Goal: Task Accomplishment & Management: Manage account settings

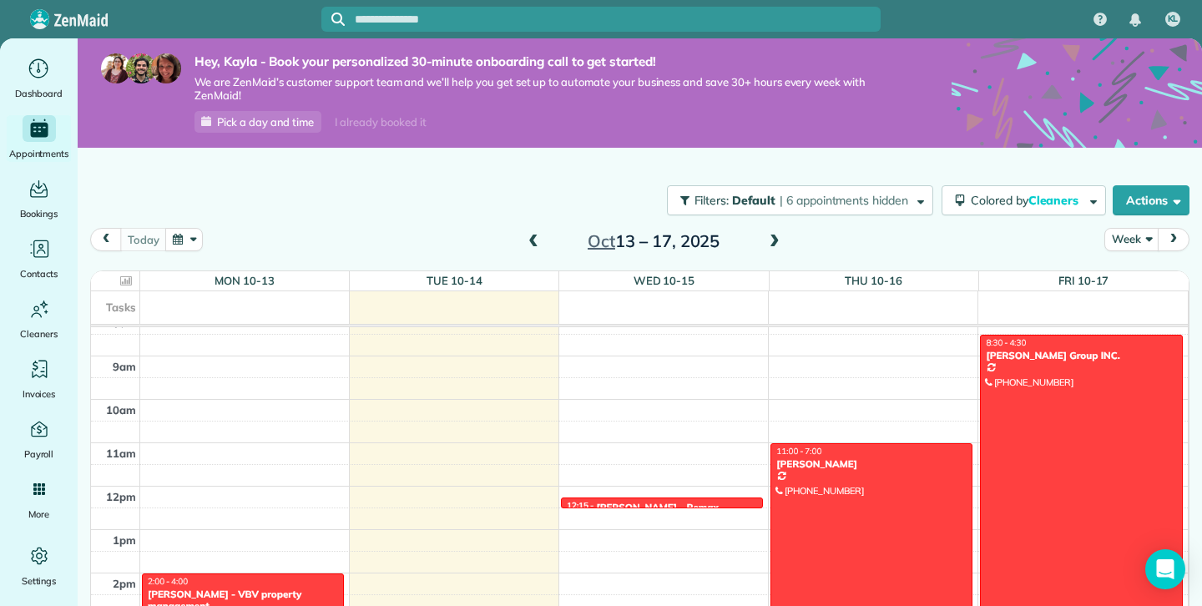
scroll to position [350, 0]
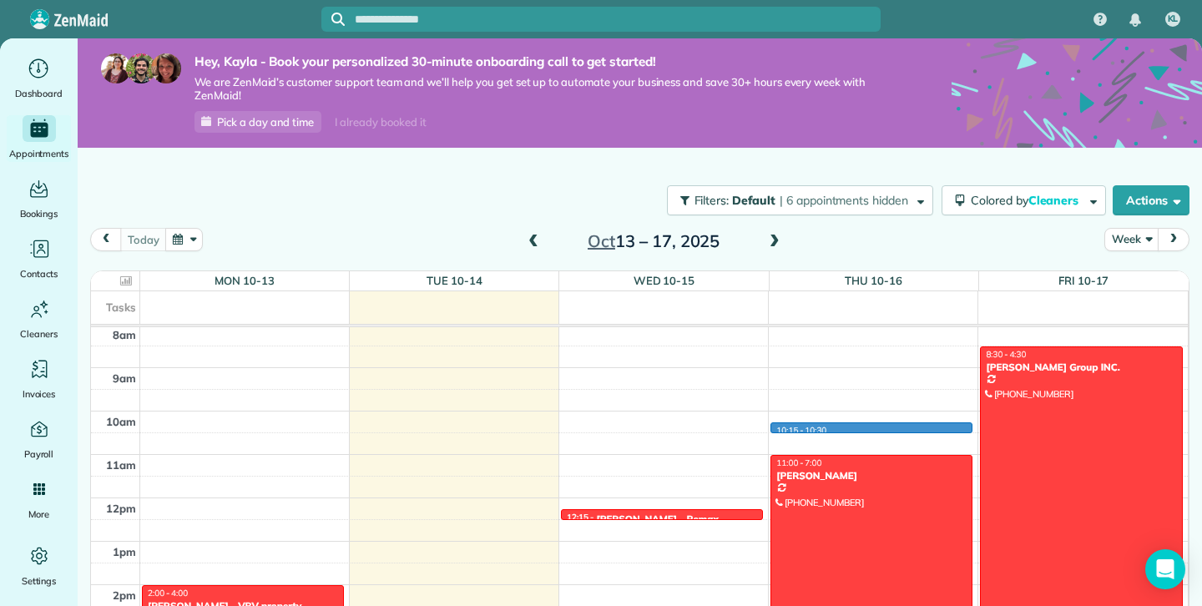
click at [803, 432] on div "12am 1am 2am 3am 4am 5am 6am 7am 8am 9am 10am 11am 12pm 1pm 2pm 3pm 4pm 5pm 6pm…" at bounding box center [639, 497] width 1097 height 1041
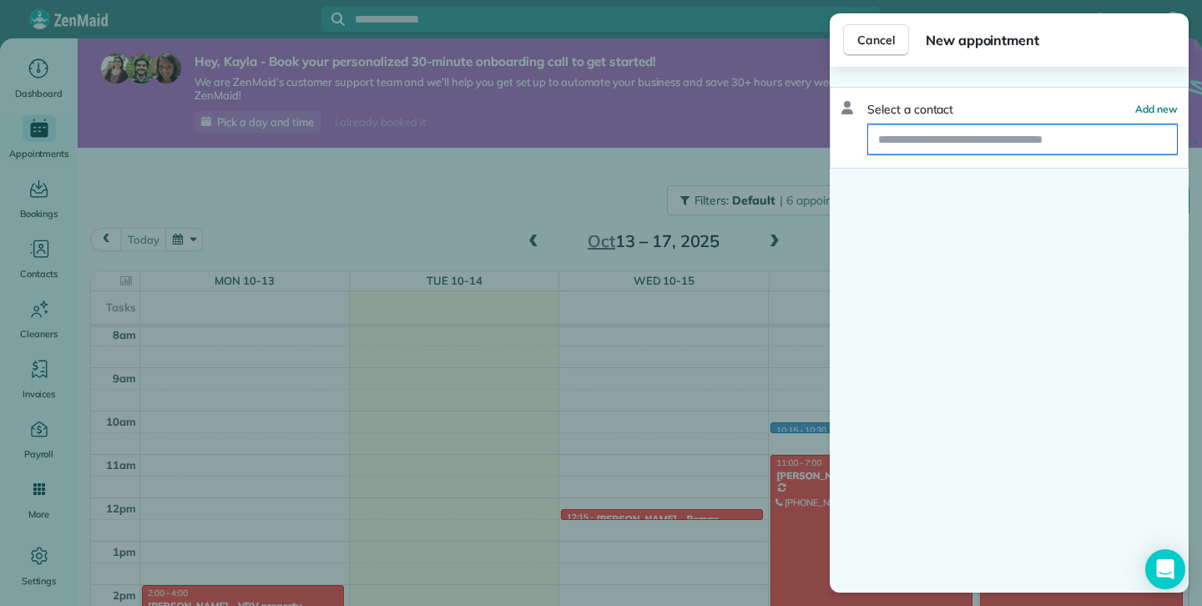
click at [960, 144] on input "text" at bounding box center [1022, 139] width 309 height 30
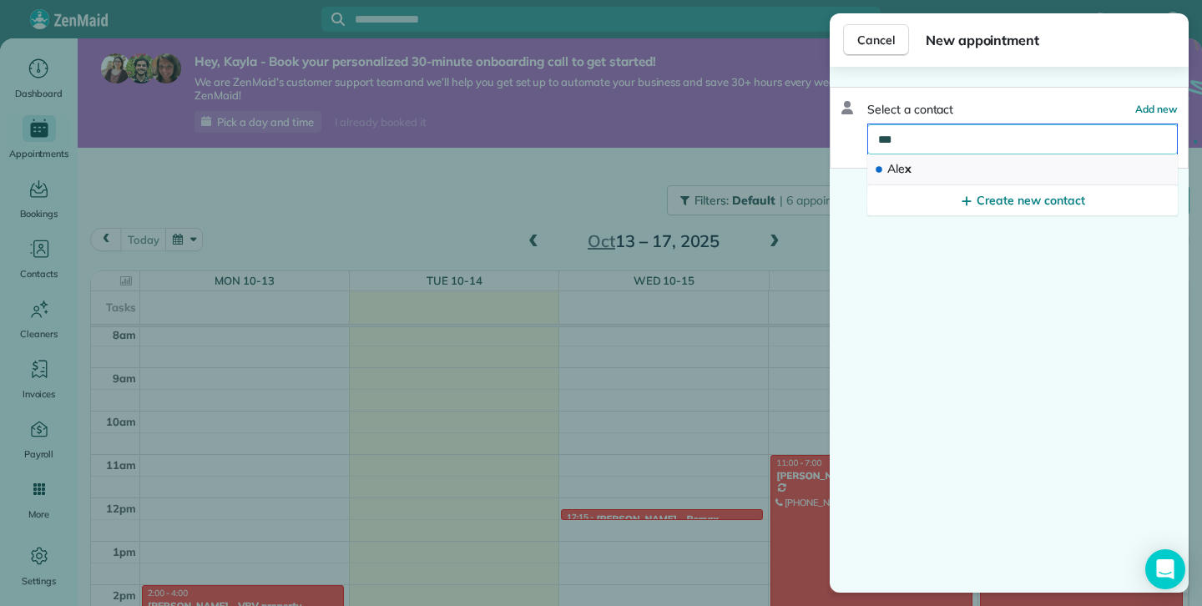
type input "***"
click at [965, 178] on button "Ale x" at bounding box center [1023, 169] width 311 height 31
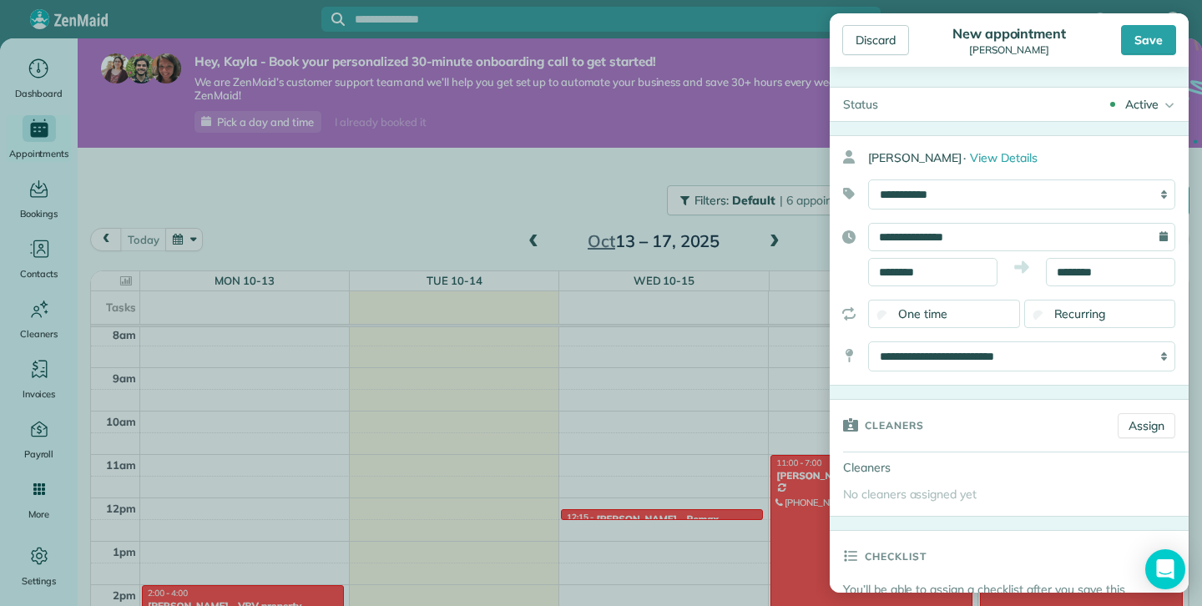
click at [1039, 310] on div "Recurring" at bounding box center [1101, 314] width 152 height 28
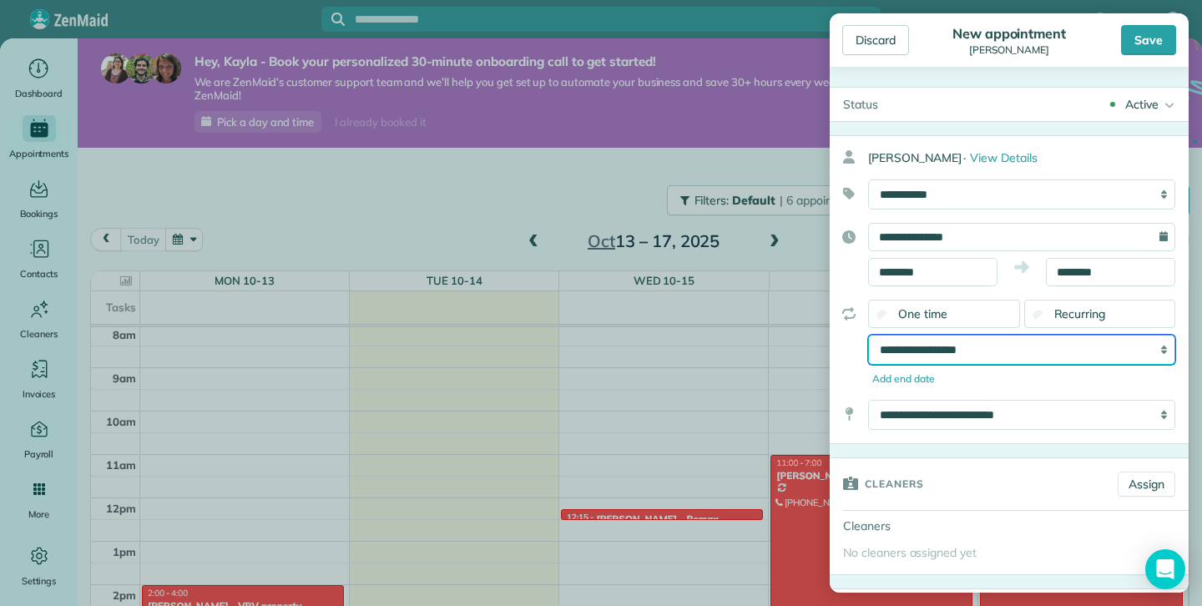
click at [1091, 352] on select "**********" at bounding box center [1021, 350] width 307 height 30
select select "**********"
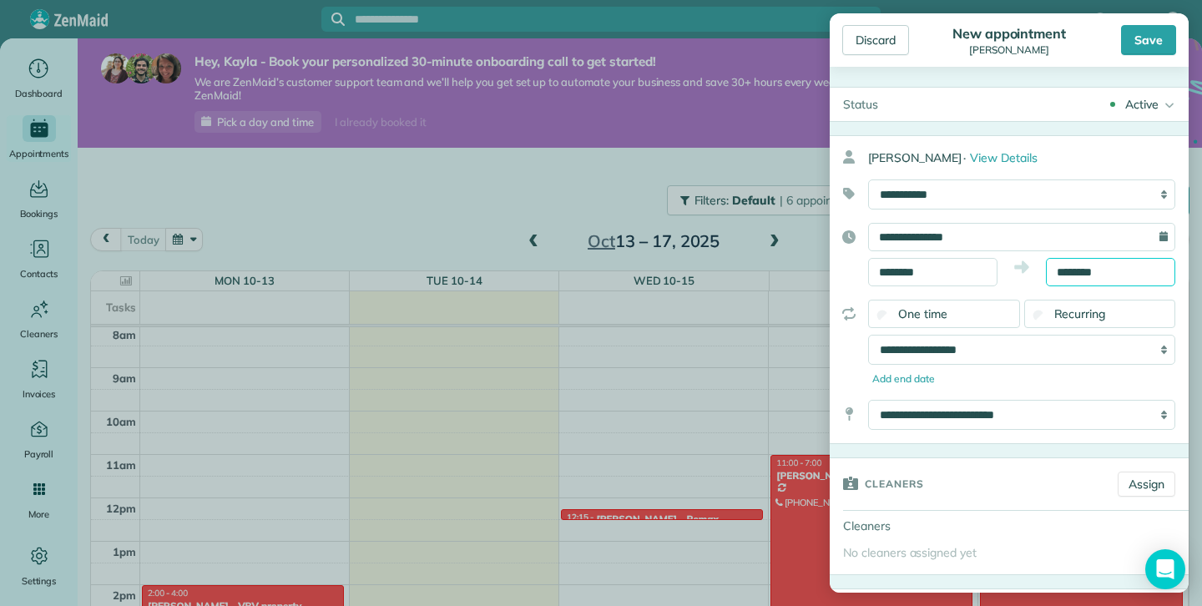
click at [1091, 273] on input "********" at bounding box center [1110, 272] width 129 height 28
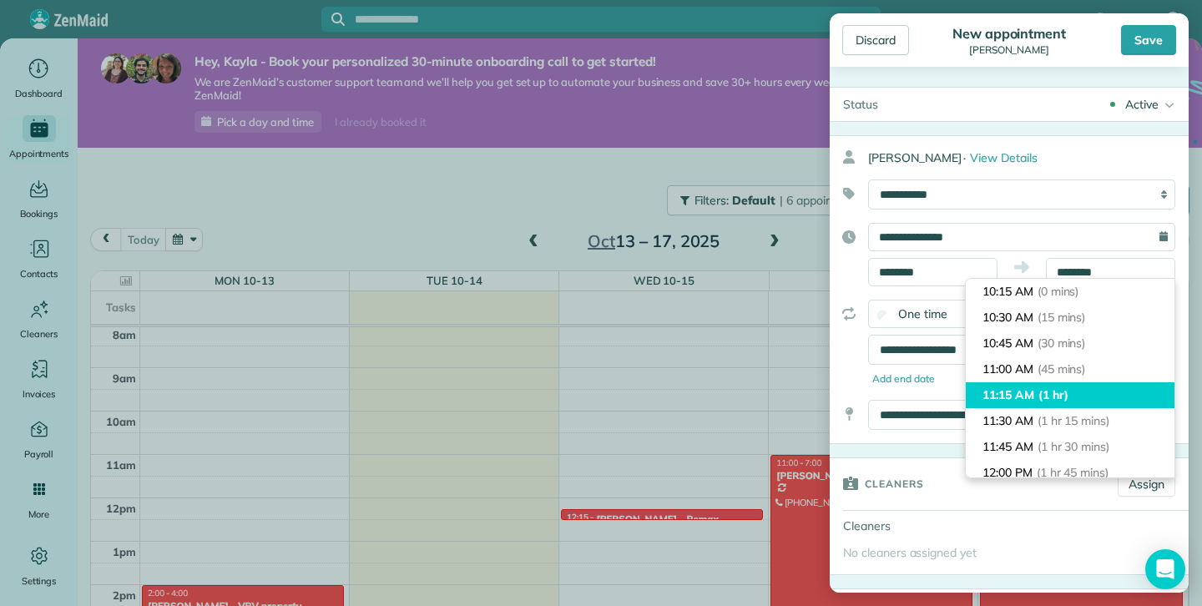
type input "********"
click at [1053, 401] on span "(1 hr)" at bounding box center [1054, 394] width 30 height 15
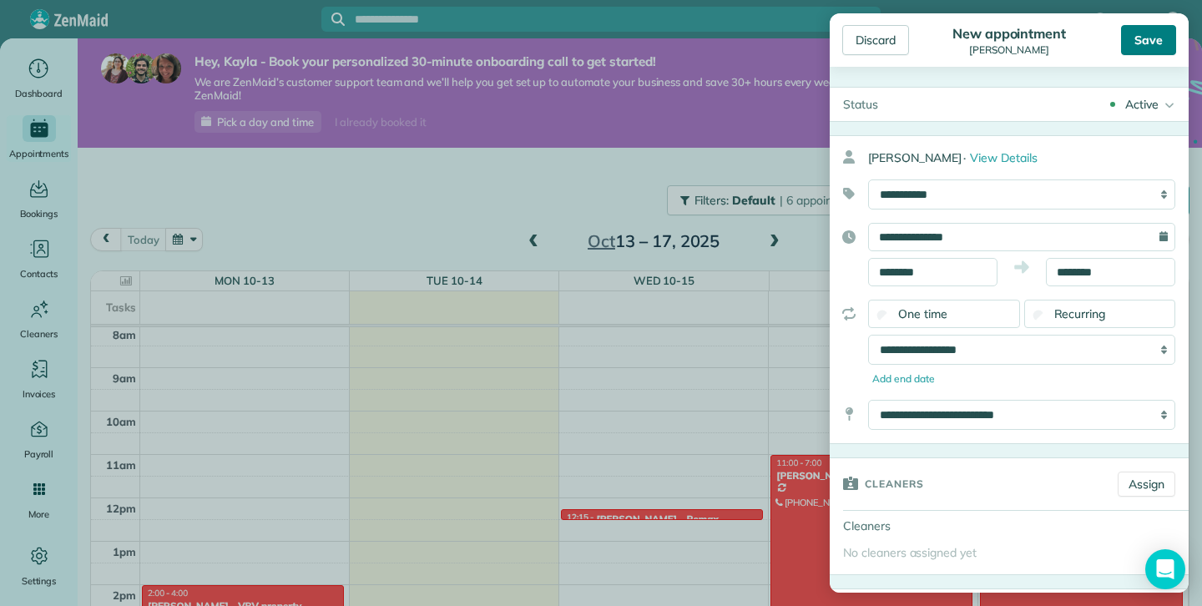
click at [1146, 47] on div "Save" at bounding box center [1148, 40] width 55 height 30
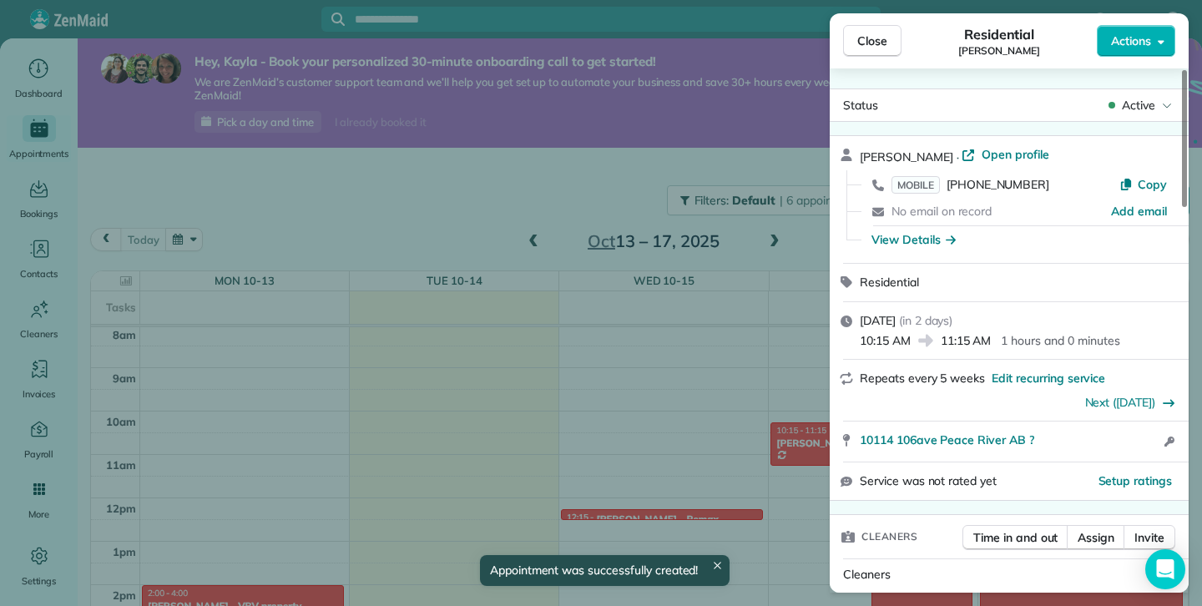
click at [854, 43] on button "Close" at bounding box center [872, 41] width 58 height 32
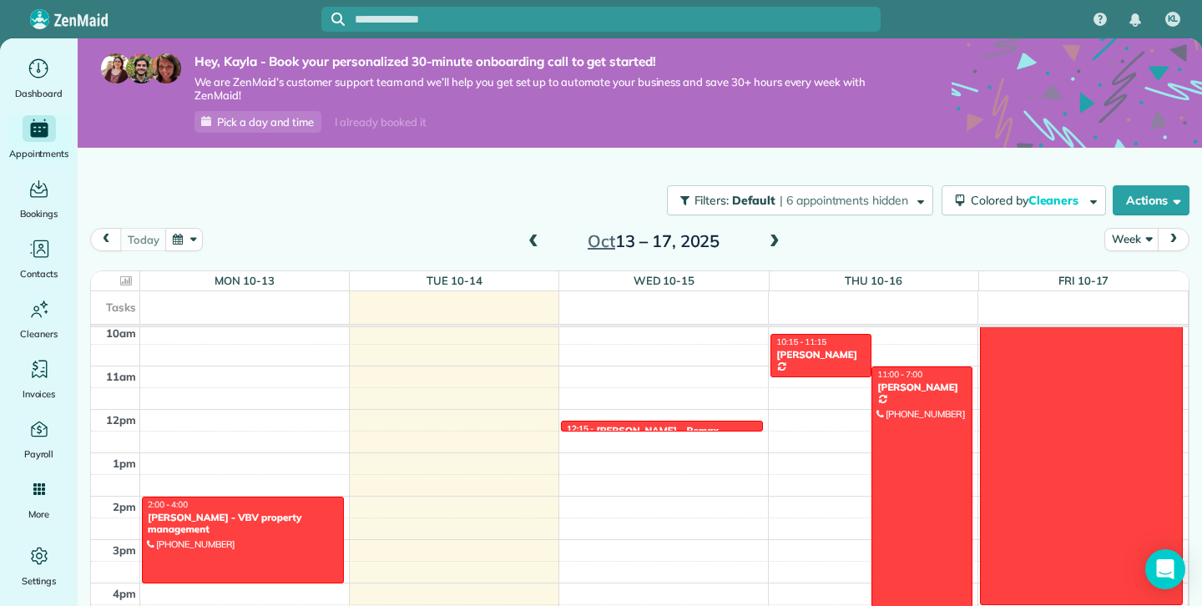
scroll to position [429, 0]
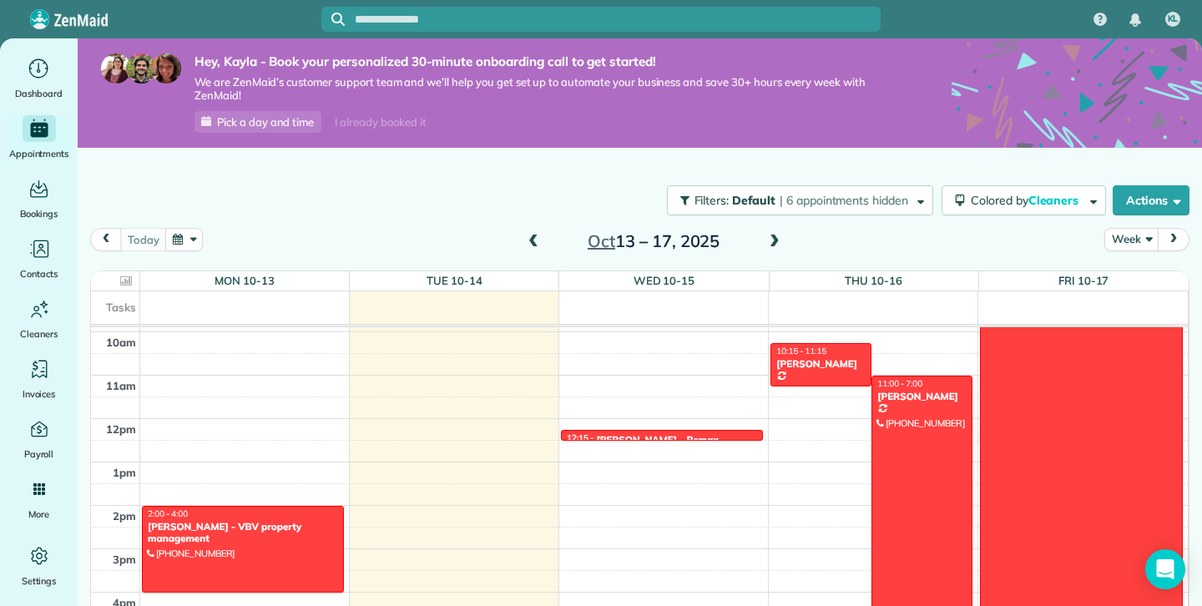
click at [656, 385] on div "12am 1am 2am 3am 4am 5am 6am 7am 8am 9am 10am 11am 12pm 1pm 2pm 3pm 4pm 5pm 6pm…" at bounding box center [639, 418] width 1097 height 1041
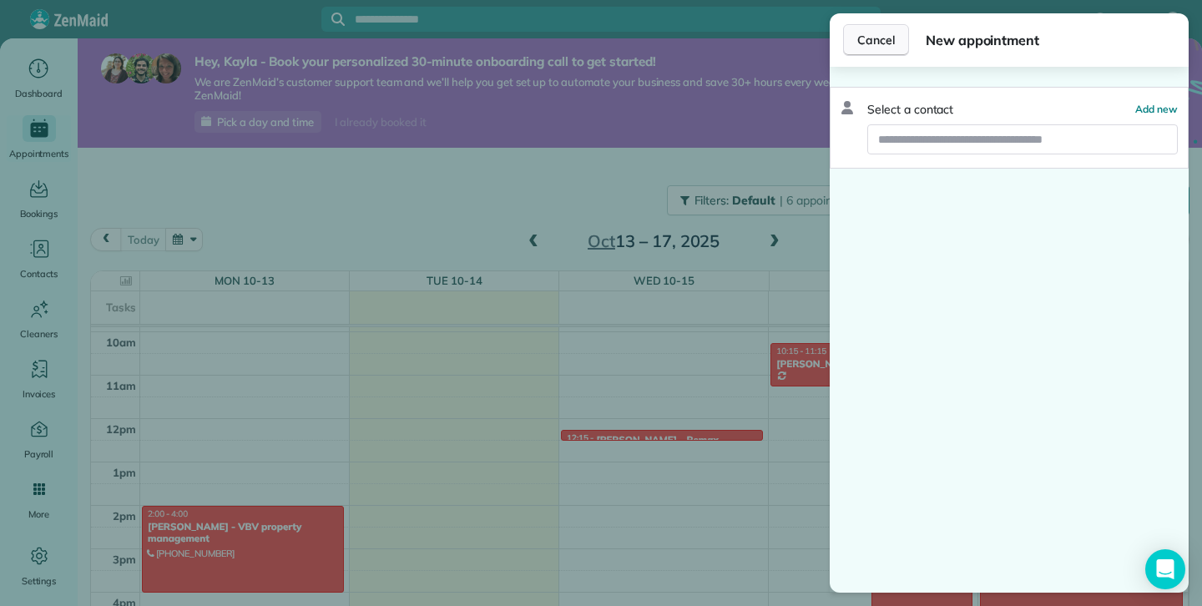
click at [888, 44] on span "Cancel" at bounding box center [877, 40] width 38 height 17
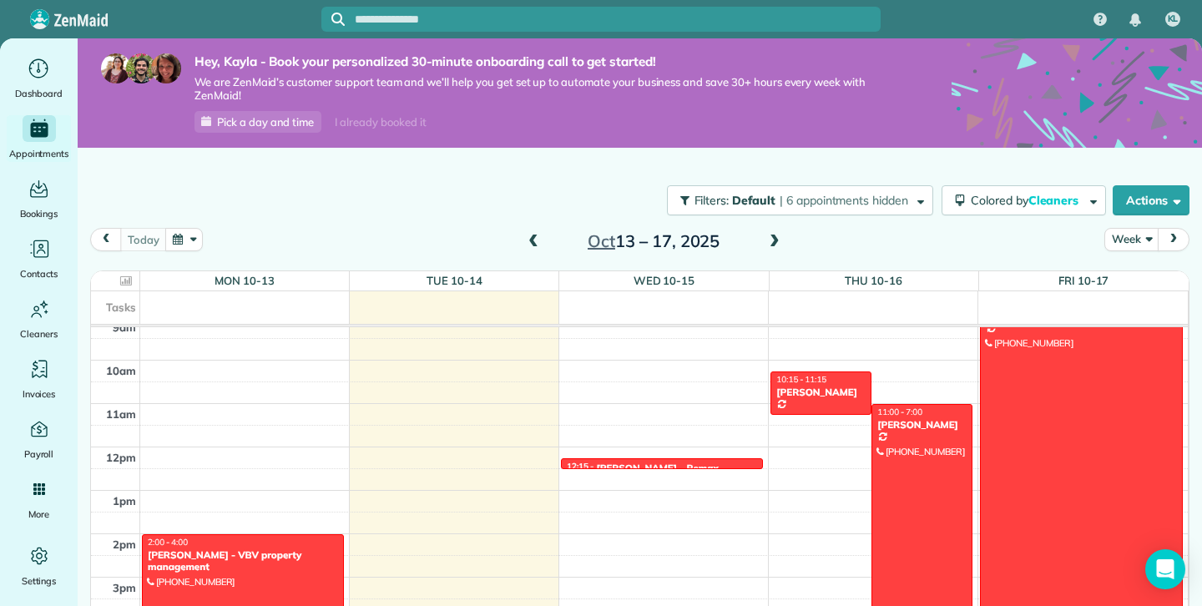
scroll to position [399, 0]
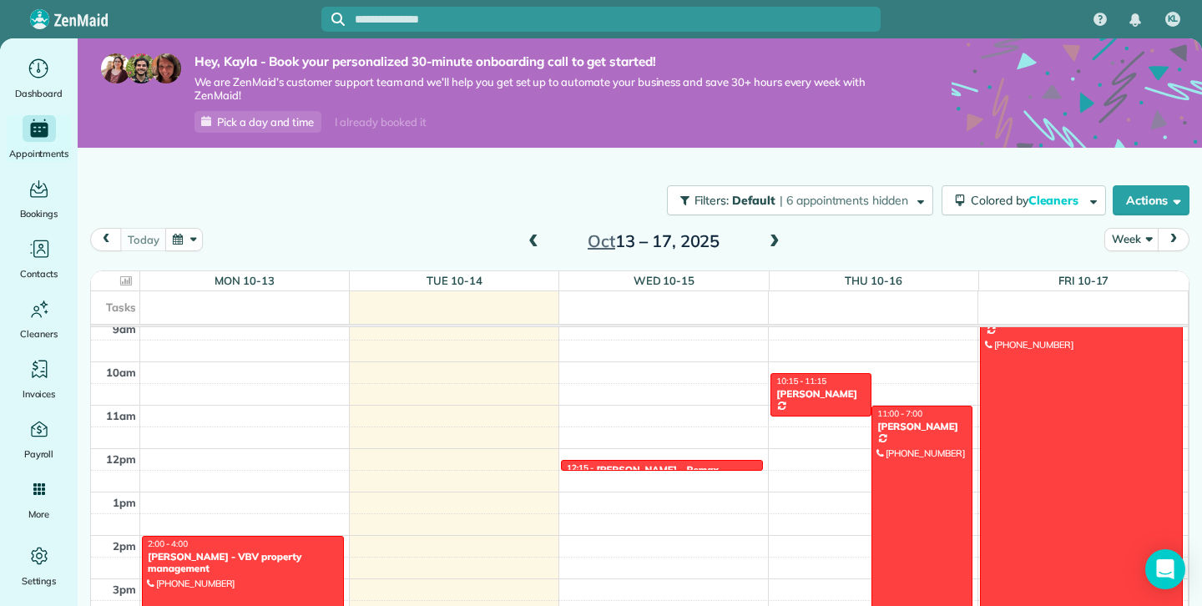
click at [611, 343] on div "12am 1am 2am 3am 4am 5am 6am 7am 8am 9am 10am 11am 12pm 1pm 2pm 3pm 4pm 5pm 6pm…" at bounding box center [639, 448] width 1097 height 1041
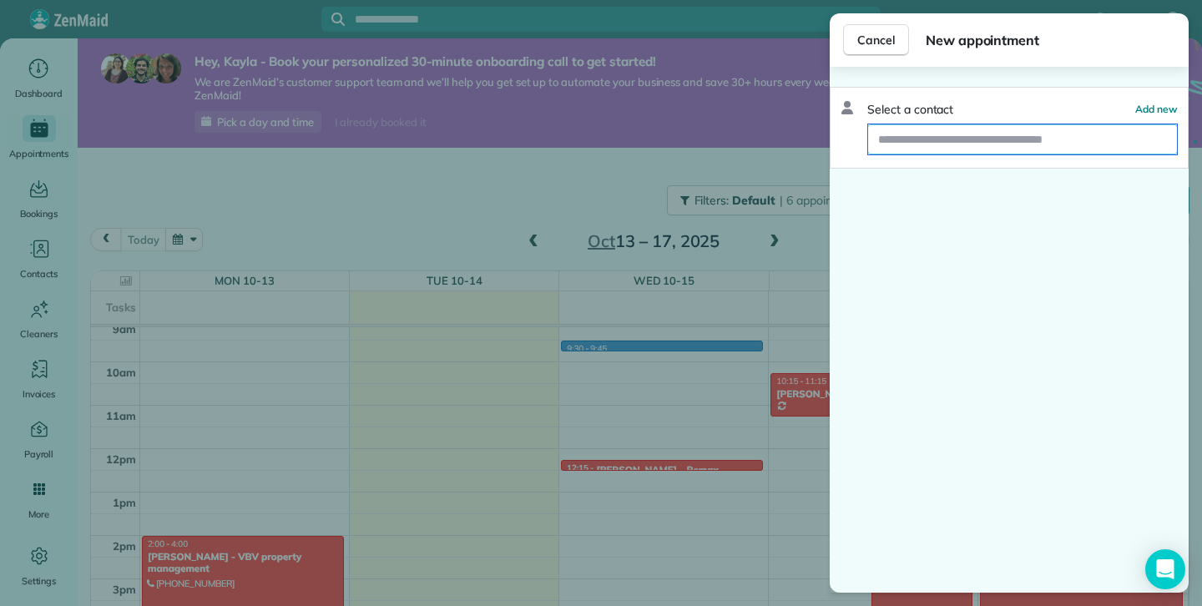
click at [903, 137] on input "text" at bounding box center [1022, 139] width 309 height 30
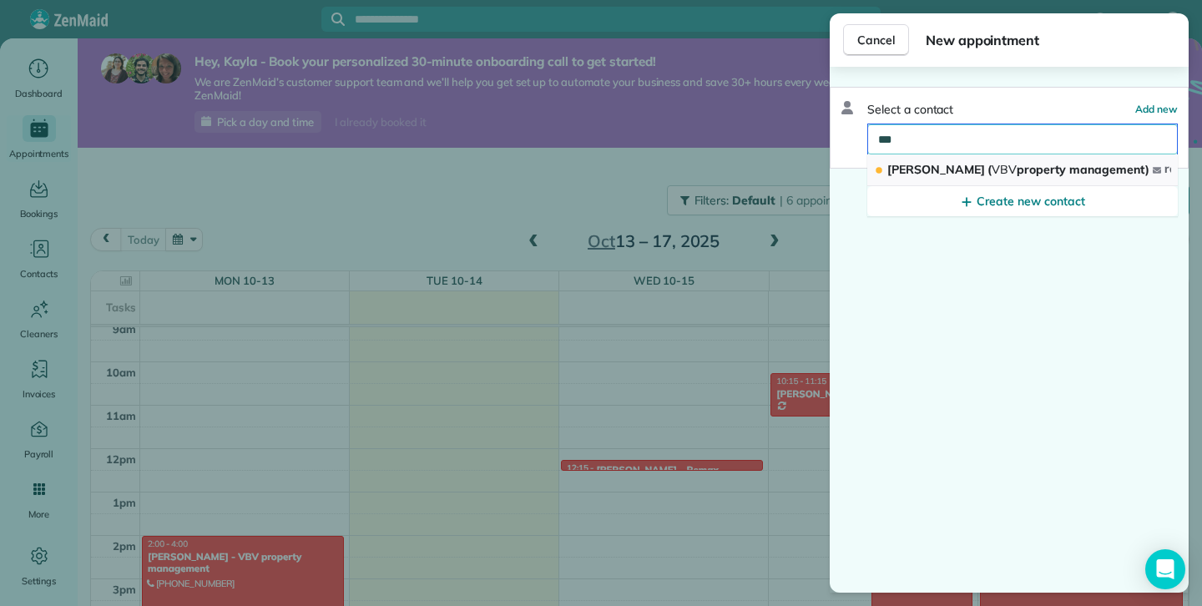
type input "***"
click at [1010, 171] on span "Valerie McLaren ( VBV property management)" at bounding box center [1019, 169] width 262 height 15
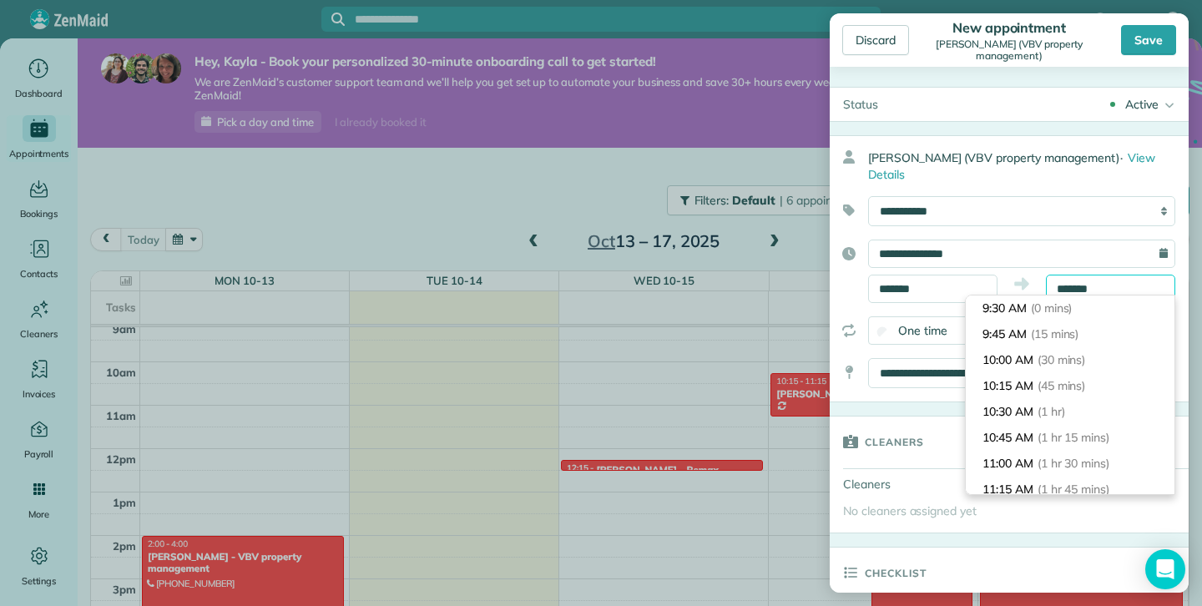
click at [1076, 286] on input "*******" at bounding box center [1110, 289] width 129 height 28
type input "********"
click at [1048, 414] on span "(1 hr)" at bounding box center [1054, 411] width 30 height 15
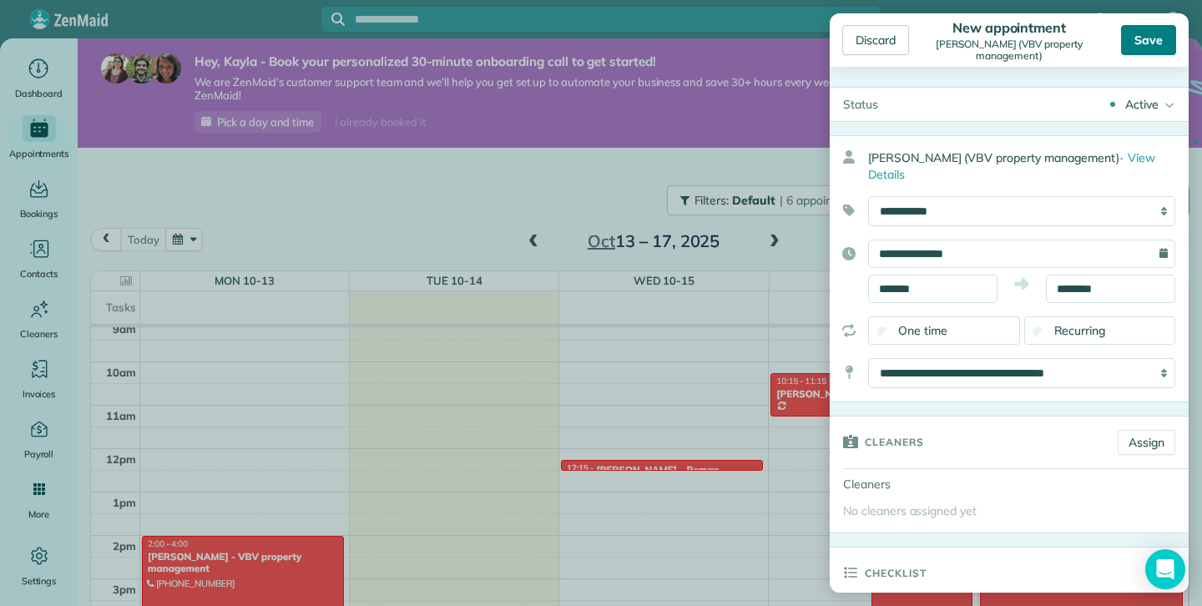
click at [1137, 39] on div "Save" at bounding box center [1148, 40] width 55 height 30
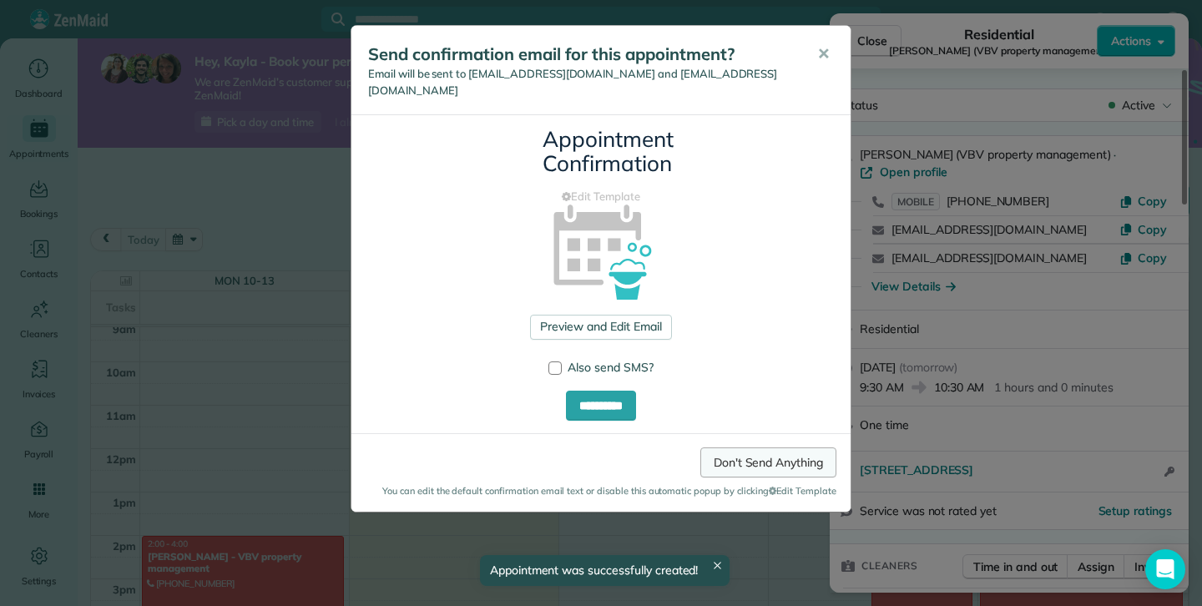
click at [758, 460] on link "Don't Send Anything" at bounding box center [769, 463] width 136 height 30
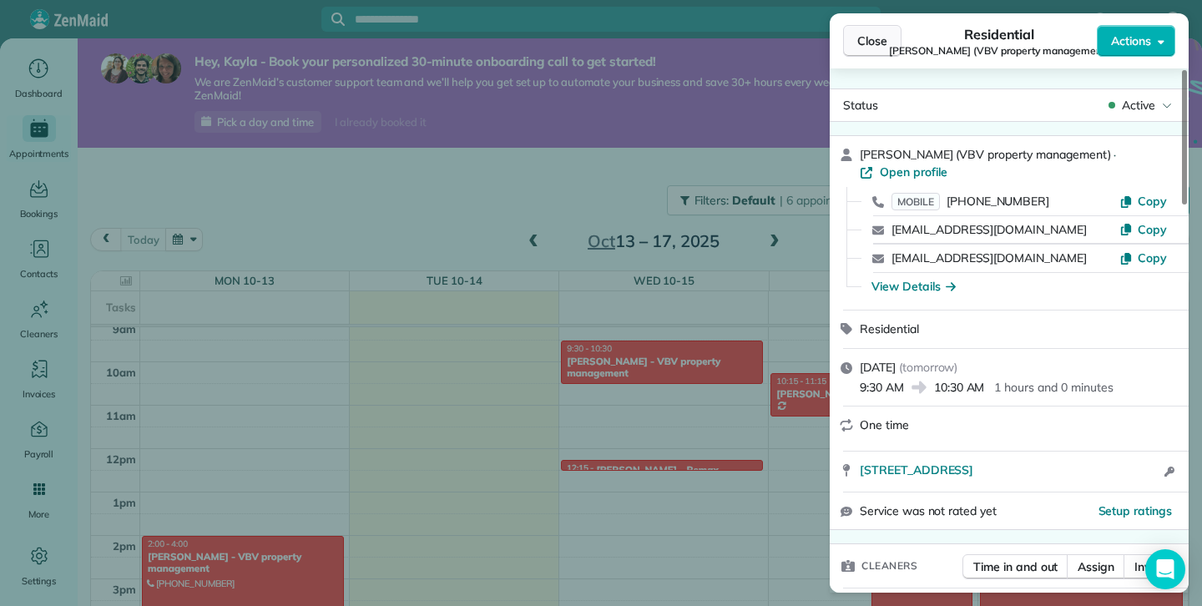
click at [862, 34] on span "Close" at bounding box center [873, 41] width 30 height 17
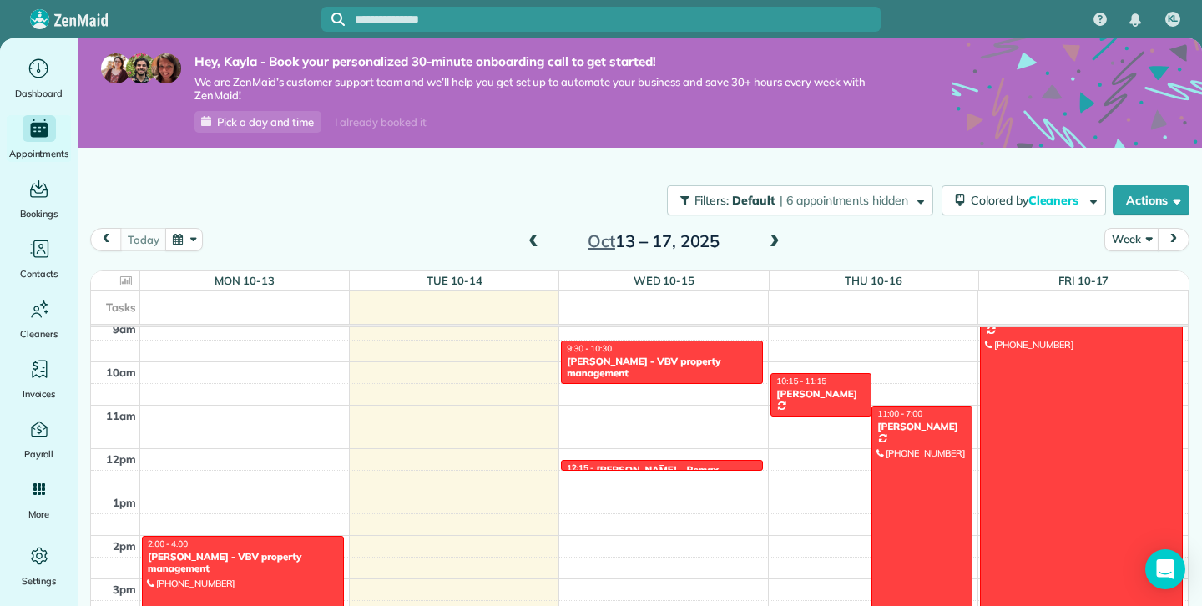
click at [671, 465] on div at bounding box center [662, 466] width 200 height 7
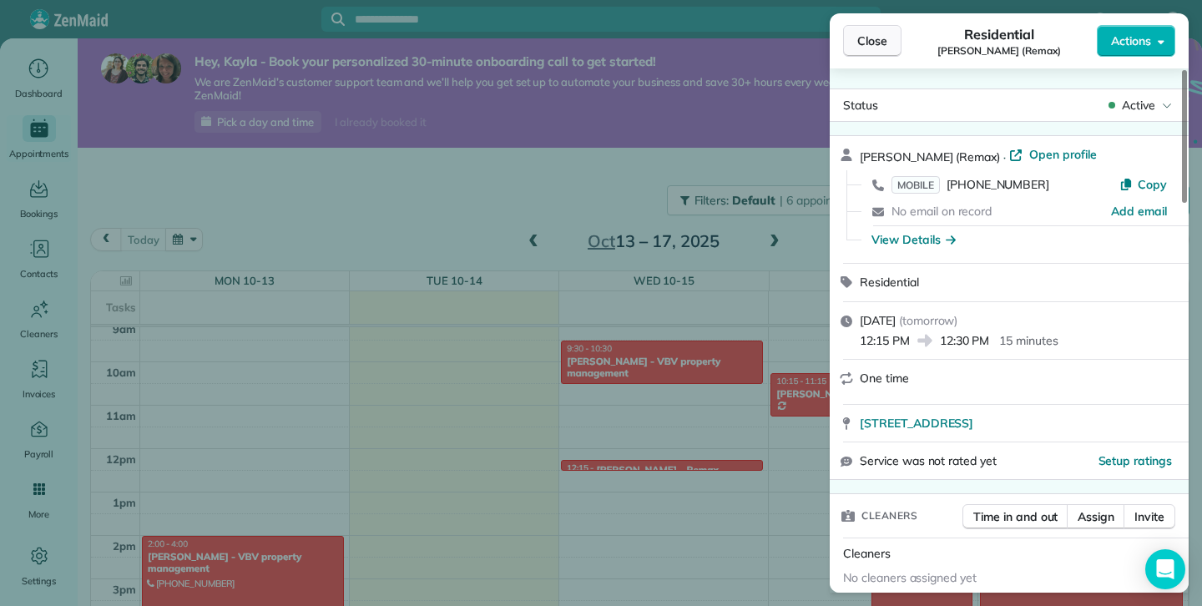
click at [892, 38] on button "Close" at bounding box center [872, 41] width 58 height 32
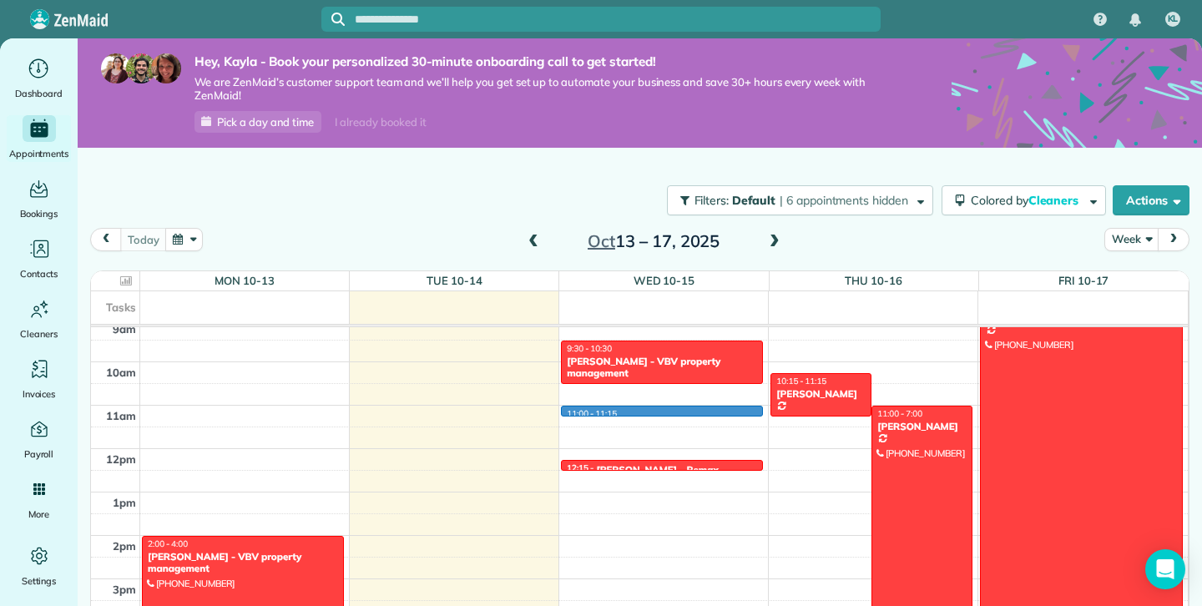
click at [586, 415] on div "12am 1am 2am 3am 4am 5am 6am 7am 8am 9am 10am 11am 12pm 1pm 2pm 3pm 4pm 5pm 6pm…" at bounding box center [639, 448] width 1097 height 1041
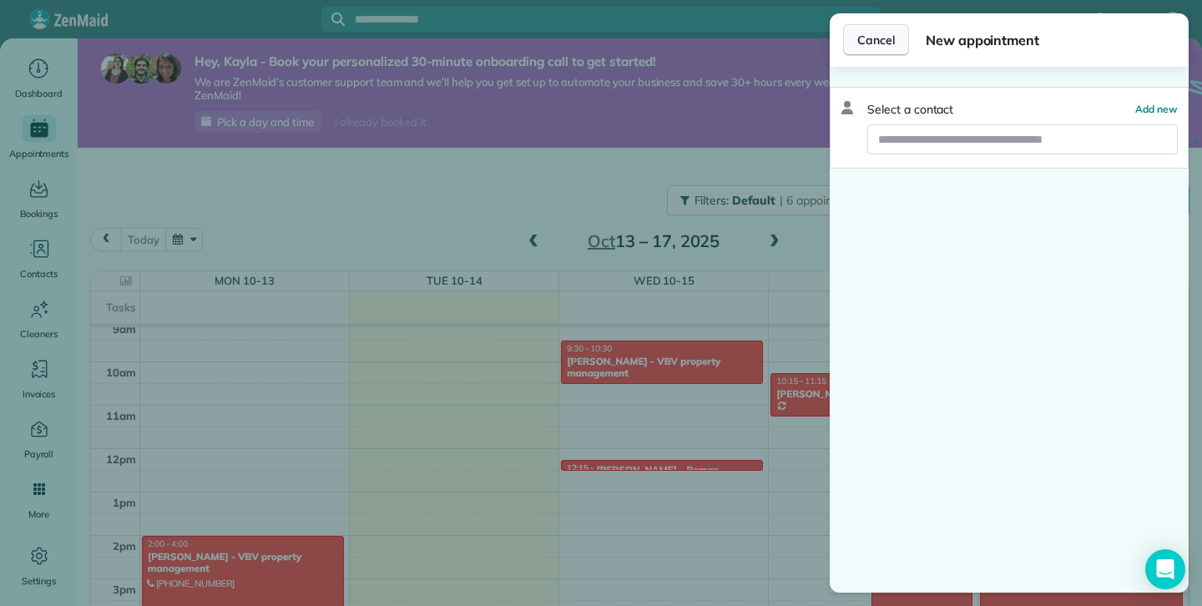
click at [885, 29] on button "Cancel" at bounding box center [876, 40] width 66 height 32
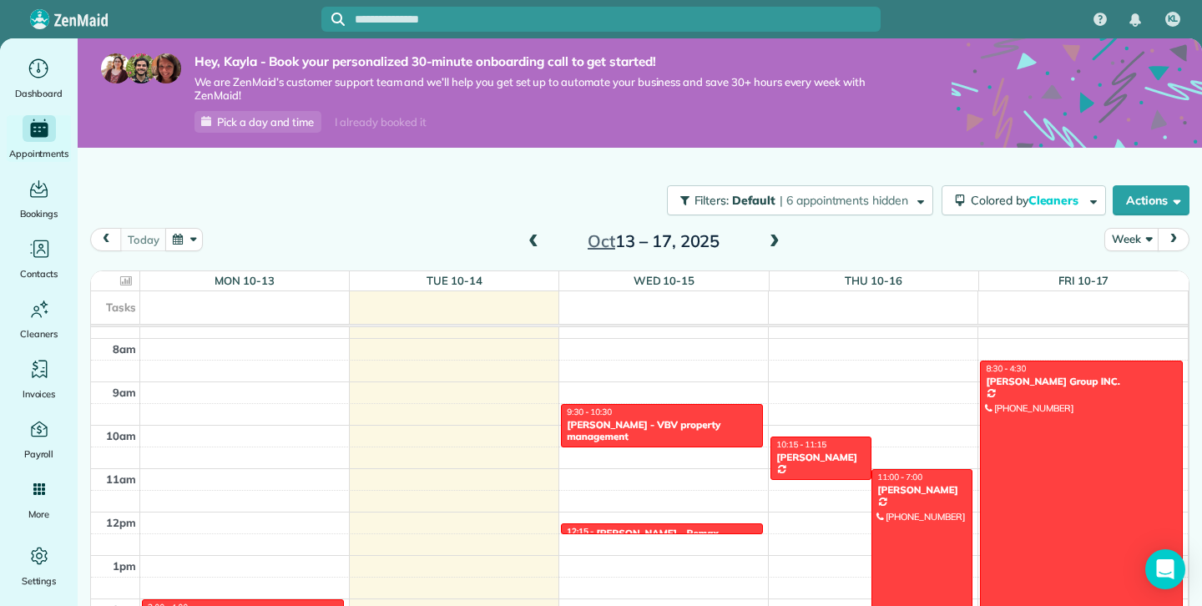
scroll to position [44, 0]
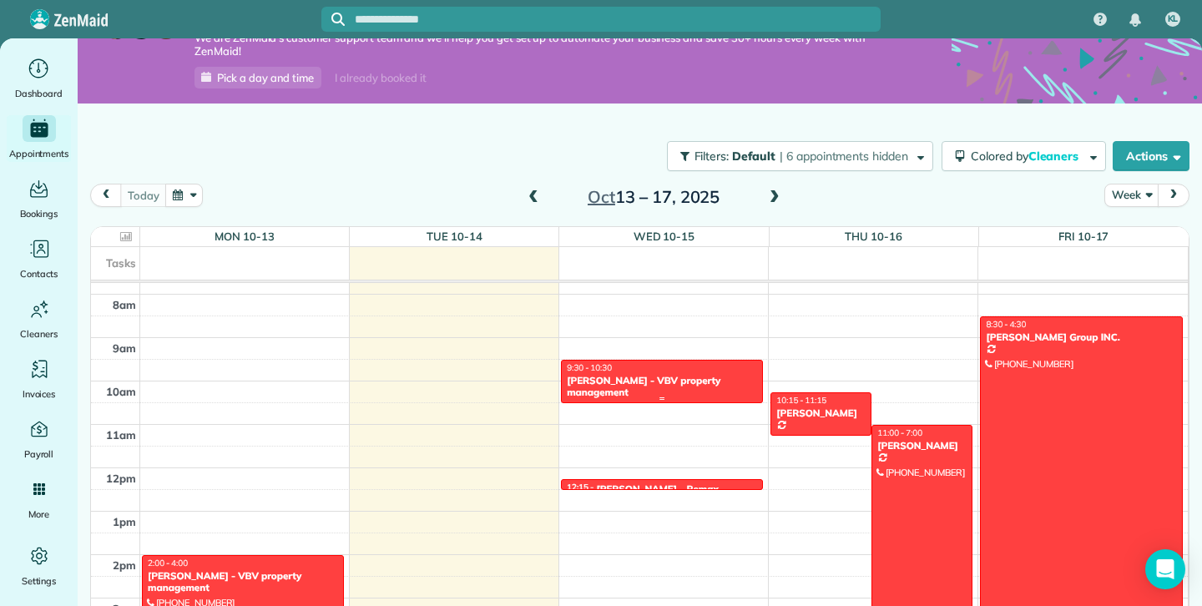
click at [604, 379] on div "Valerie McLaren - VBV property management" at bounding box center [662, 387] width 192 height 24
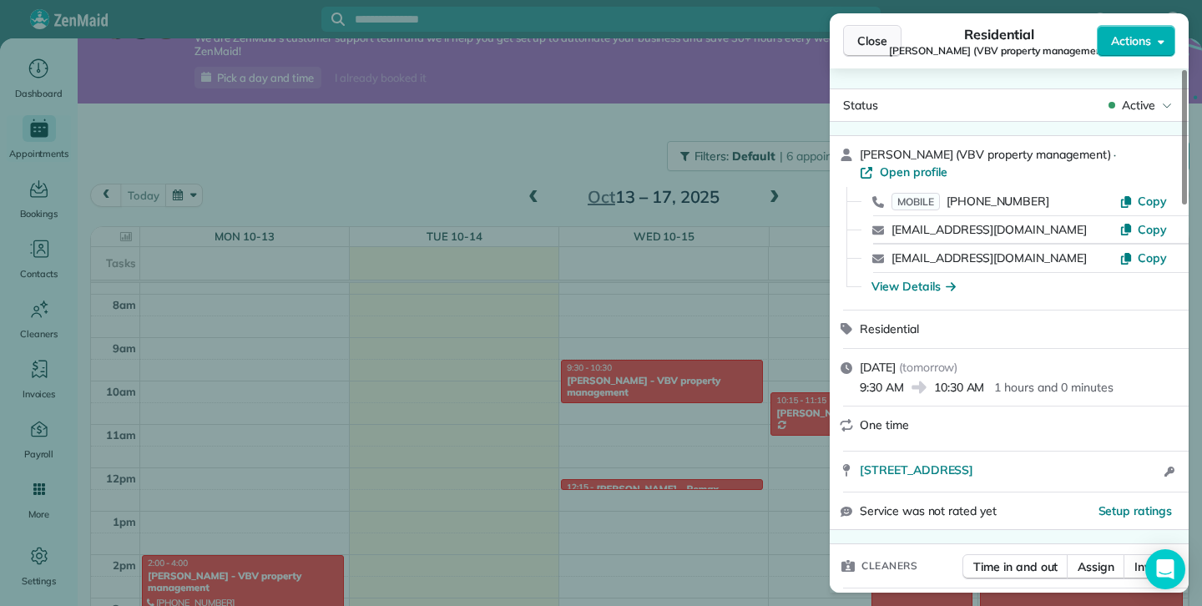
click at [887, 31] on button "Close" at bounding box center [872, 41] width 58 height 32
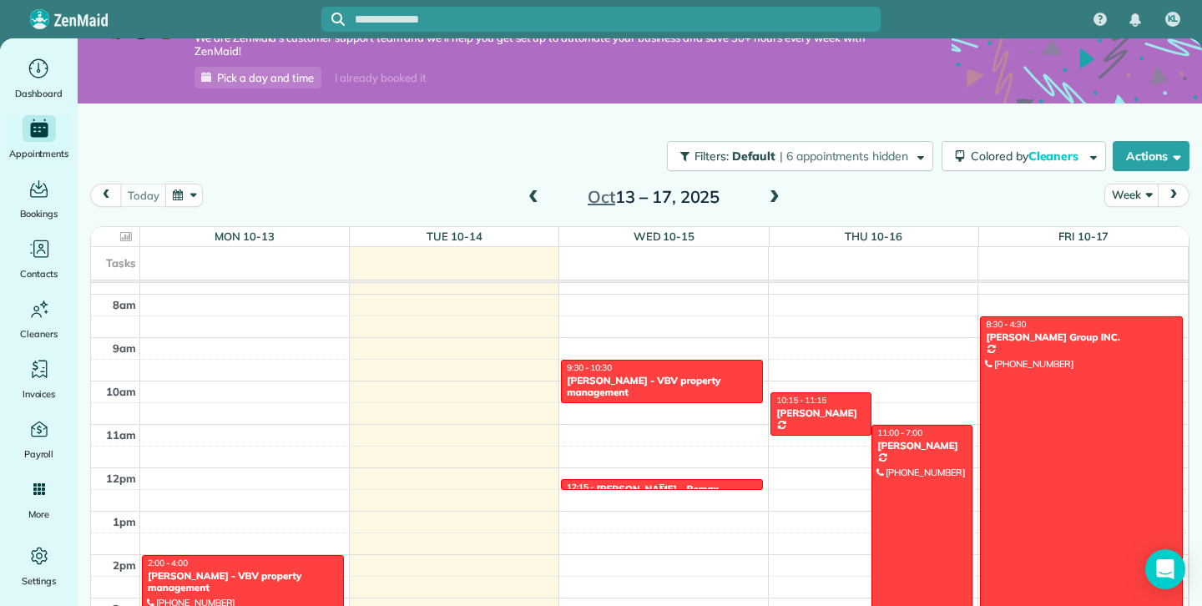
click at [618, 483] on div at bounding box center [662, 486] width 200 height 7
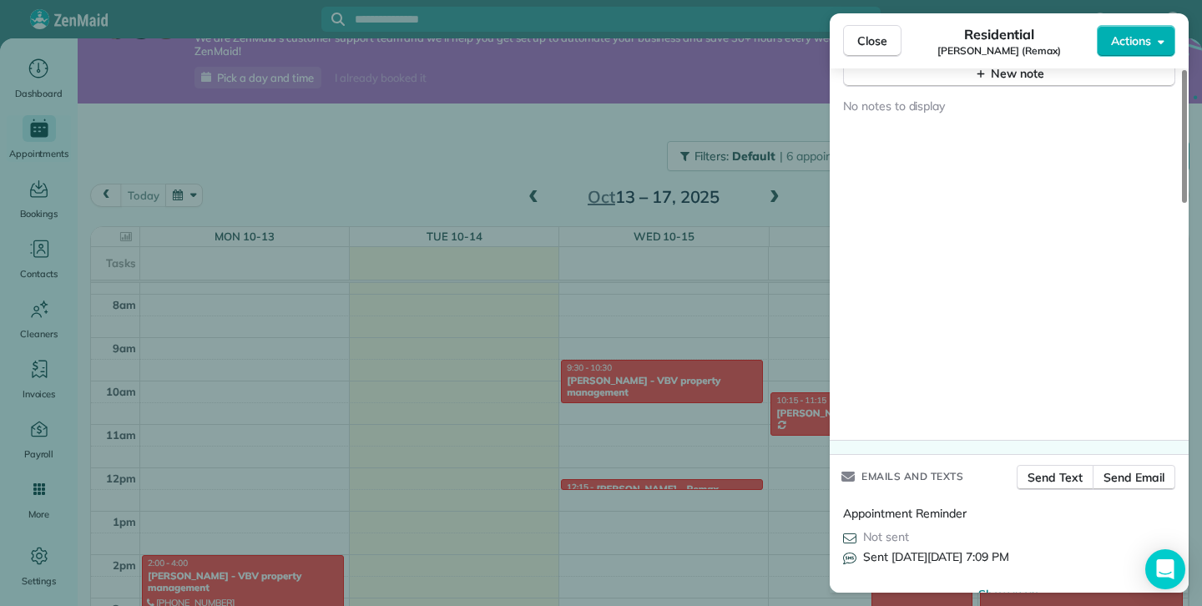
scroll to position [1513, 0]
click at [892, 423] on div "No notes to display" at bounding box center [1009, 259] width 359 height 353
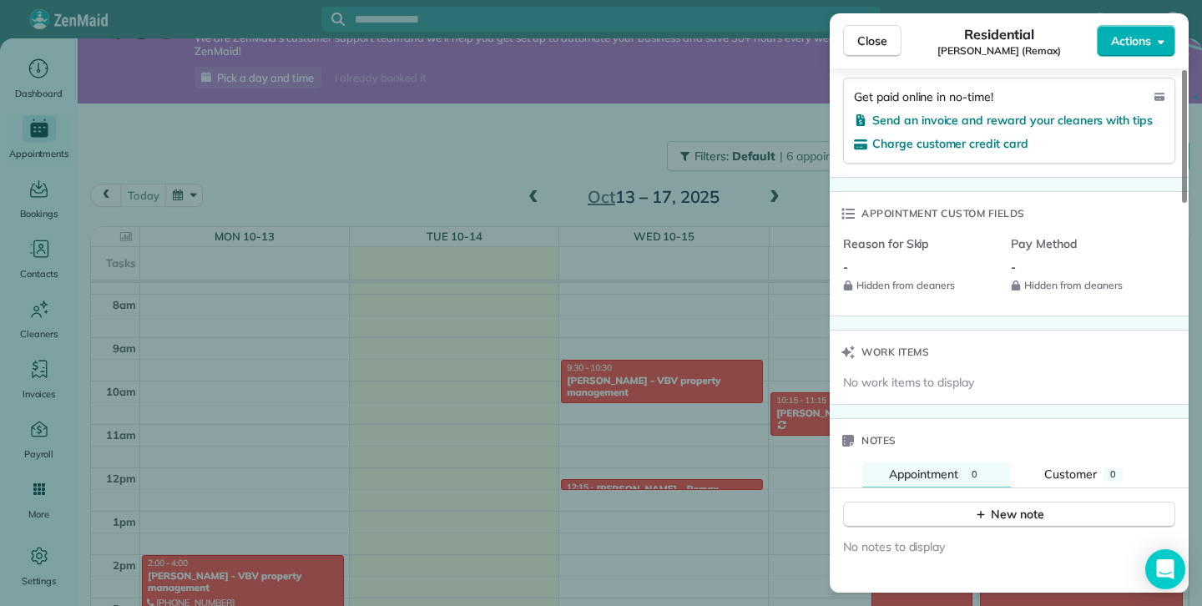
scroll to position [0, 0]
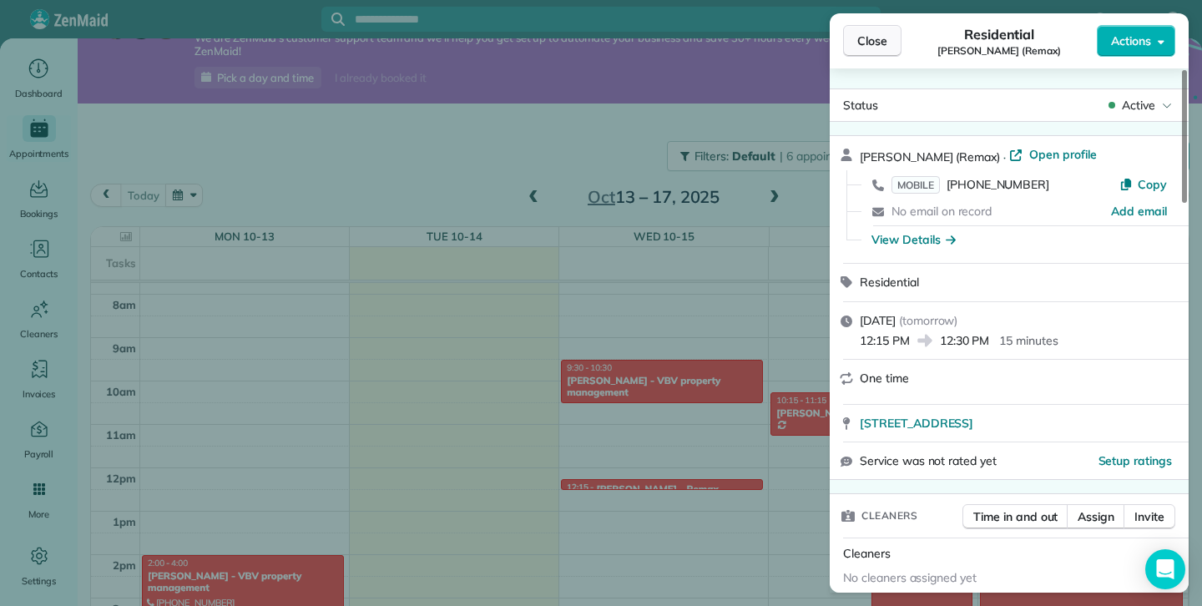
click at [887, 45] on span "Close" at bounding box center [873, 41] width 30 height 17
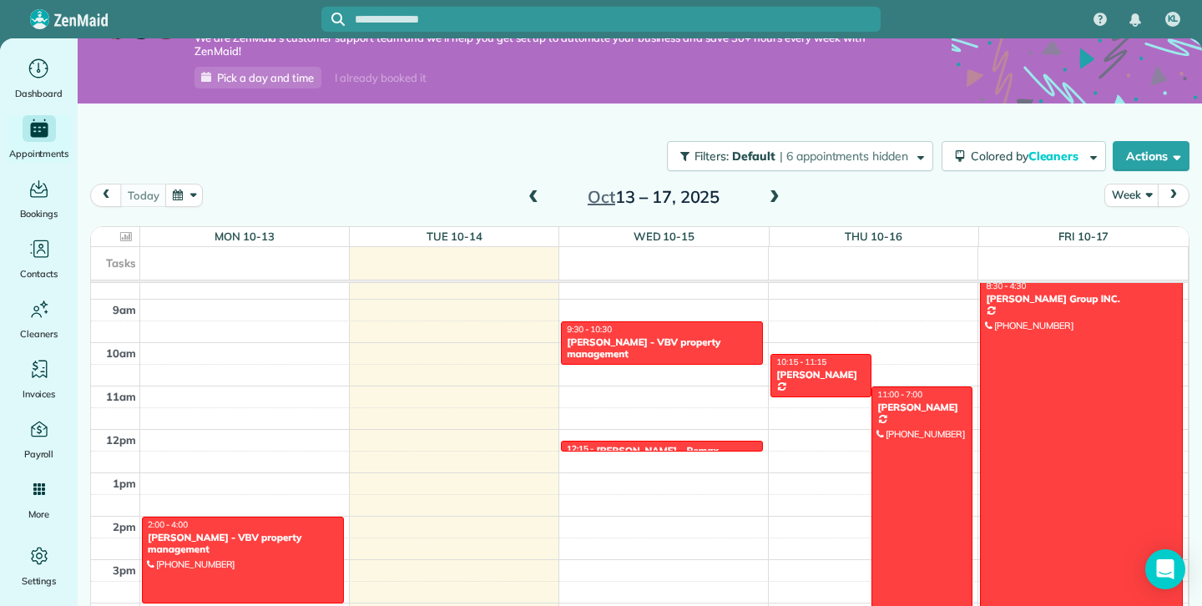
scroll to position [373, 0]
click at [645, 445] on div at bounding box center [662, 448] width 200 height 7
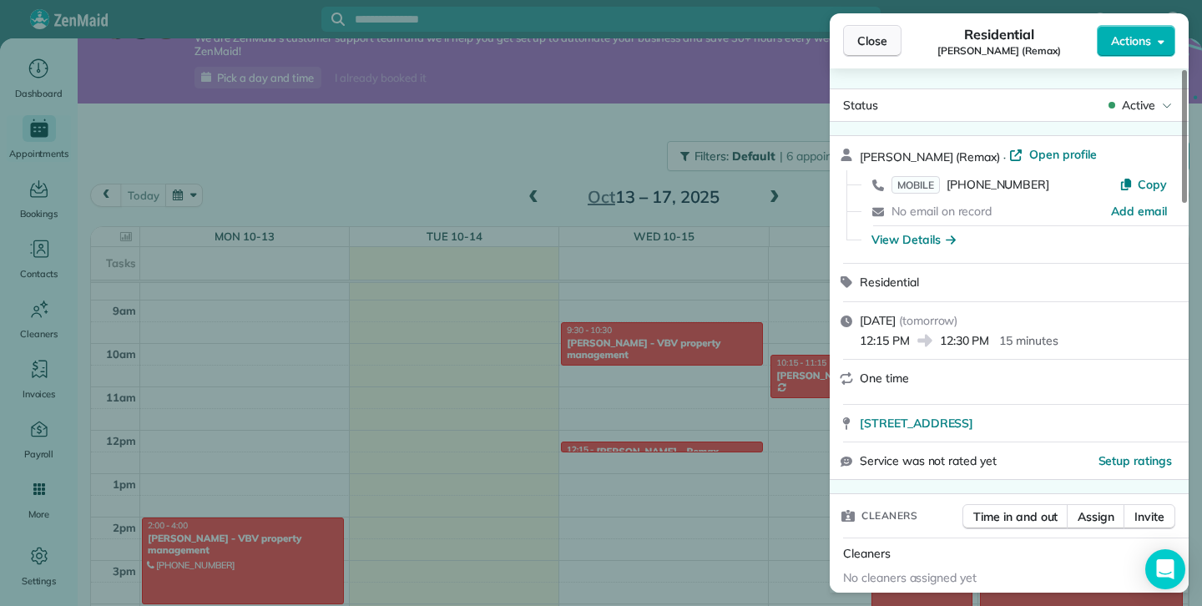
click at [877, 33] on span "Close" at bounding box center [873, 41] width 30 height 17
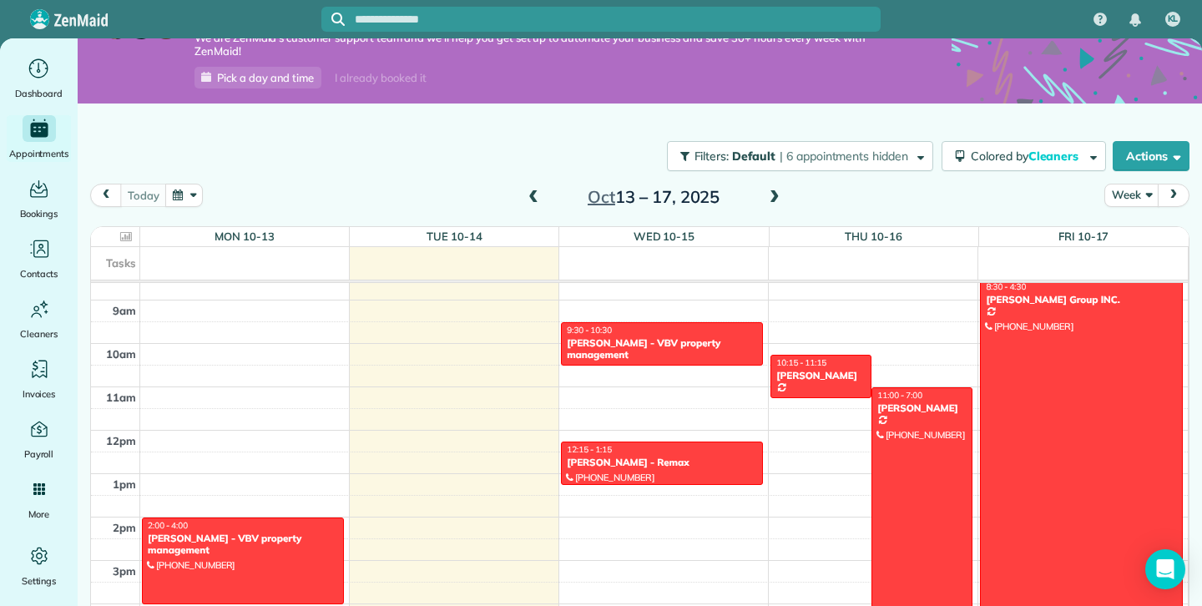
drag, startPoint x: 663, startPoint y: 448, endPoint x: 656, endPoint y: 480, distance: 33.2
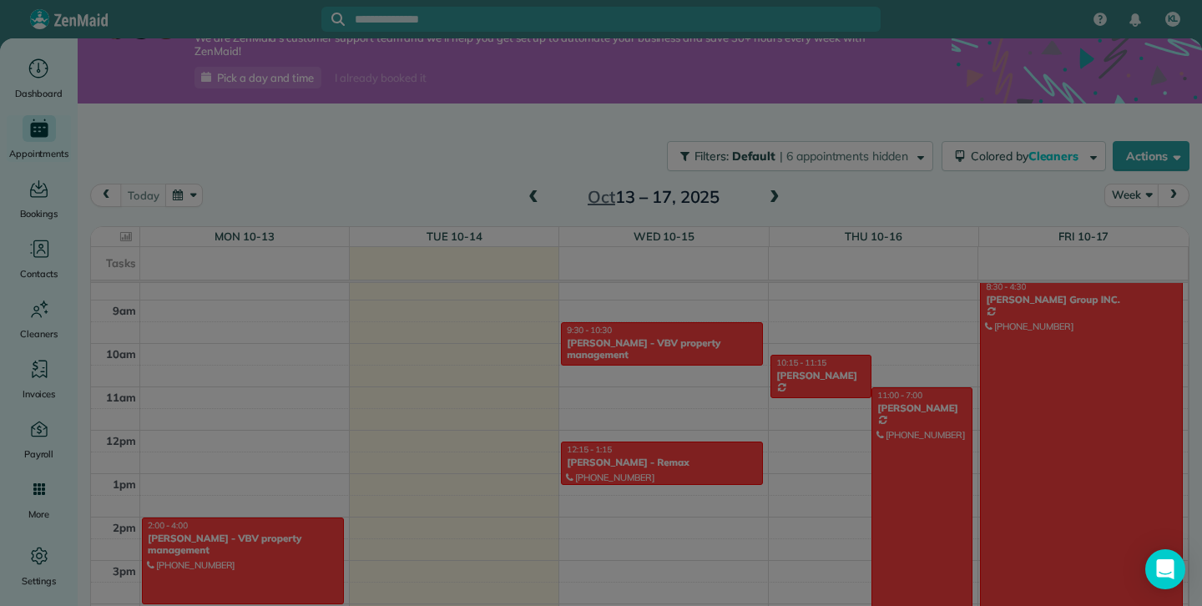
scroll to position [26, 0]
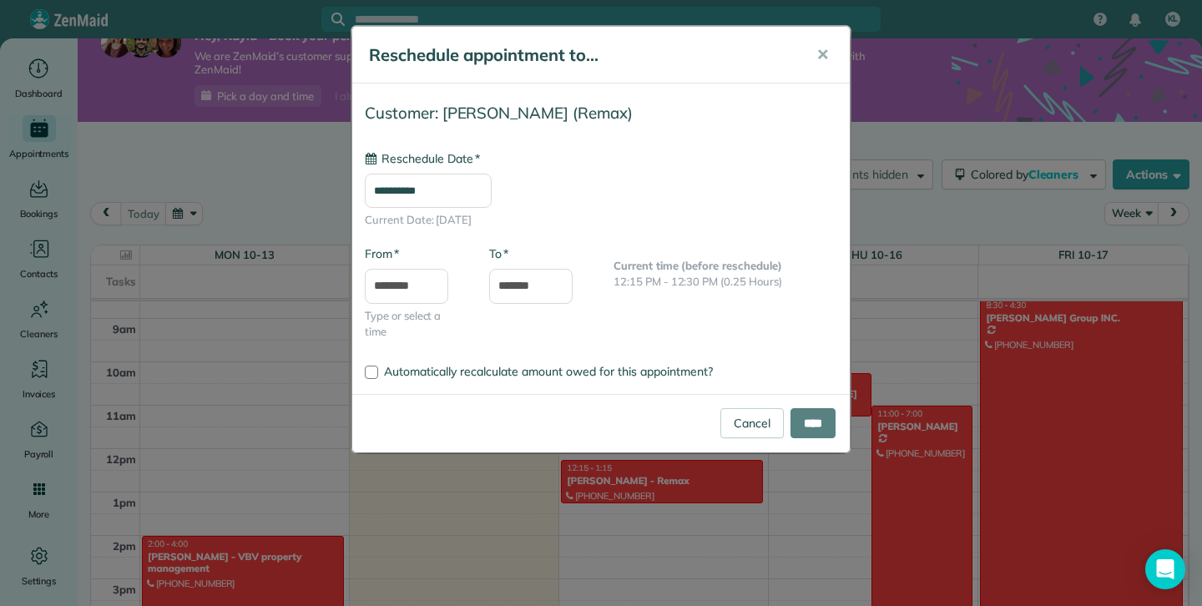
click at [733, 463] on div "**********" at bounding box center [601, 303] width 1202 height 606
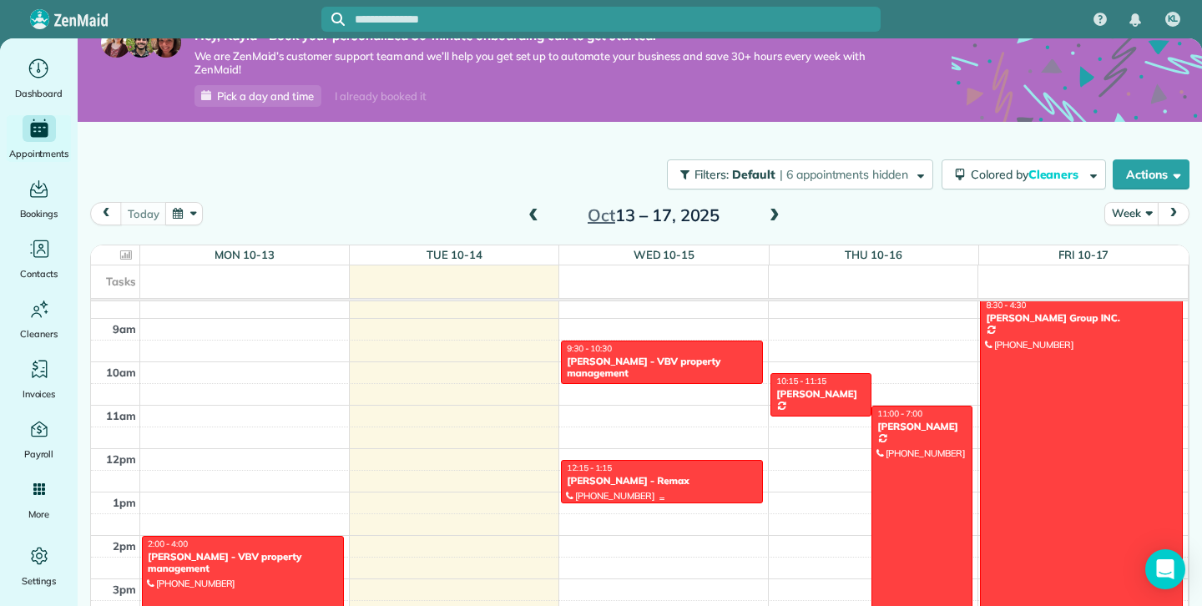
click at [715, 483] on div "Shauna - Remax" at bounding box center [662, 481] width 192 height 12
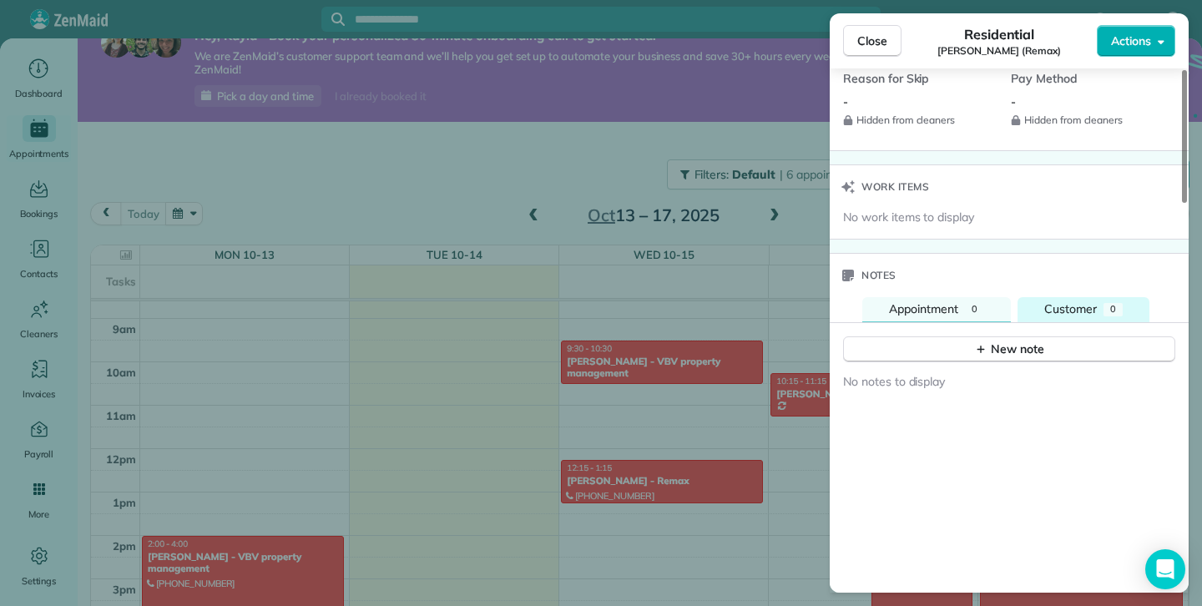
scroll to position [1246, 0]
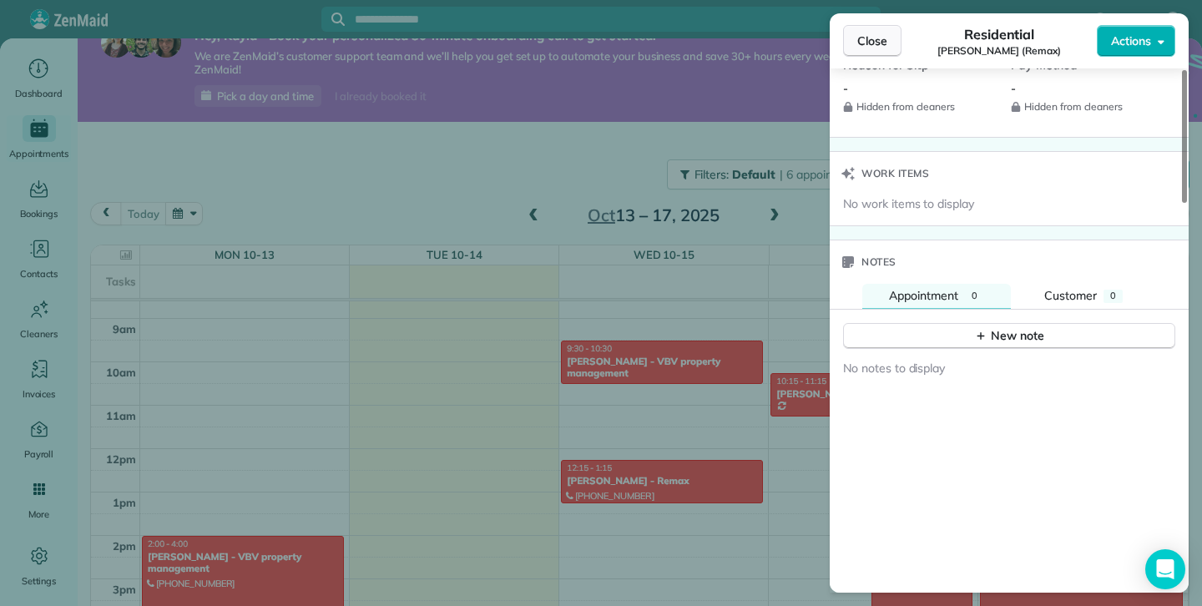
click at [858, 52] on button "Close" at bounding box center [872, 41] width 58 height 32
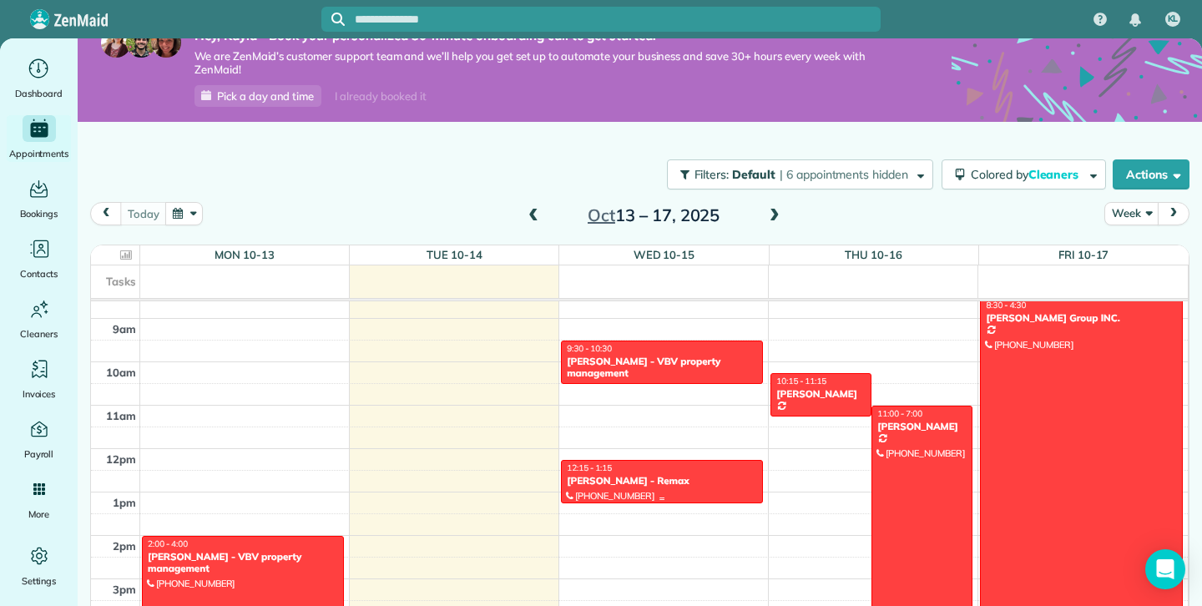
click at [660, 498] on div at bounding box center [662, 499] width 200 height 7
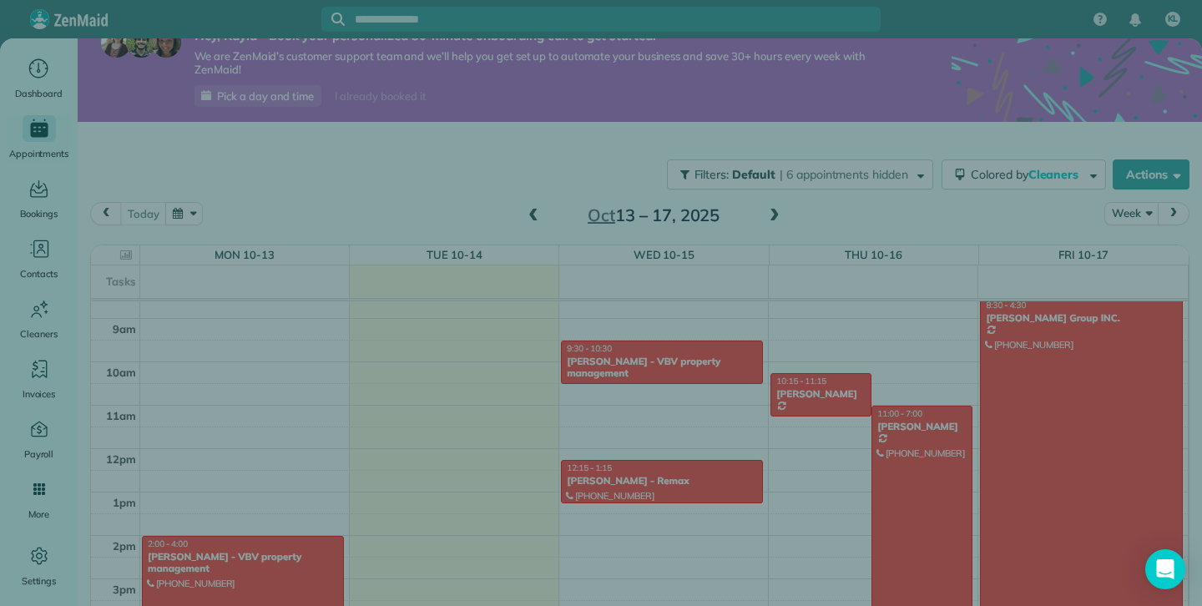
click at [660, 498] on div "Close Residential Shauna (Remax) Actions Status Active Shauna (Remax) · Open pr…" at bounding box center [601, 303] width 1202 height 606
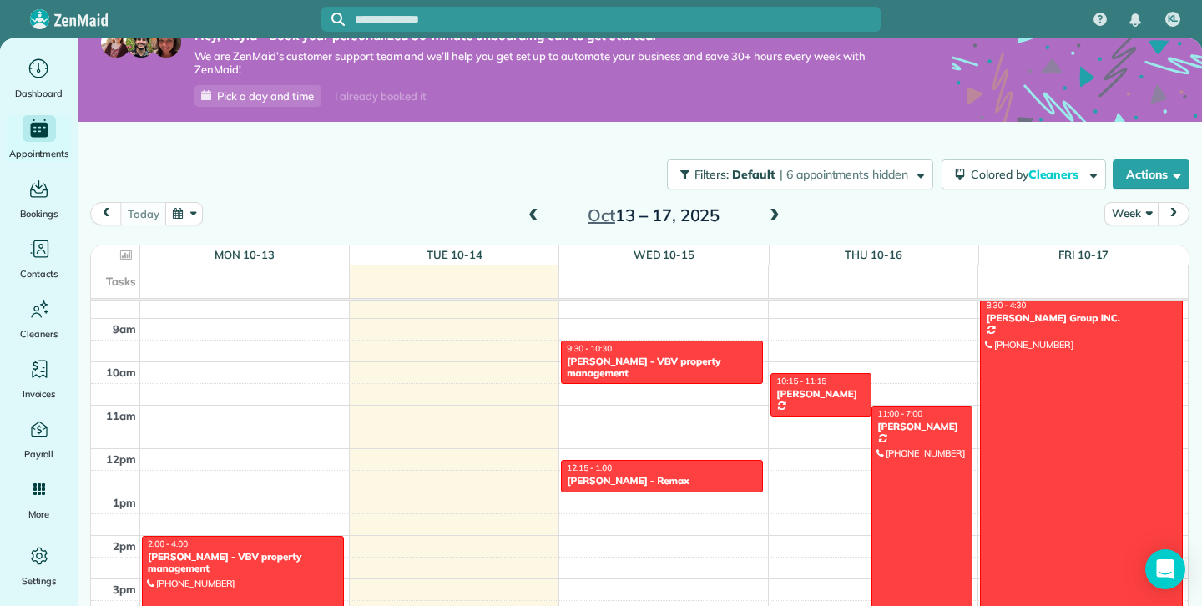
drag, startPoint x: 660, startPoint y: 498, endPoint x: 658, endPoint y: 486, distance: 11.8
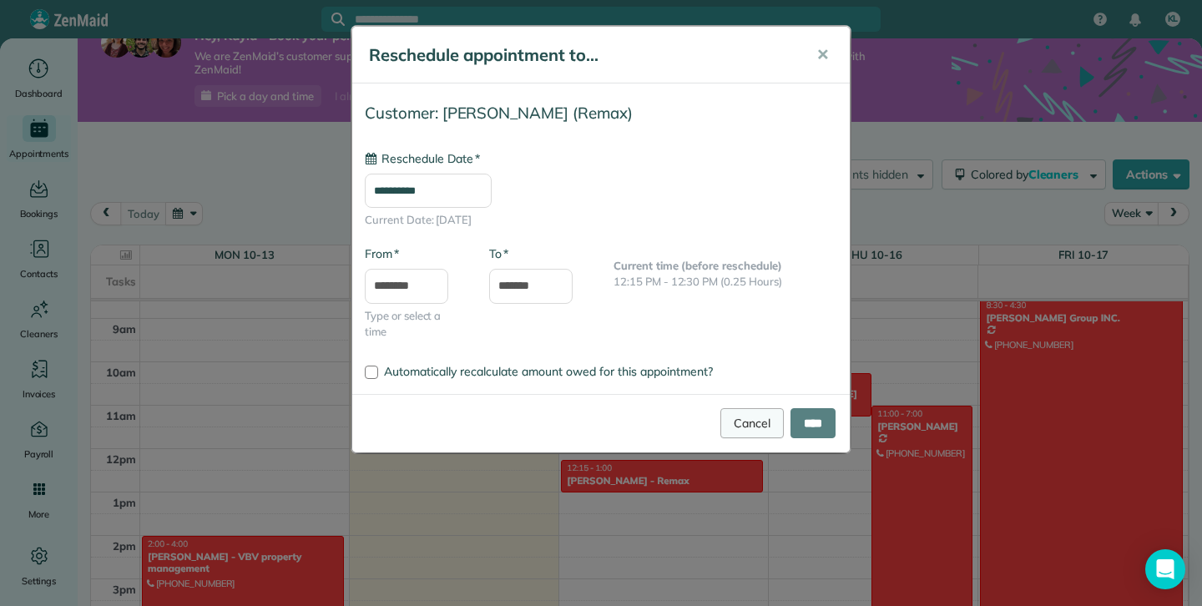
type input "**********"
click at [738, 420] on link "Cancel" at bounding box center [752, 423] width 63 height 30
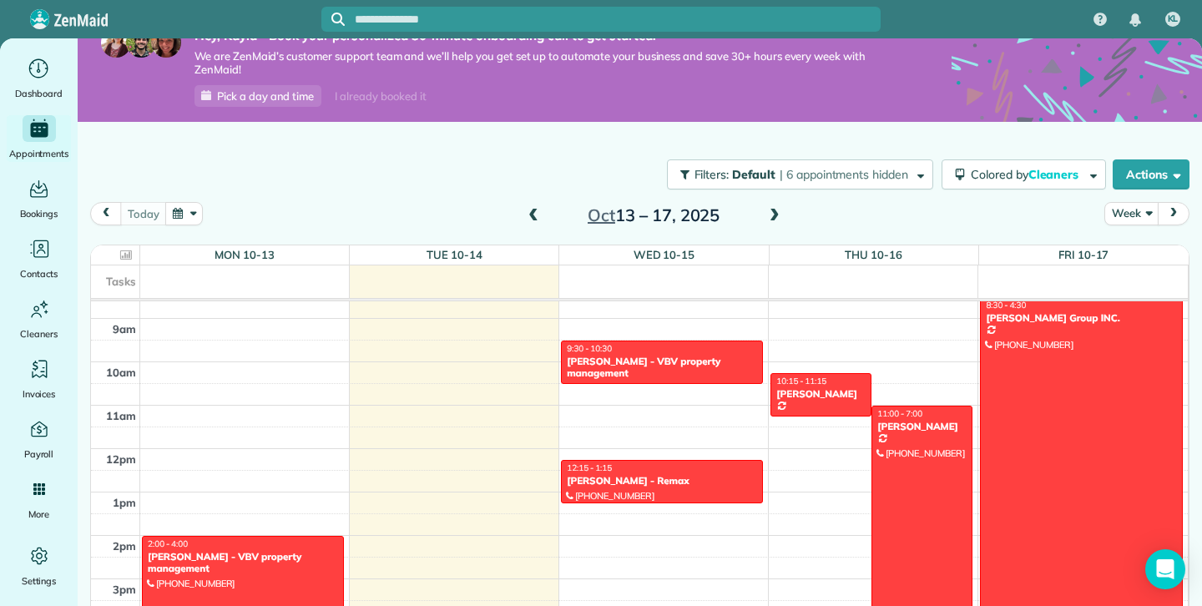
click at [758, 403] on div "12am 1am 2am 3am 4am 5am 6am 7am 8am 9am 10am 11am 12pm 1pm 2pm 3pm 4pm 5pm 6pm…" at bounding box center [639, 448] width 1097 height 1041
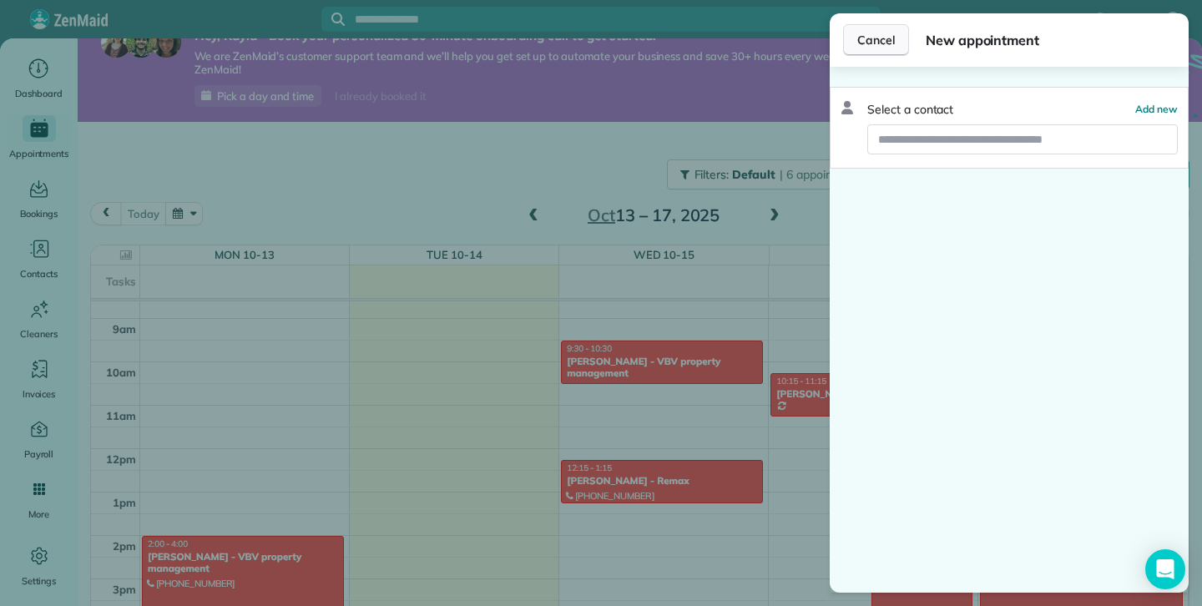
click at [877, 41] on span "Cancel" at bounding box center [877, 40] width 38 height 17
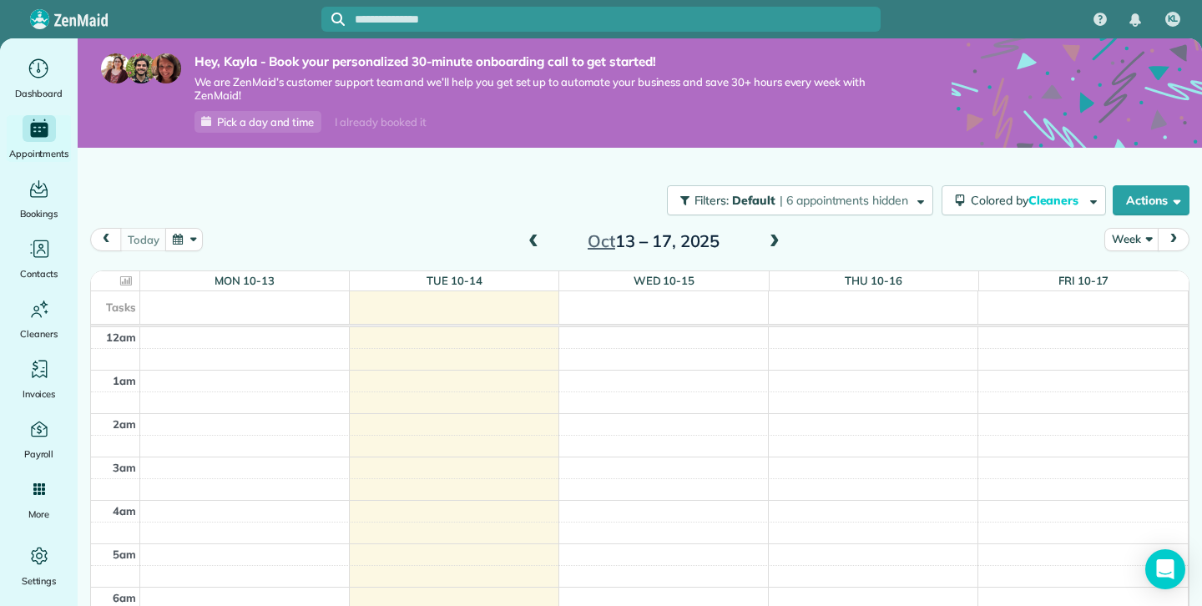
click at [776, 245] on span at bounding box center [775, 242] width 18 height 15
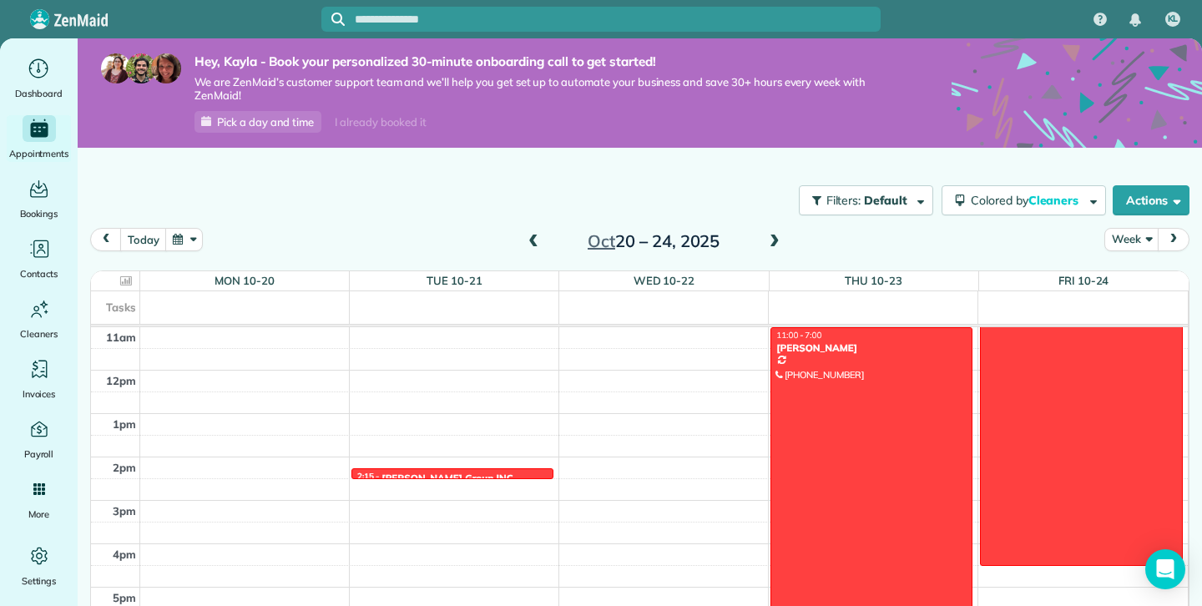
scroll to position [480, 0]
click at [650, 414] on div "12am 1am 2am 3am 4am 5am 6am 7am 8am 9am 10am 11am 12pm 1pm 2pm 3pm 4pm 5pm 6pm…" at bounding box center [639, 367] width 1097 height 1041
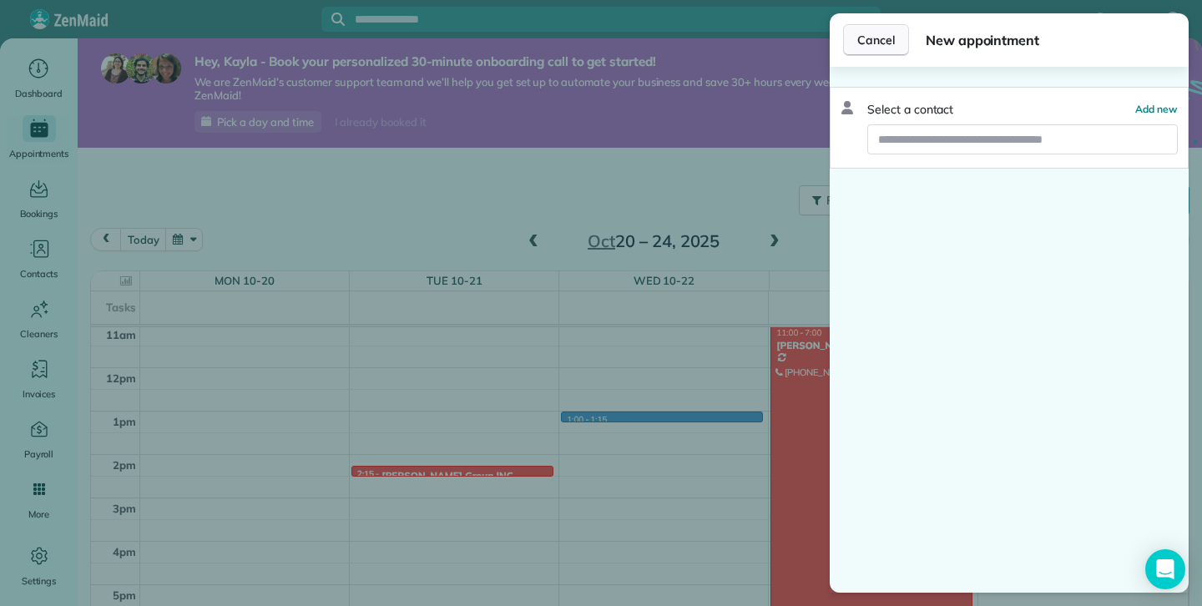
click at [865, 35] on span "Cancel" at bounding box center [877, 40] width 38 height 17
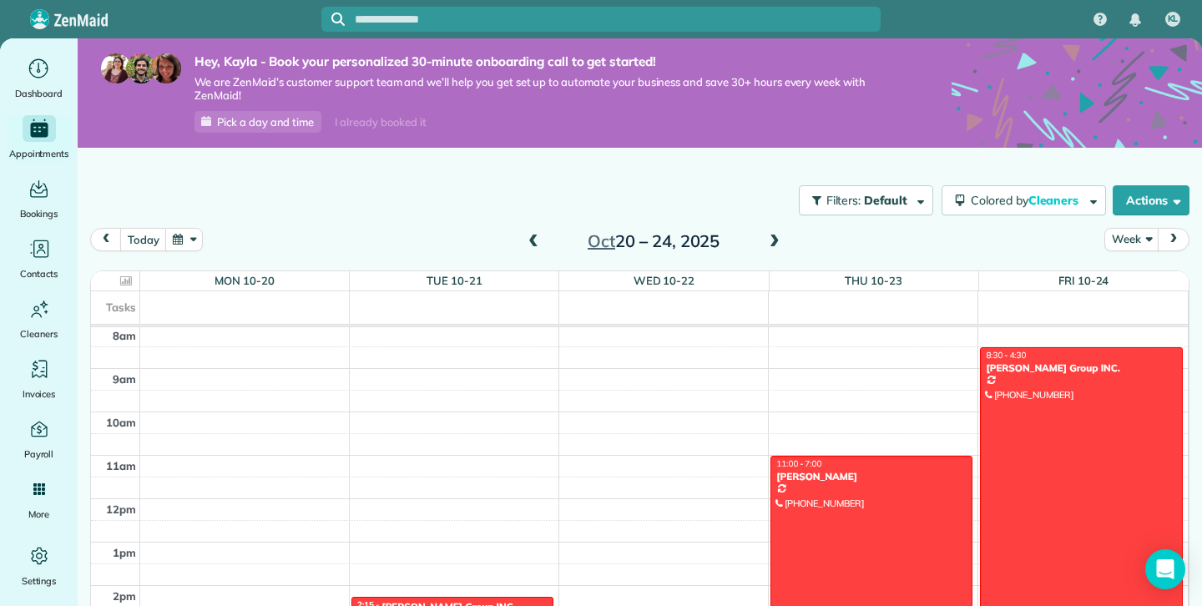
scroll to position [337, 0]
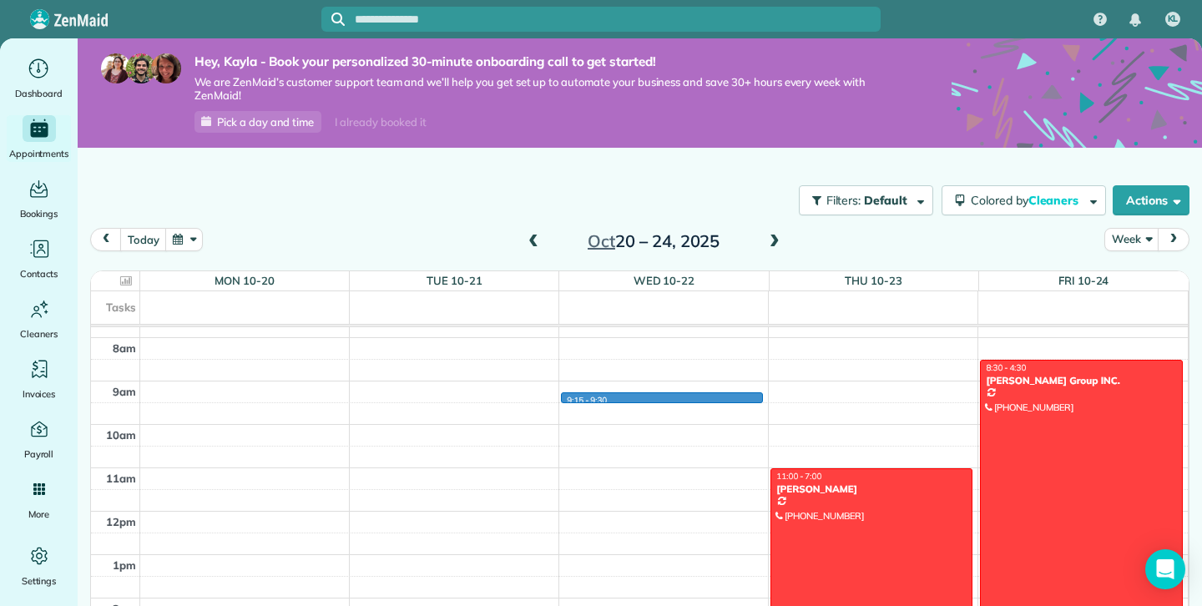
click at [582, 398] on div "12am 1am 2am 3am 4am 5am 6am 7am 8am 9am 10am 11am 12pm 1pm 2pm 3pm 4pm 5pm 6pm…" at bounding box center [639, 511] width 1097 height 1041
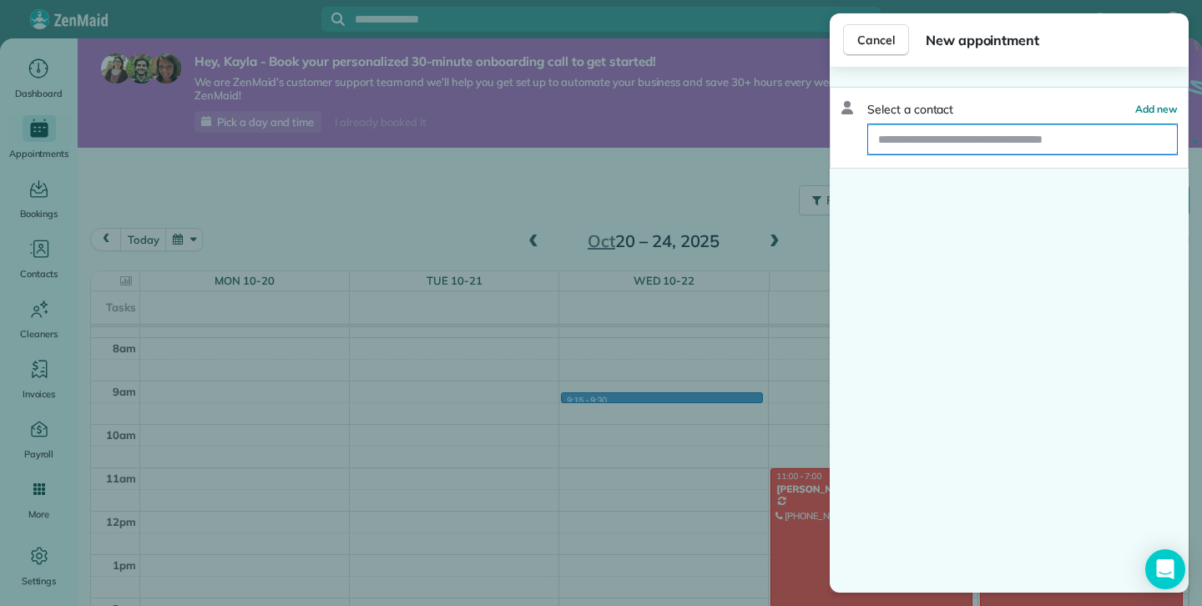
click at [1006, 139] on input "text" at bounding box center [1022, 139] width 309 height 30
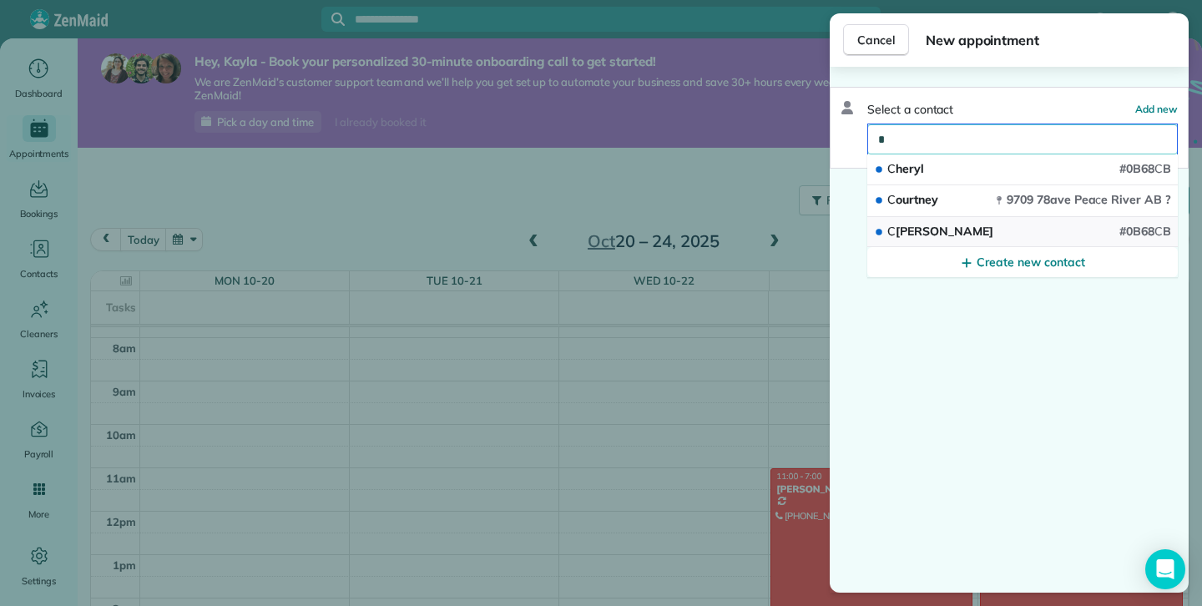
type input "*"
click at [1113, 223] on button "C ristine #0B68 C B" at bounding box center [1023, 232] width 311 height 31
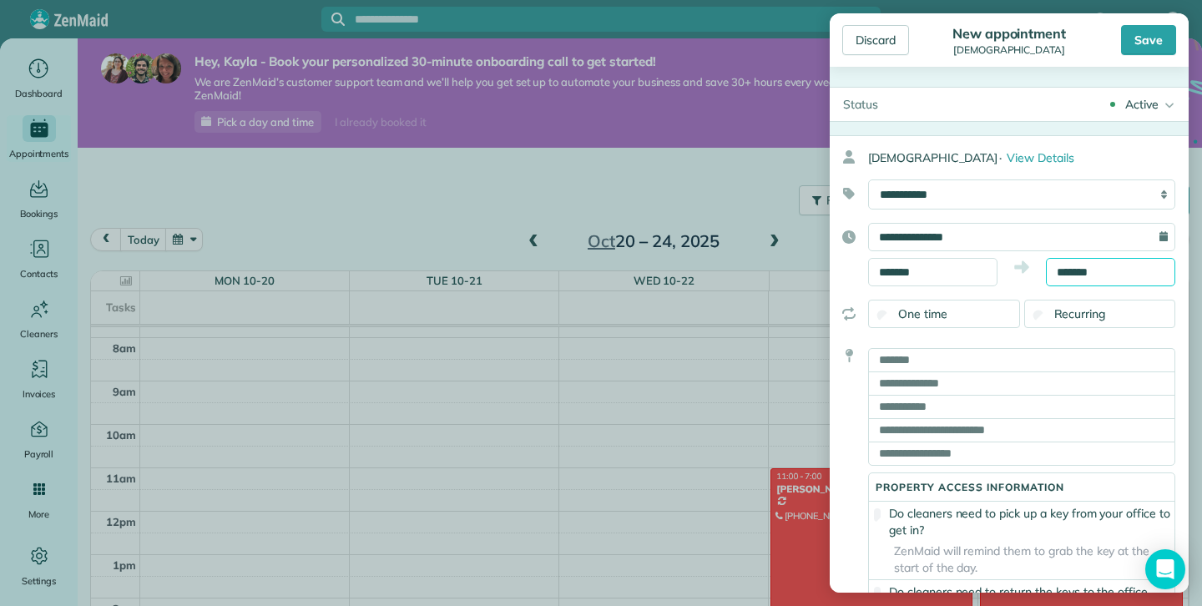
click at [1105, 274] on input "*******" at bounding box center [1110, 272] width 129 height 28
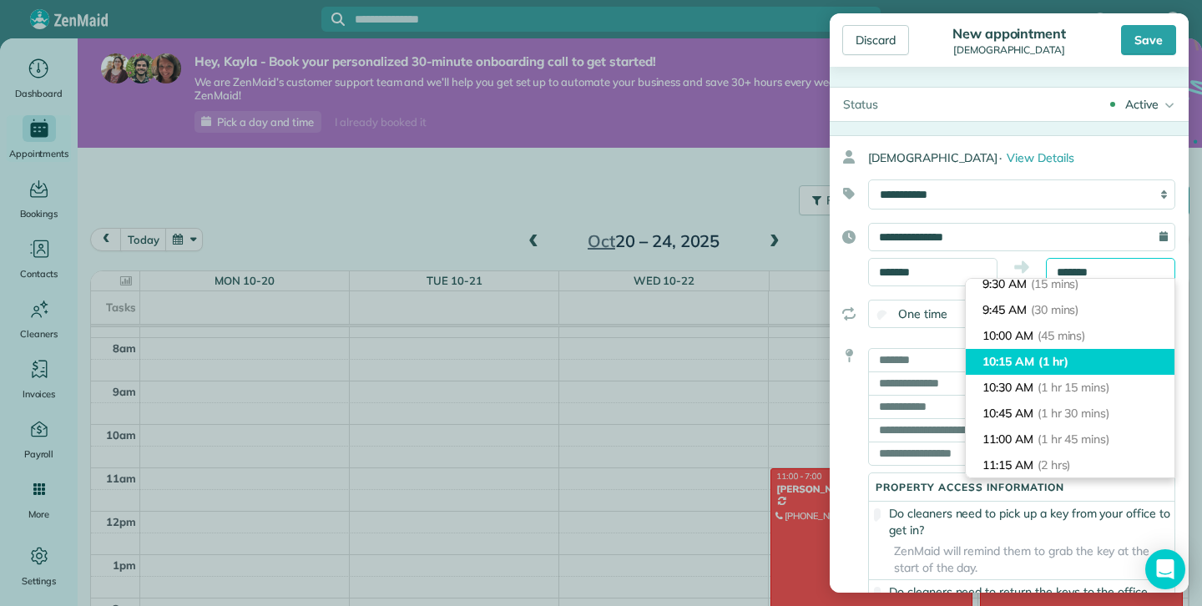
scroll to position [47, 0]
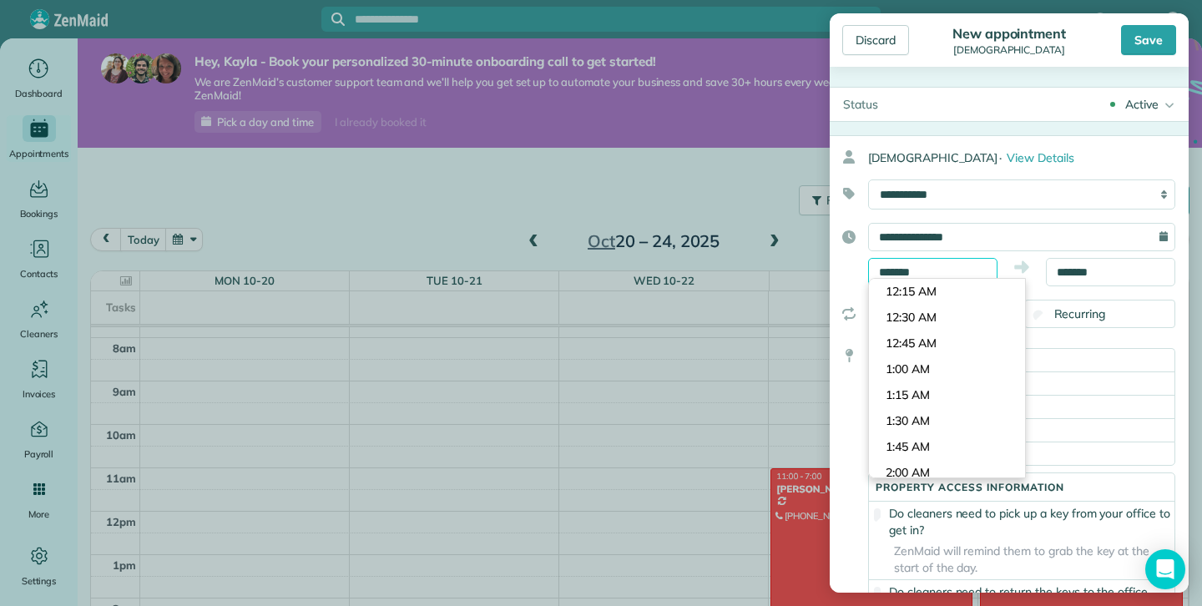
click at [929, 269] on input "*******" at bounding box center [932, 272] width 129 height 28
type input "*******"
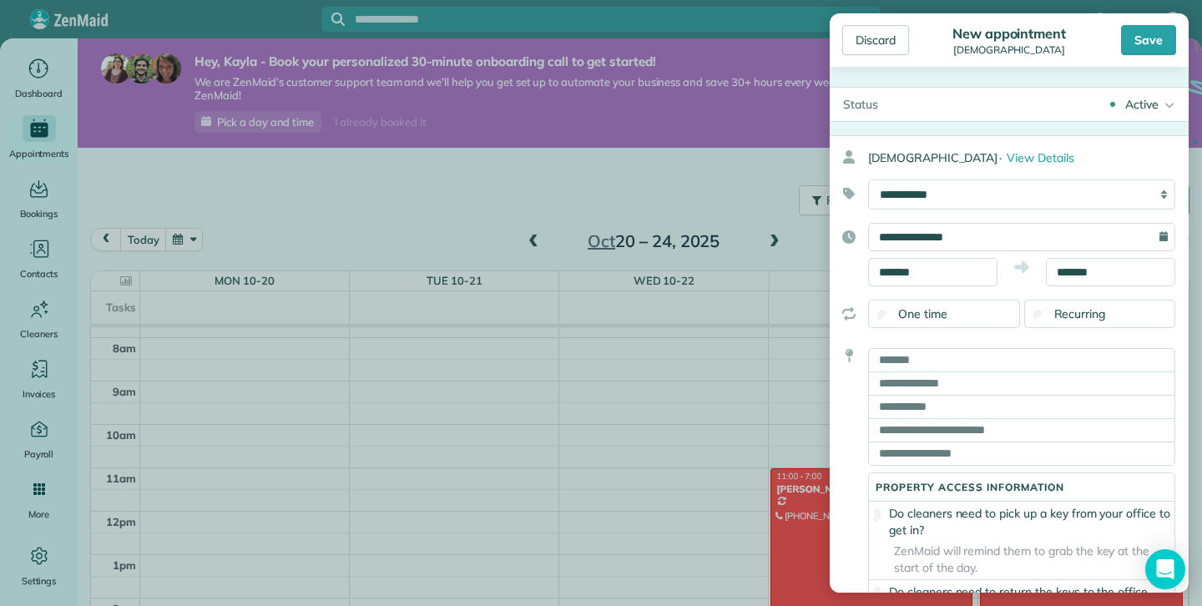
click at [928, 293] on body "KL Dashboard Appointments Bookings Contacts Cleaners Invoices Payroll Reports H…" at bounding box center [601, 303] width 1202 height 606
click at [1071, 268] on input "*******" at bounding box center [1110, 272] width 129 height 28
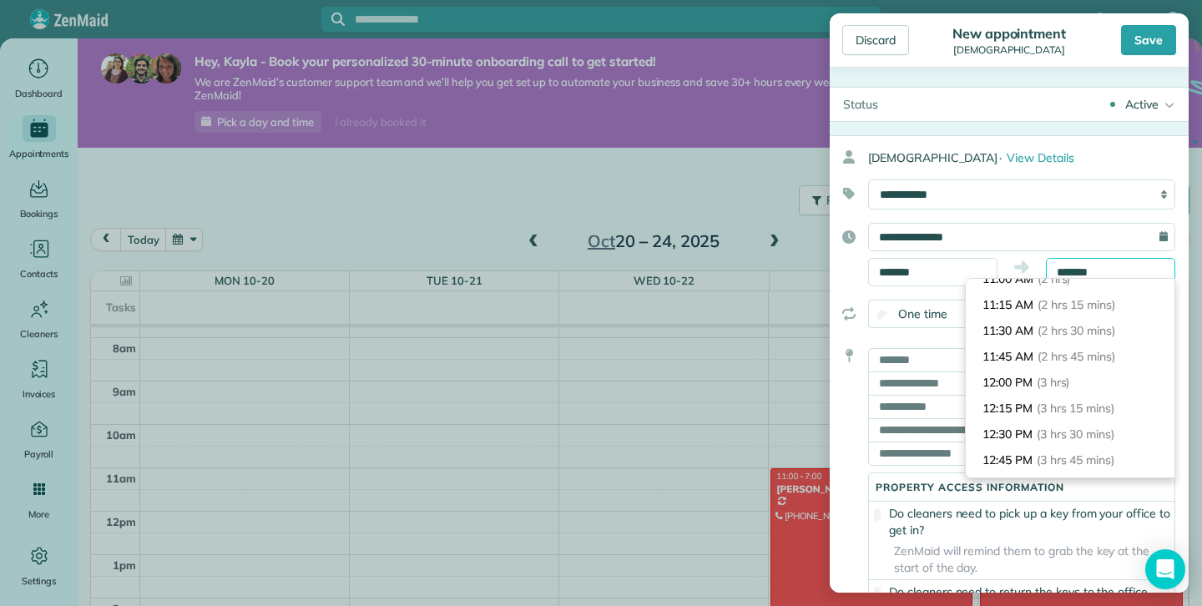
scroll to position [220, 0]
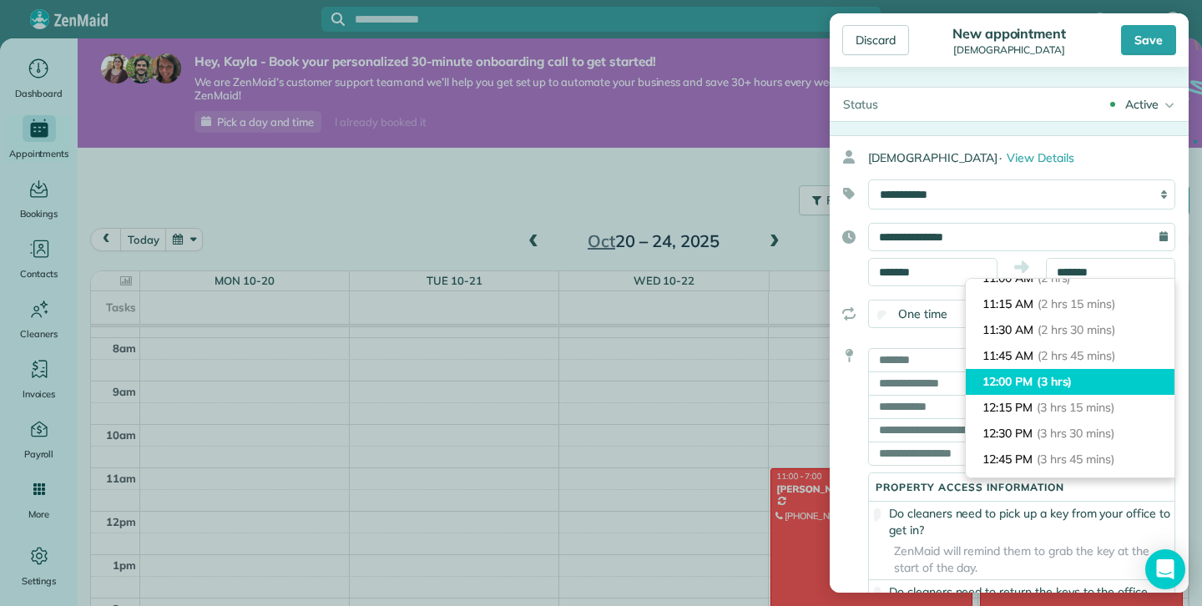
type input "********"
click at [1062, 376] on span "(3 hrs)" at bounding box center [1055, 381] width 36 height 15
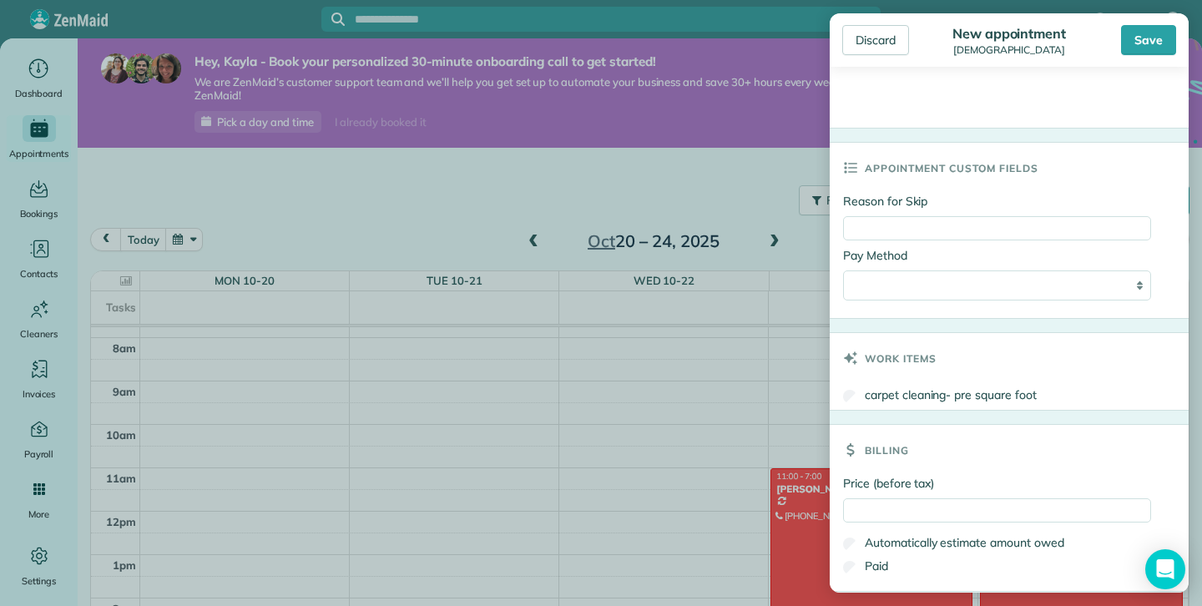
scroll to position [1224, 0]
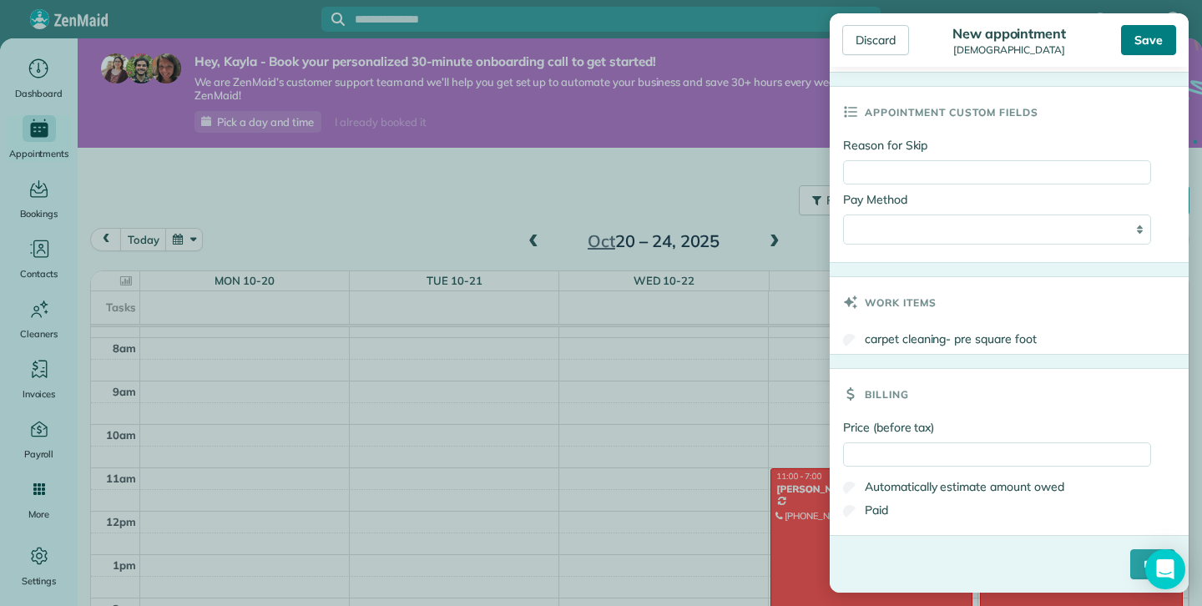
click at [1152, 42] on div "Save" at bounding box center [1148, 40] width 55 height 30
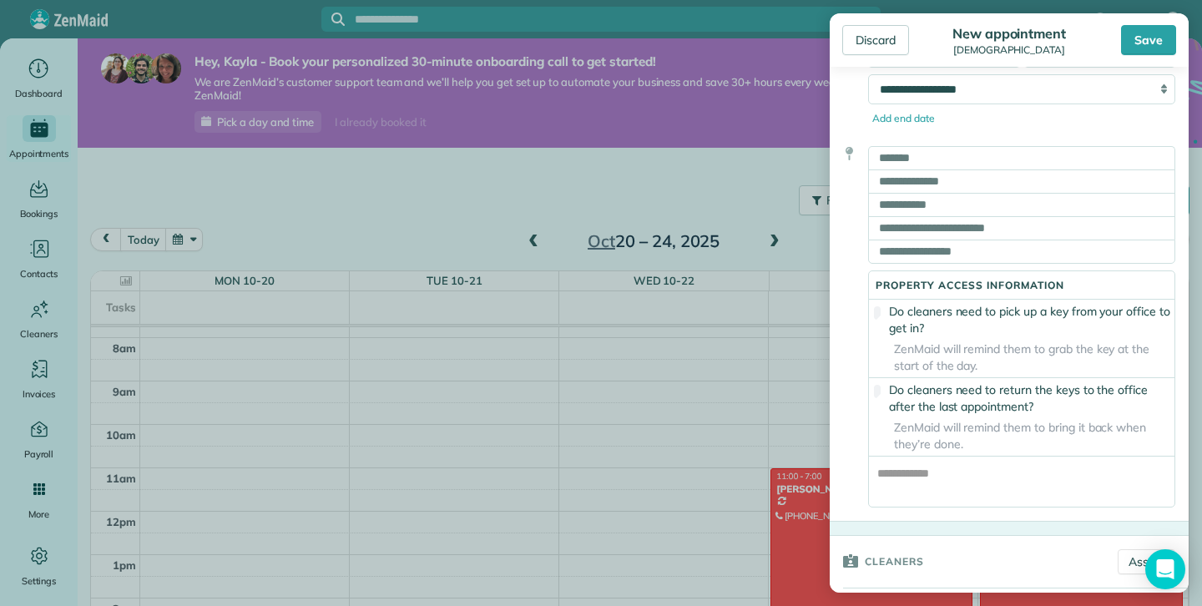
scroll to position [394, 0]
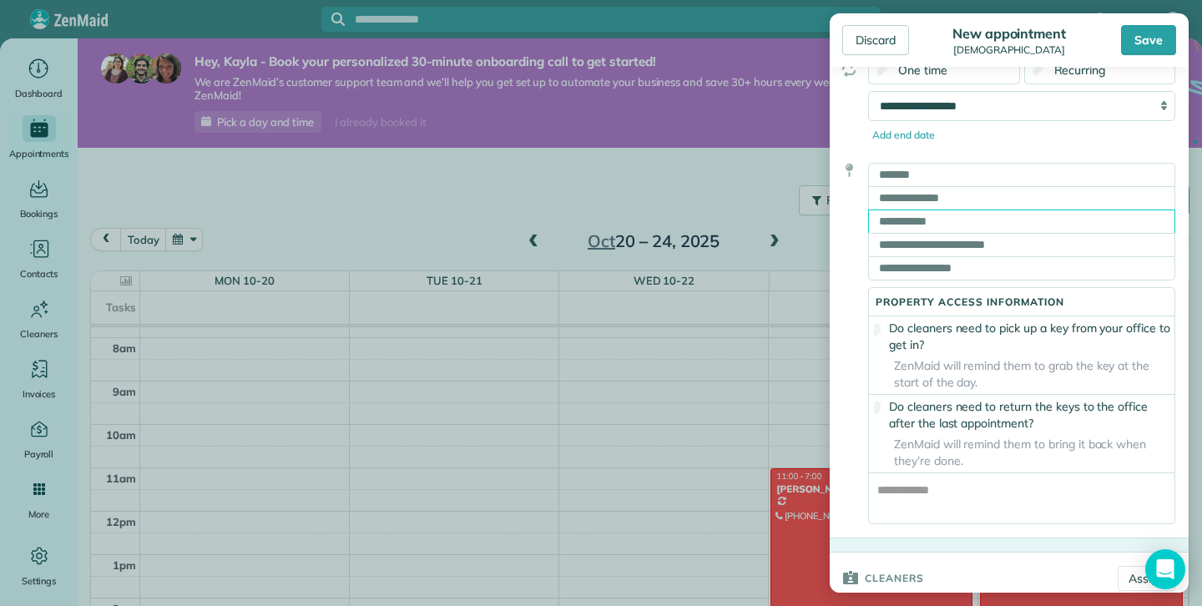
click at [924, 225] on input "text" at bounding box center [1021, 221] width 307 height 23
type input "**********"
type input "**"
type input "*******"
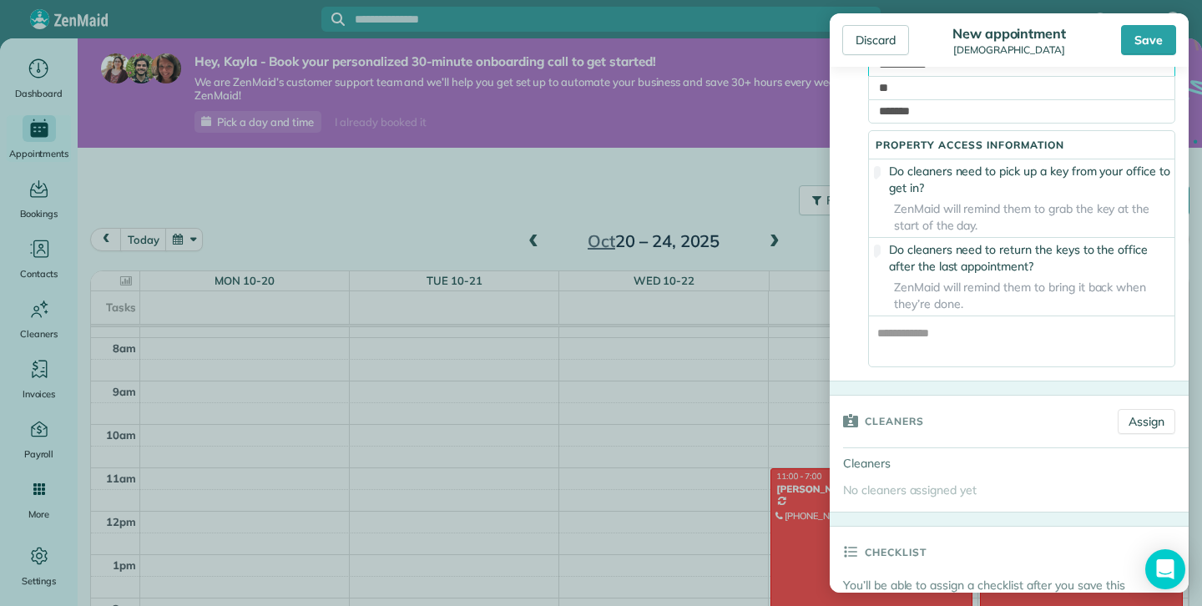
scroll to position [0, 0]
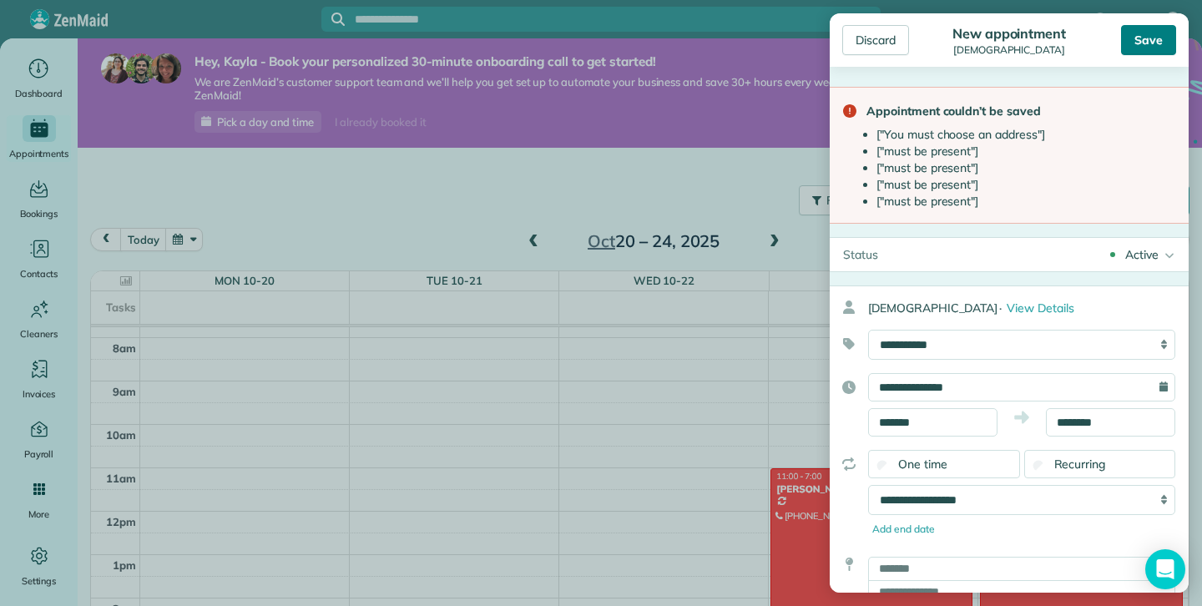
click at [1140, 53] on div "Save" at bounding box center [1148, 40] width 55 height 30
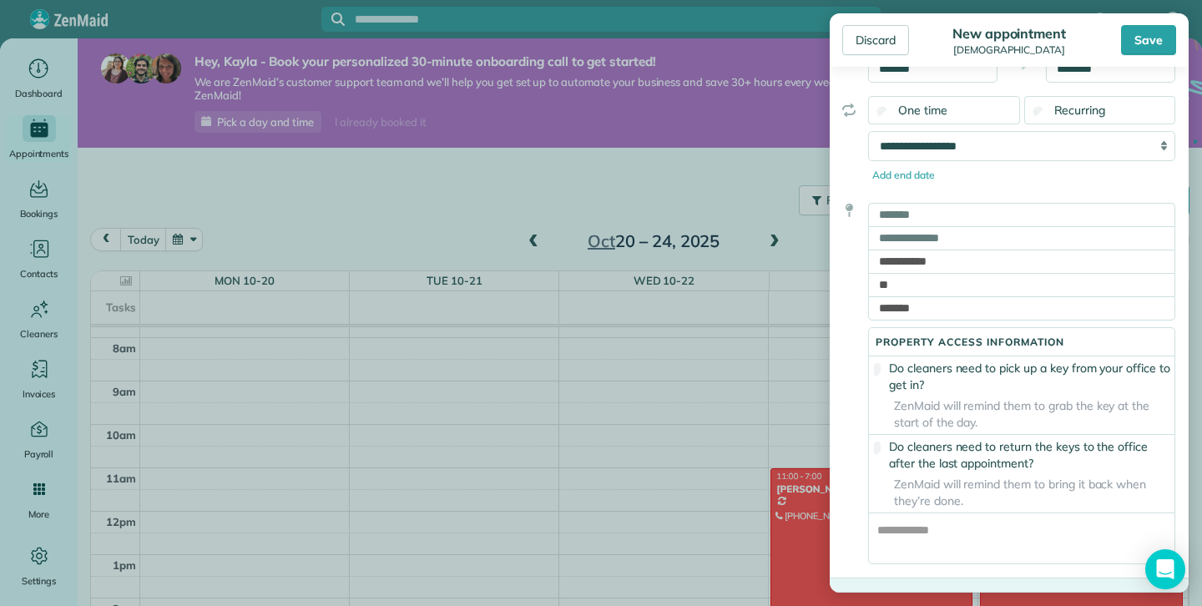
scroll to position [303, 0]
click at [957, 243] on input "text" at bounding box center [1021, 238] width 307 height 23
click at [939, 222] on input "text" at bounding box center [1021, 215] width 307 height 23
type input "**********"
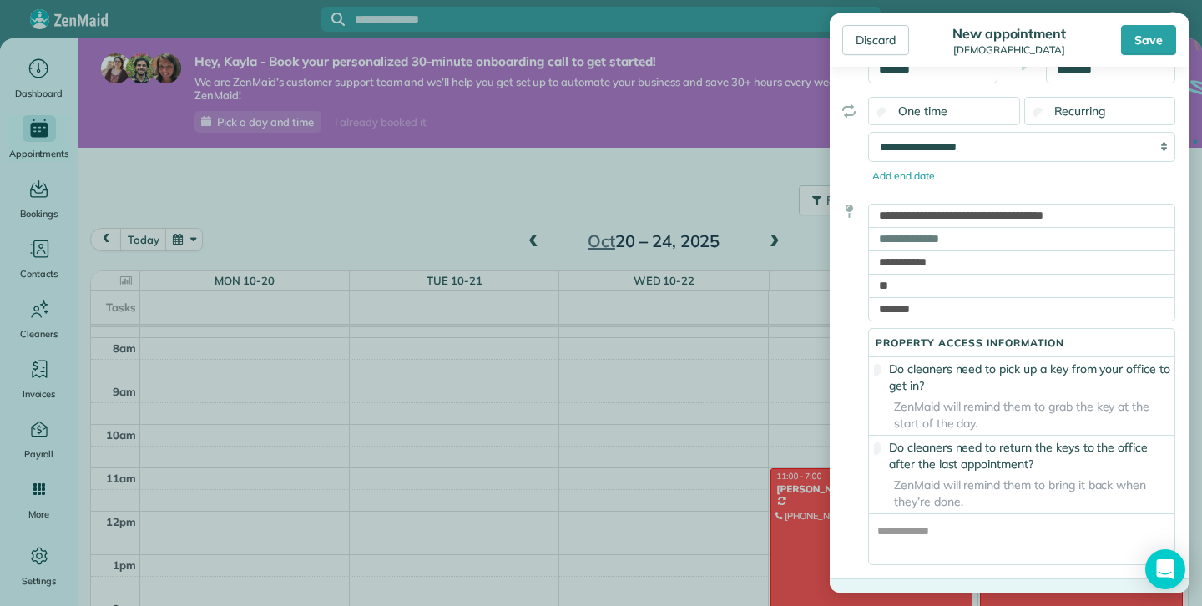
type input "**"
type input "*******"
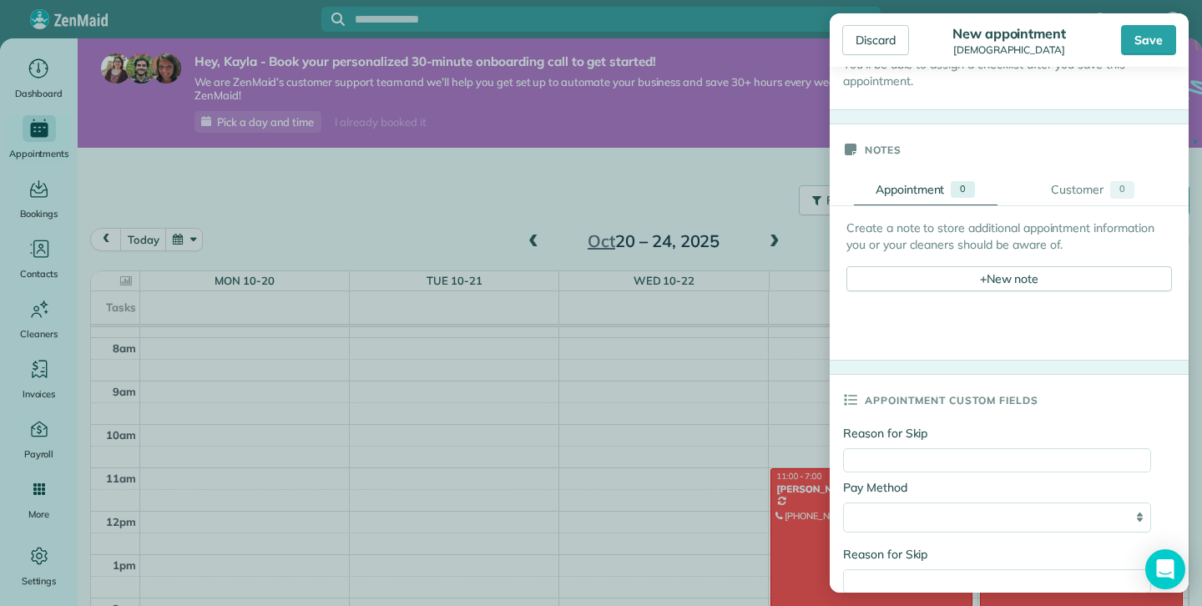
scroll to position [1447, 0]
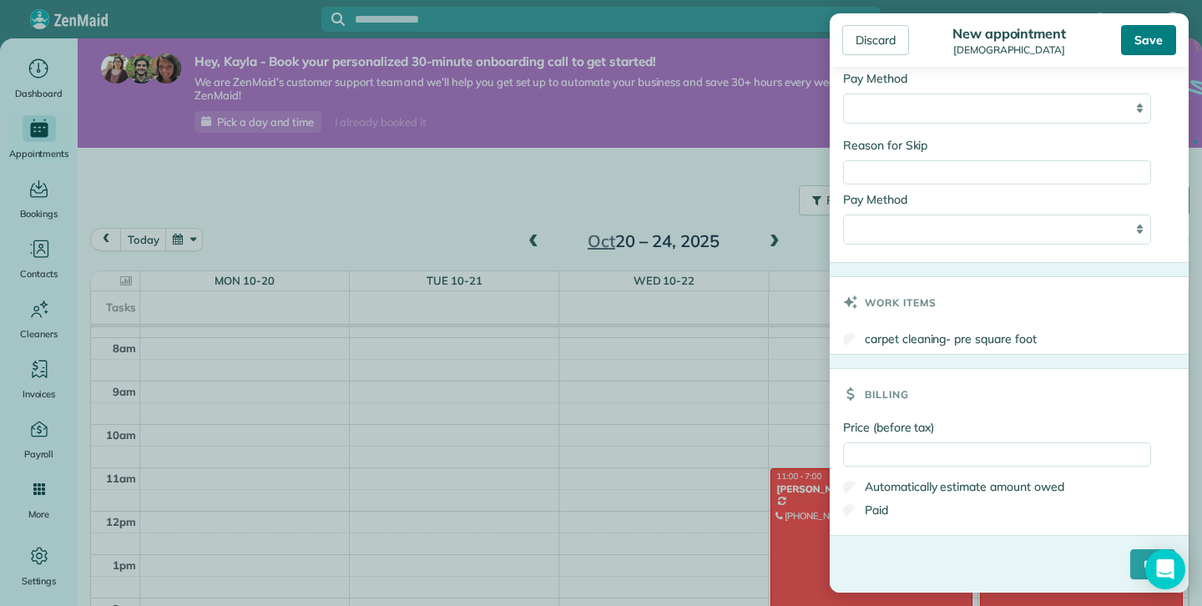
click at [1133, 41] on div "Save" at bounding box center [1148, 40] width 55 height 30
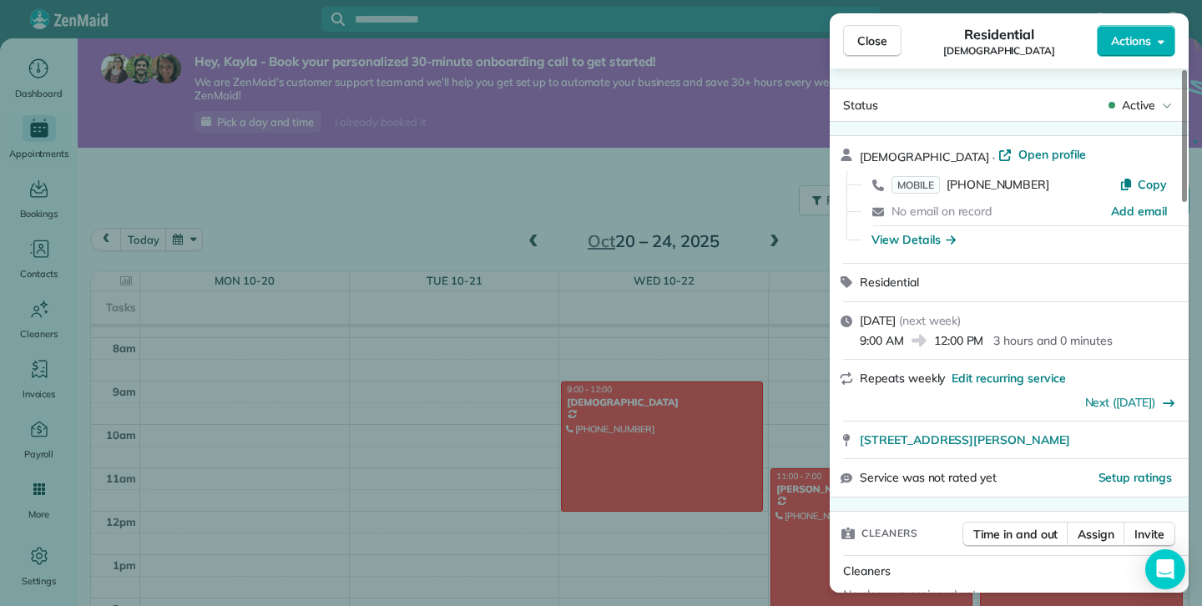
click at [889, 68] on div "Close Residential Cristine Actions" at bounding box center [1009, 40] width 359 height 55
click at [871, 43] on span "Close" at bounding box center [873, 41] width 30 height 17
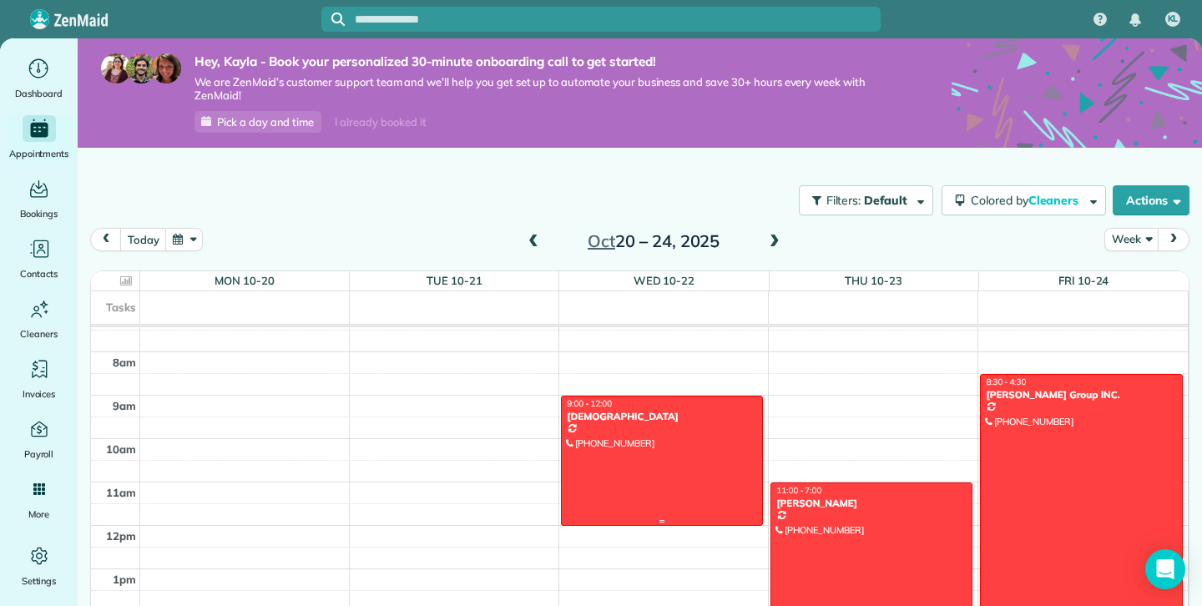
scroll to position [321, 0]
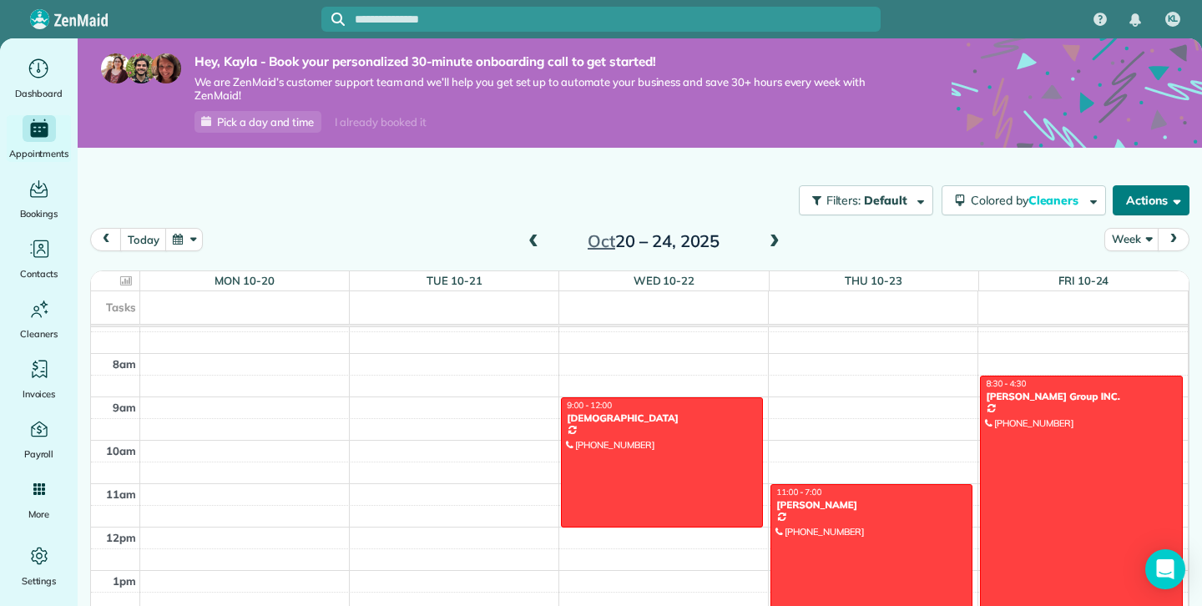
click at [1146, 198] on button "Actions" at bounding box center [1151, 200] width 77 height 30
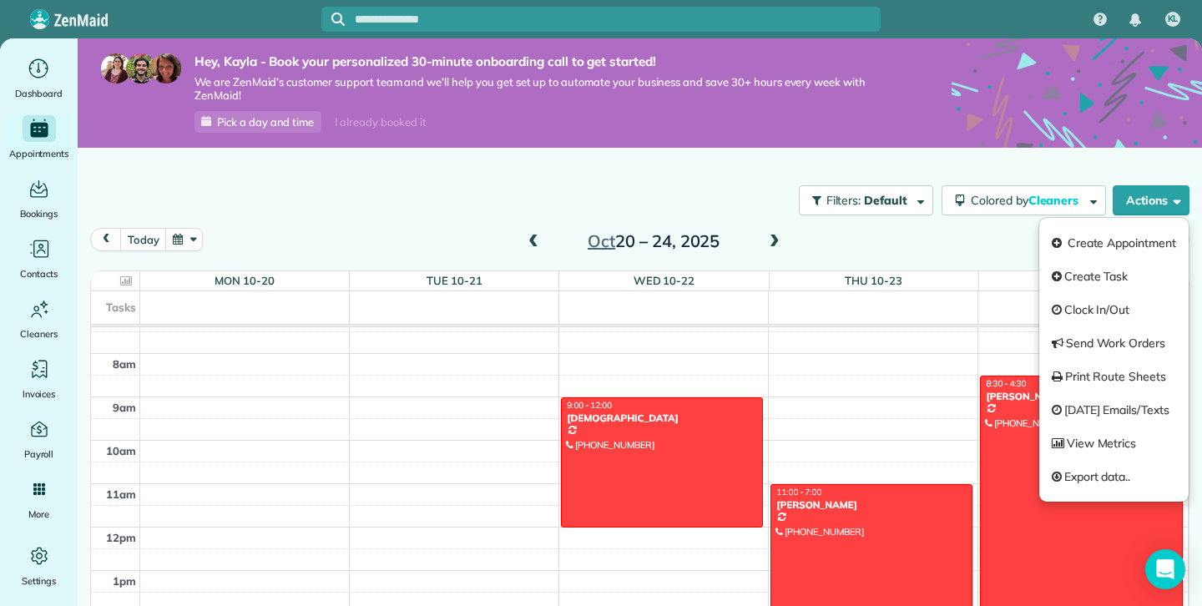
click at [860, 242] on div "today Week Oct 20 – 24, 2025" at bounding box center [640, 244] width 1100 height 32
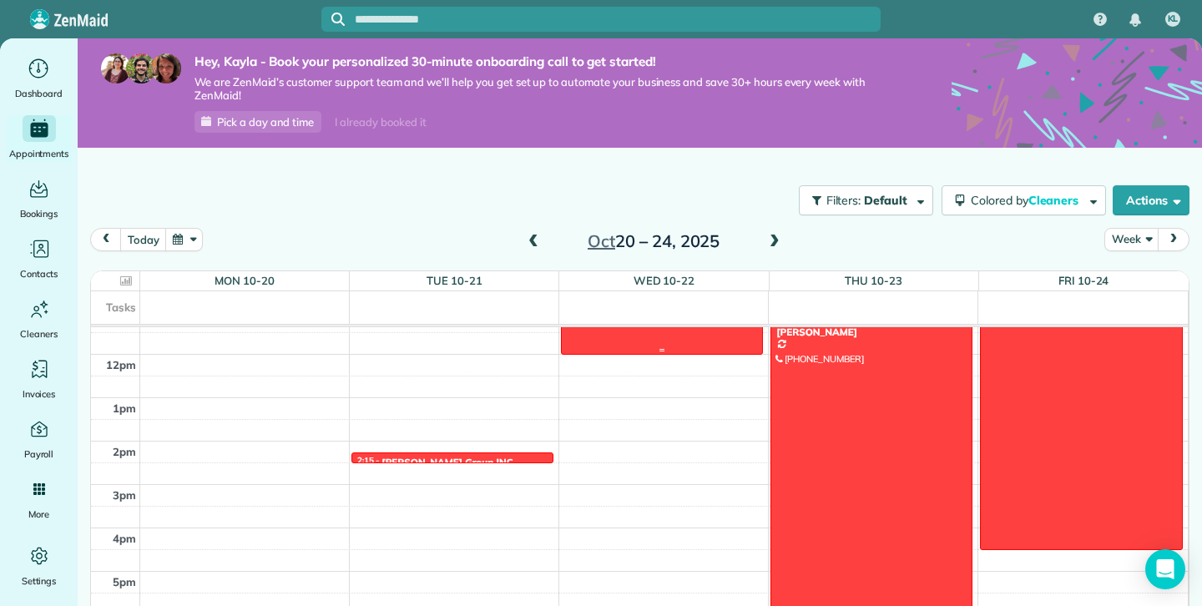
scroll to position [500, 0]
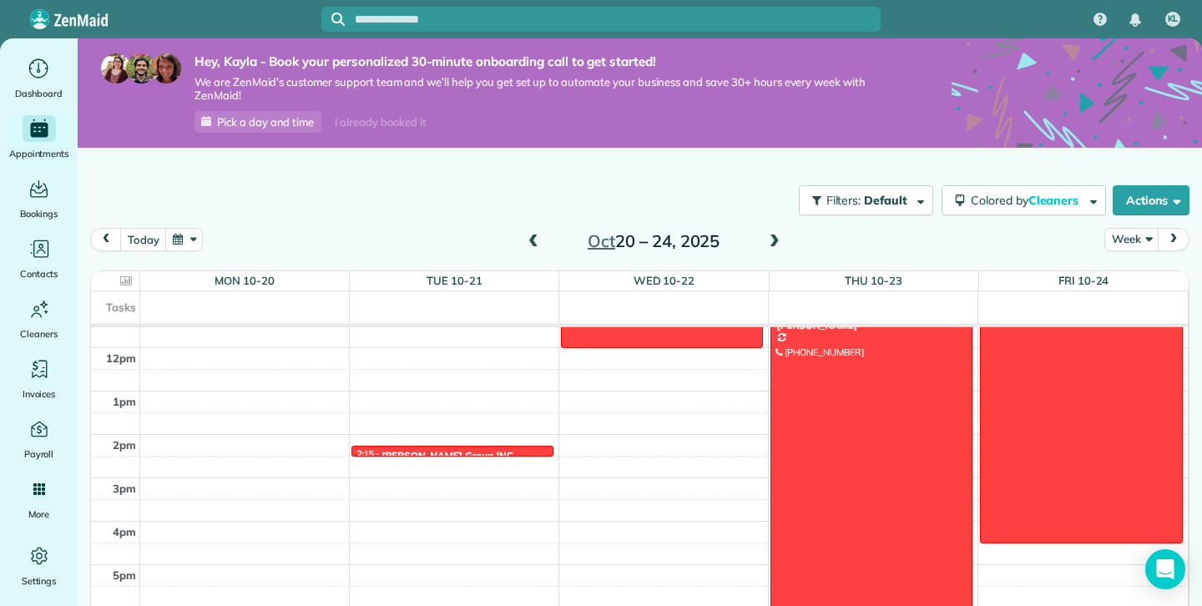
click at [527, 238] on span at bounding box center [533, 242] width 18 height 15
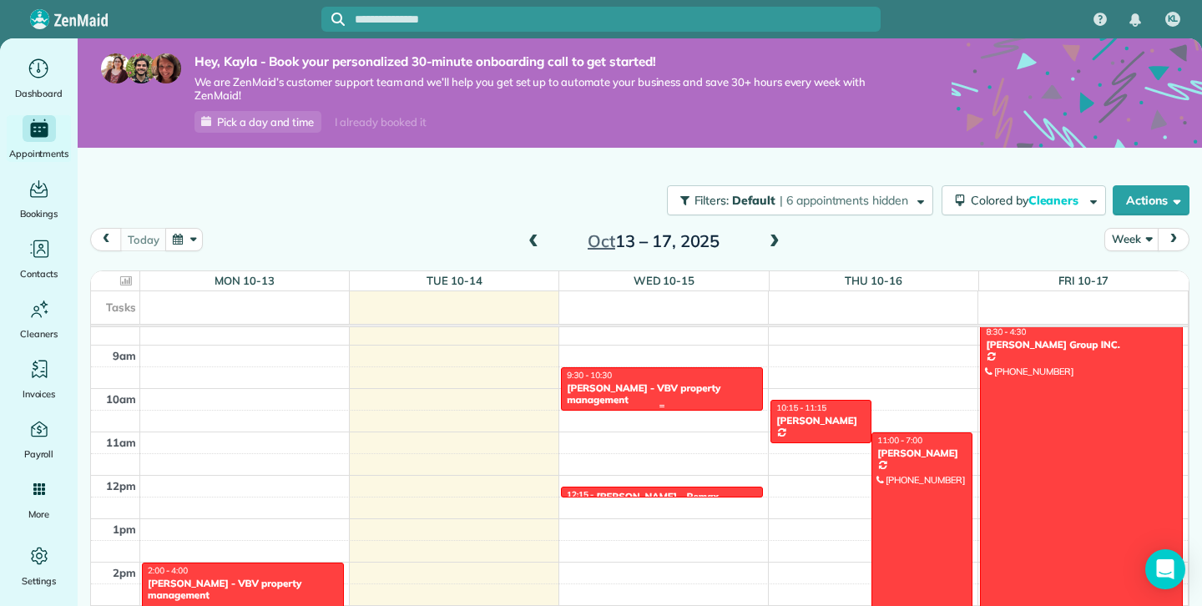
scroll to position [373, 0]
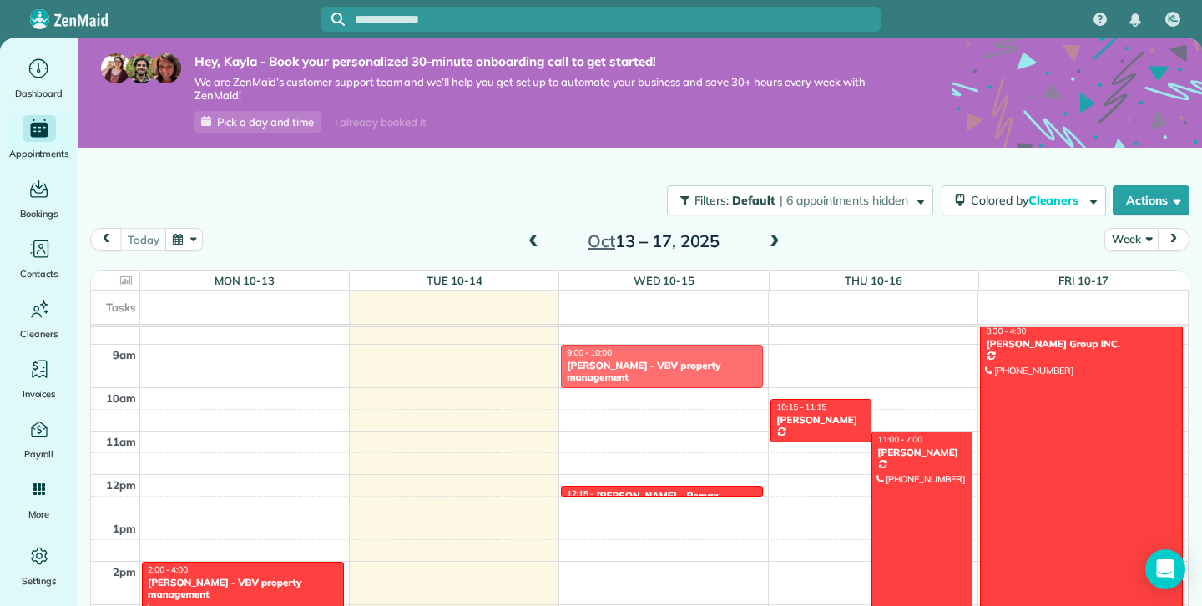
drag, startPoint x: 643, startPoint y: 380, endPoint x: 642, endPoint y: 356, distance: 24.2
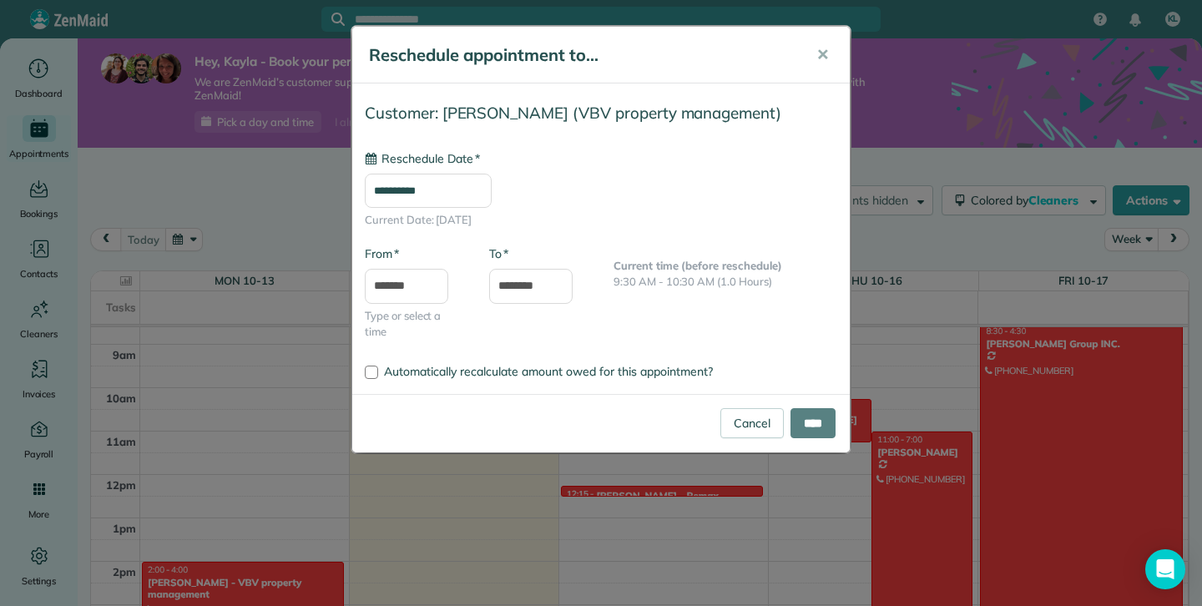
type input "**********"
click at [821, 55] on span "✕" at bounding box center [823, 54] width 13 height 19
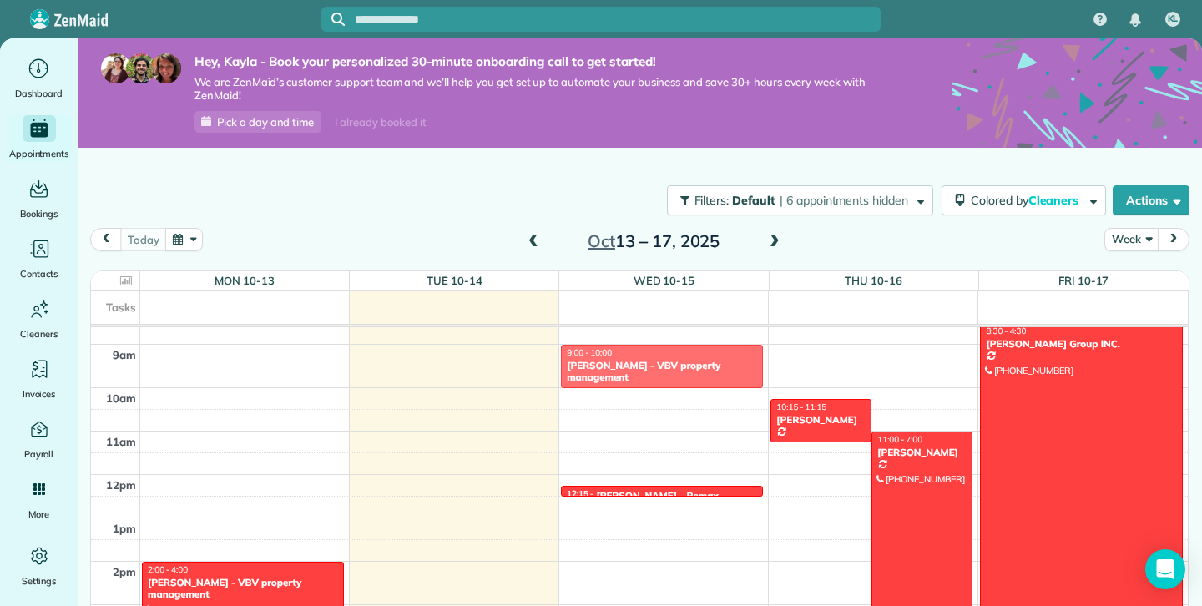
drag, startPoint x: 647, startPoint y: 382, endPoint x: 647, endPoint y: 362, distance: 20.0
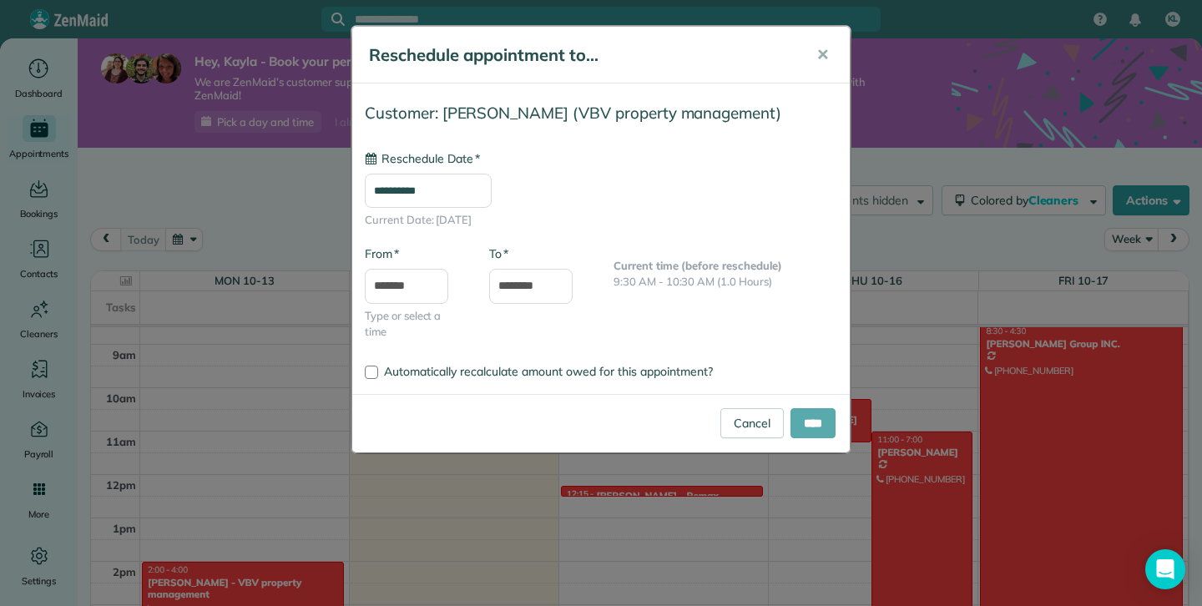
type input "**********"
click at [815, 418] on input "****" at bounding box center [813, 423] width 45 height 30
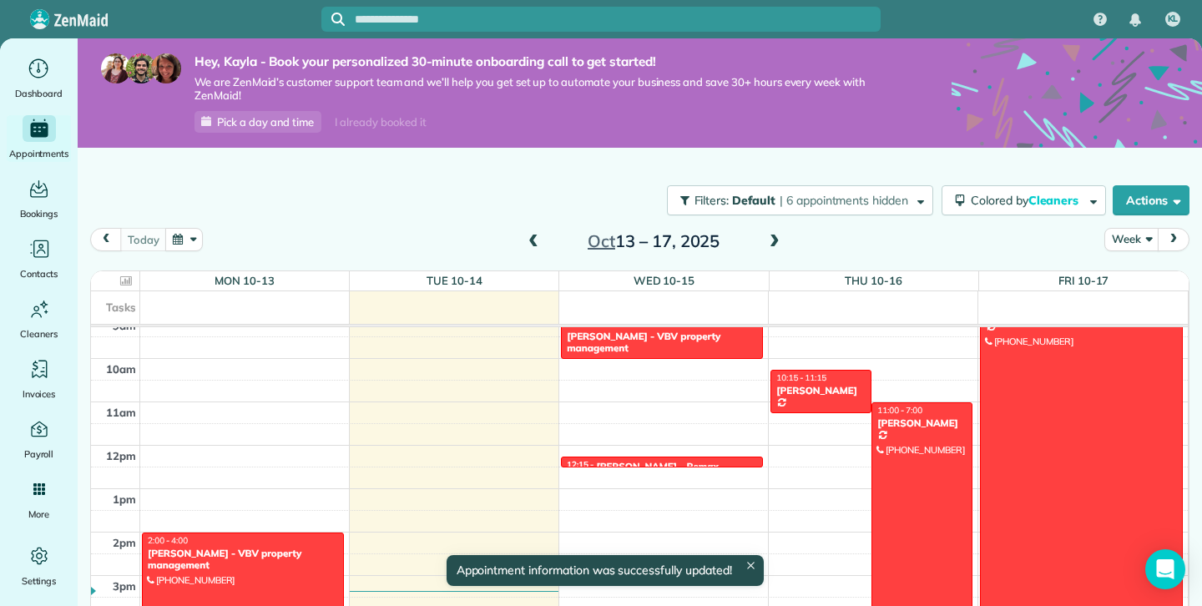
scroll to position [407, 0]
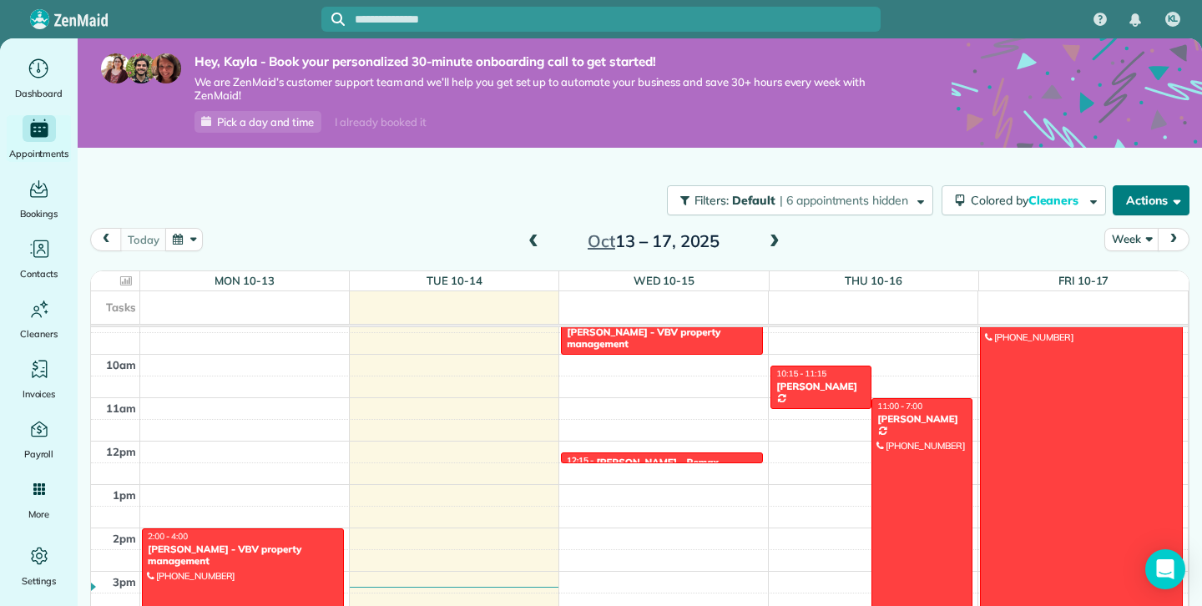
click at [1158, 198] on button "Actions" at bounding box center [1151, 200] width 77 height 30
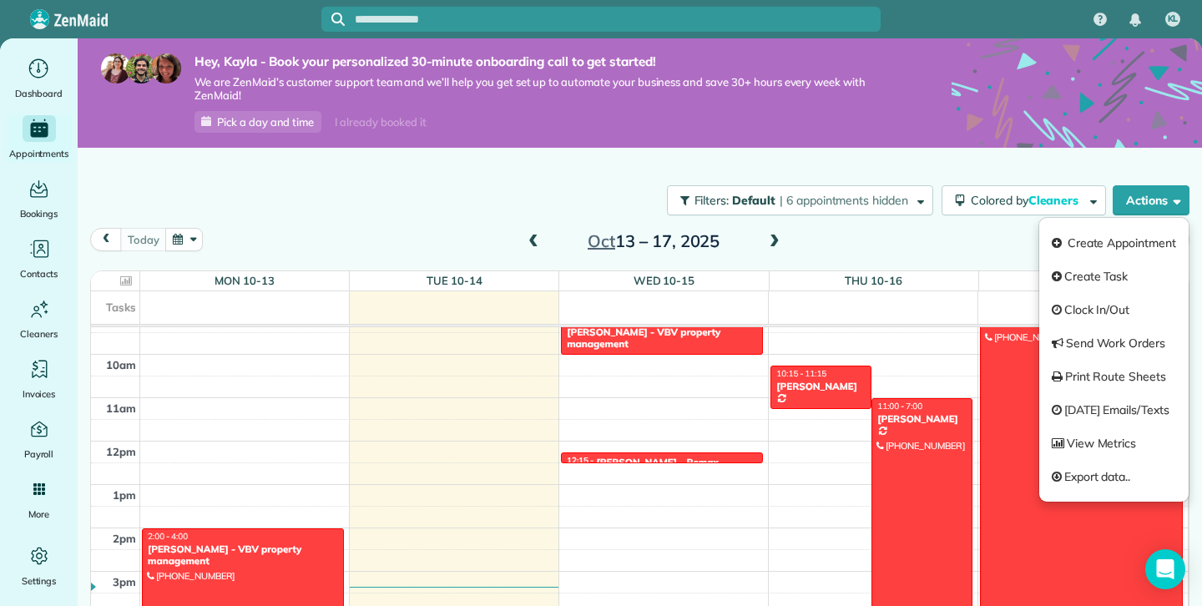
click at [568, 202] on div "Filters: Default | 6 appointments hidden Colored by Cleaners Color by Cleaner C…" at bounding box center [640, 200] width 1125 height 55
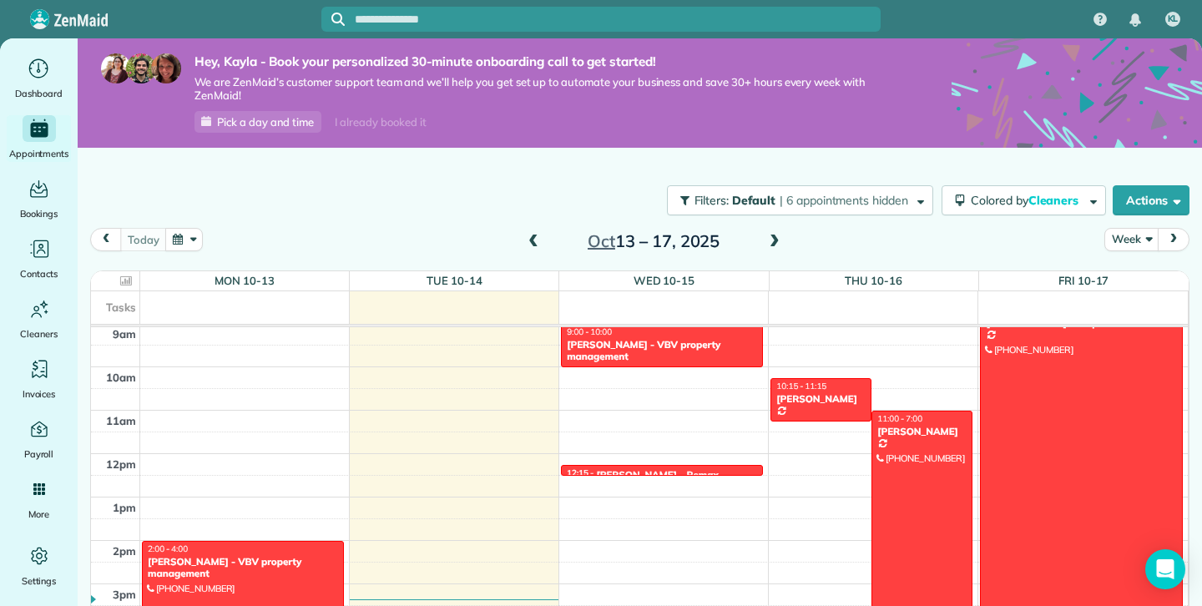
scroll to position [389, 0]
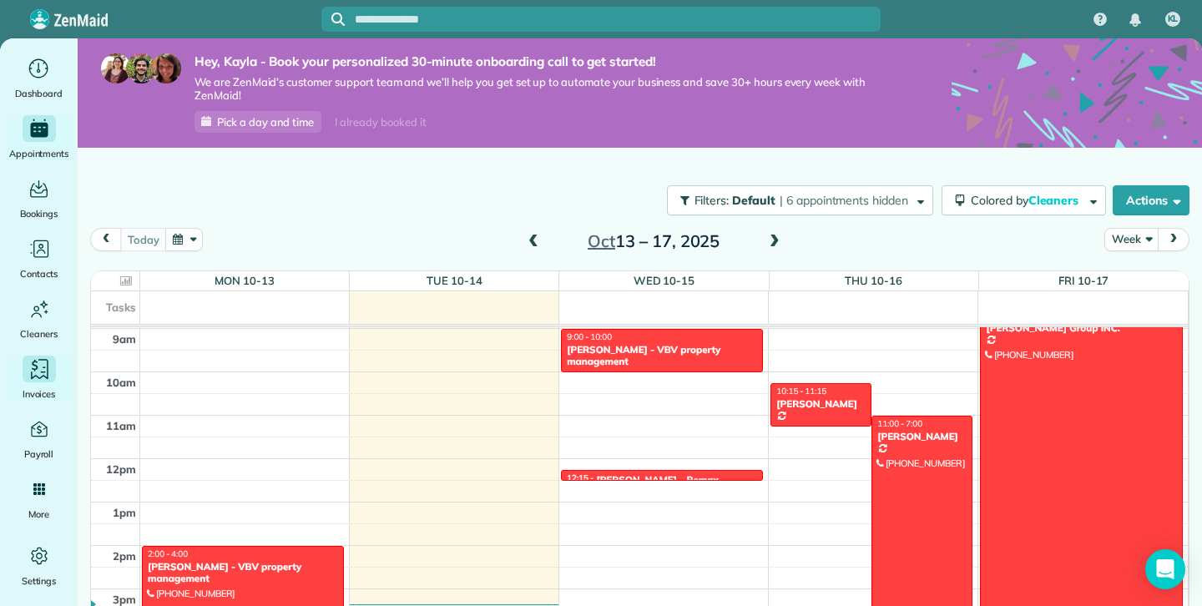
click at [40, 378] on icon "Main" at bounding box center [39, 369] width 25 height 25
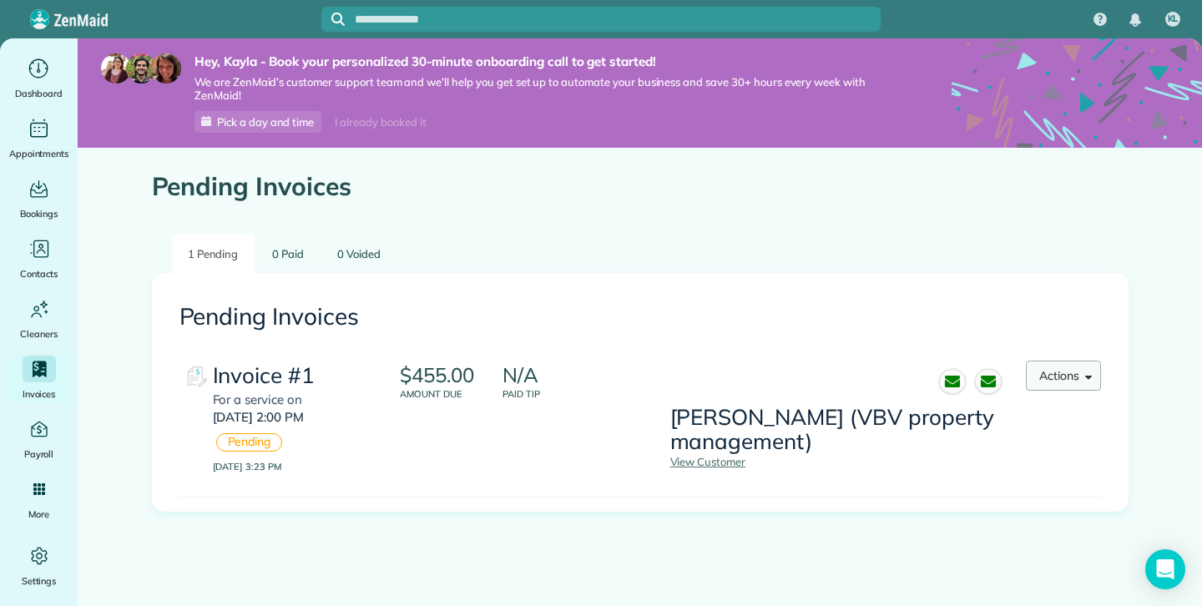
click at [1098, 373] on button "Actions" at bounding box center [1063, 376] width 75 height 30
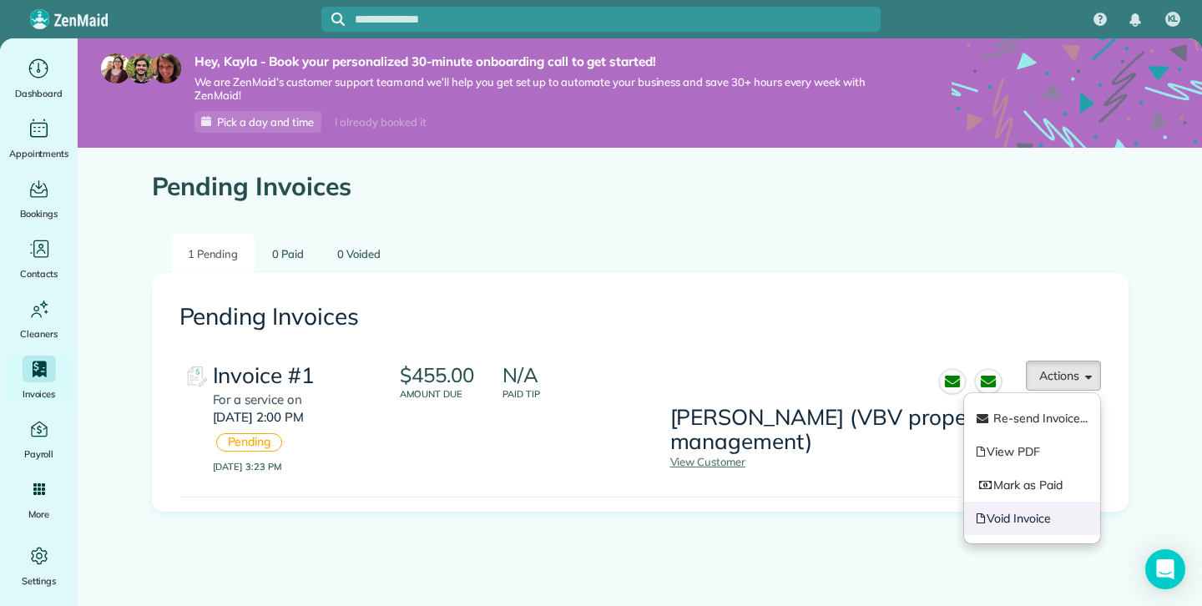
click at [1016, 517] on link "Void Invoice" at bounding box center [1032, 518] width 136 height 33
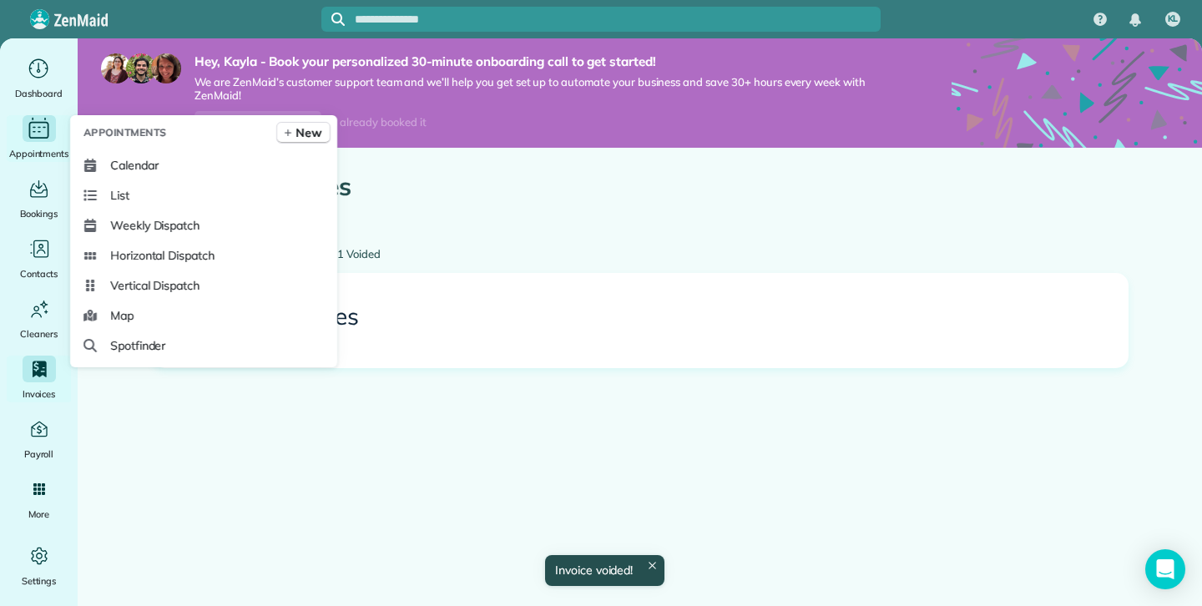
click at [53, 145] on span "Appointments" at bounding box center [39, 153] width 60 height 17
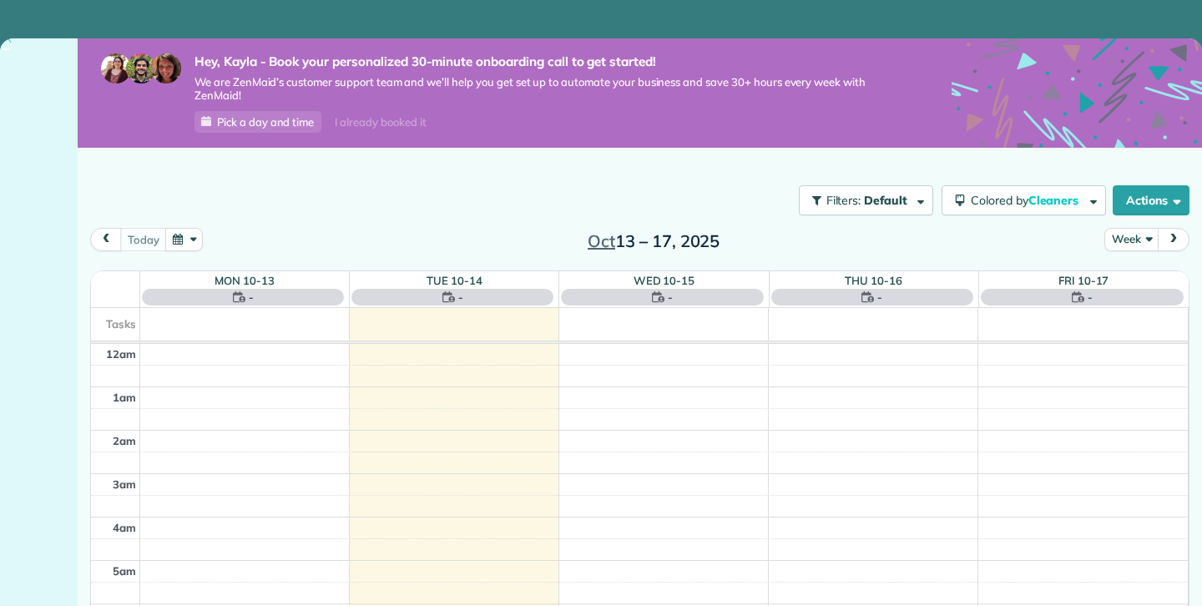
scroll to position [305, 0]
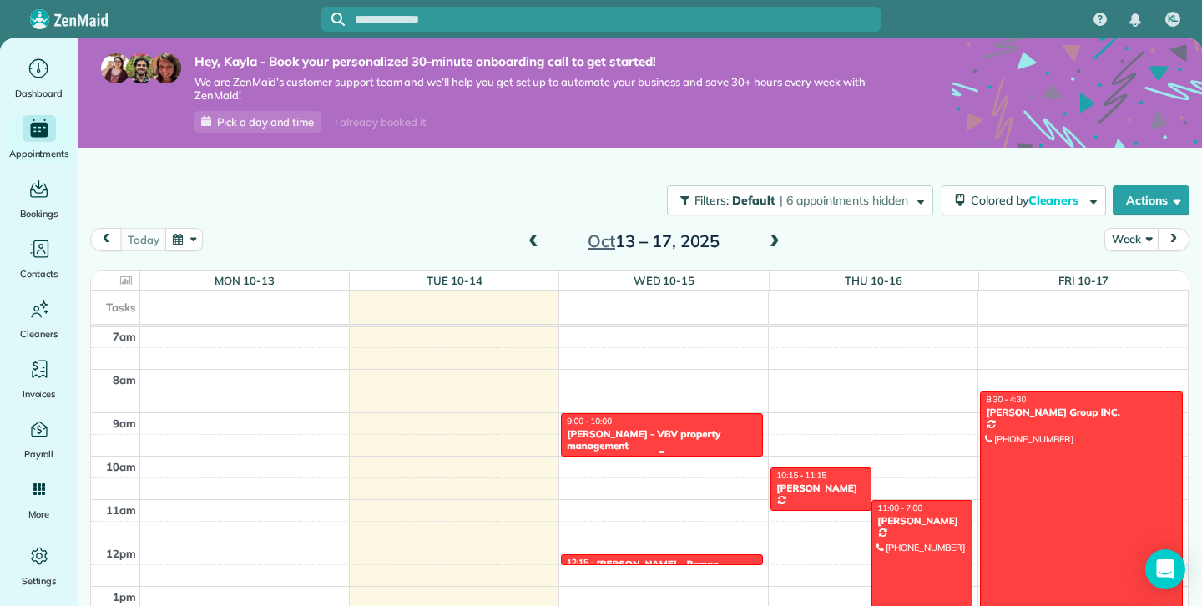
click at [708, 439] on div "Valerie McLaren - VBV property management" at bounding box center [662, 440] width 192 height 24
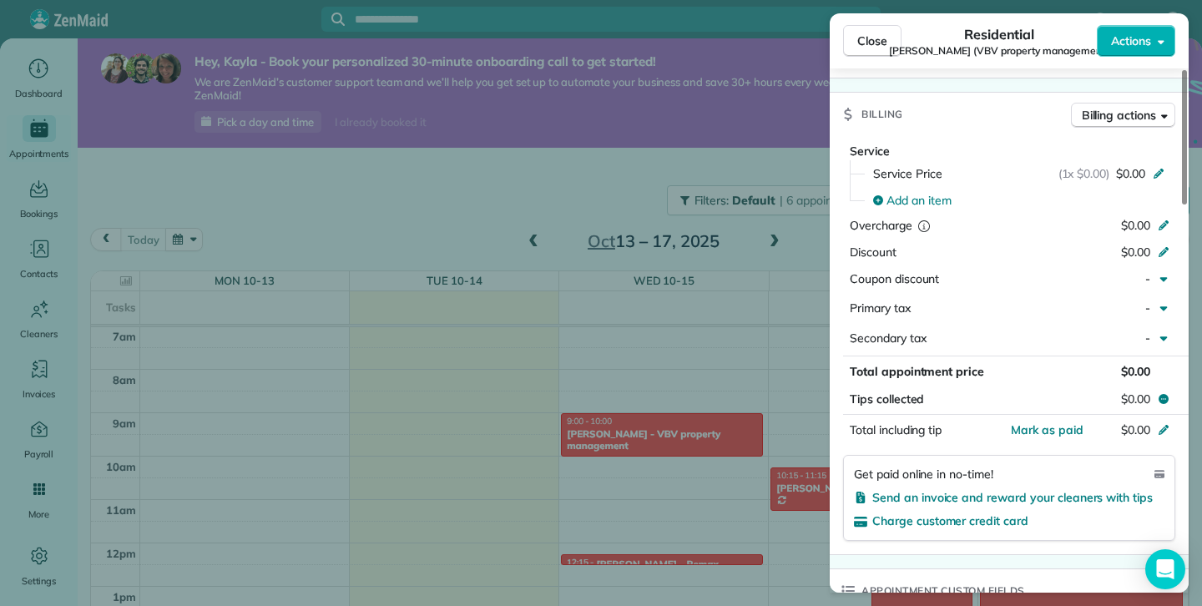
scroll to position [736, 0]
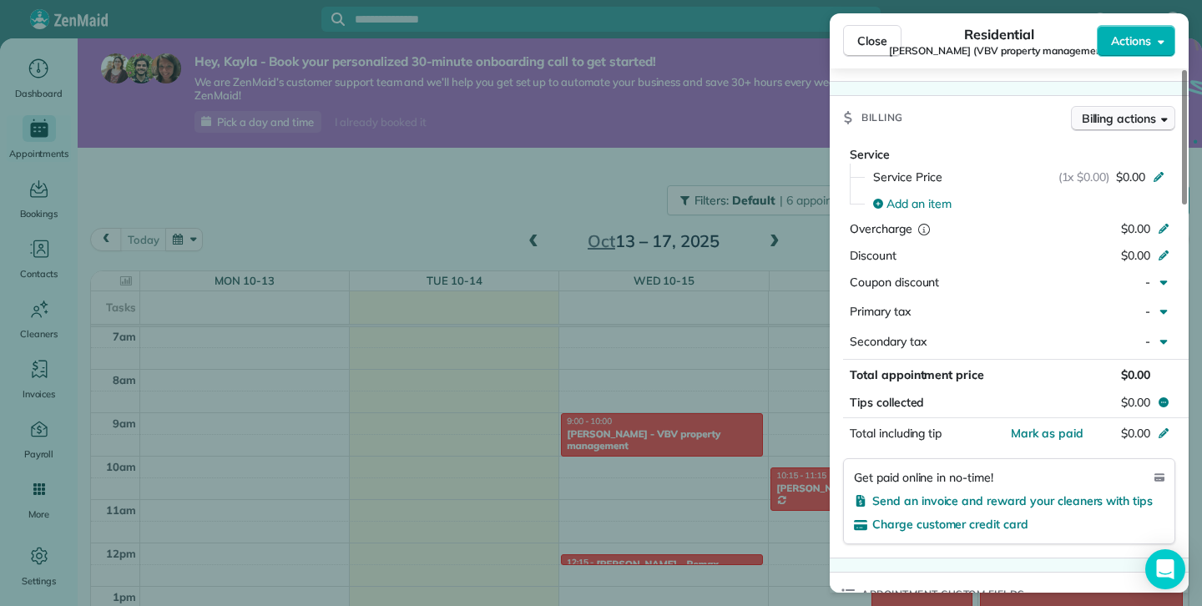
click at [1154, 110] on span "Billing actions" at bounding box center [1119, 118] width 74 height 17
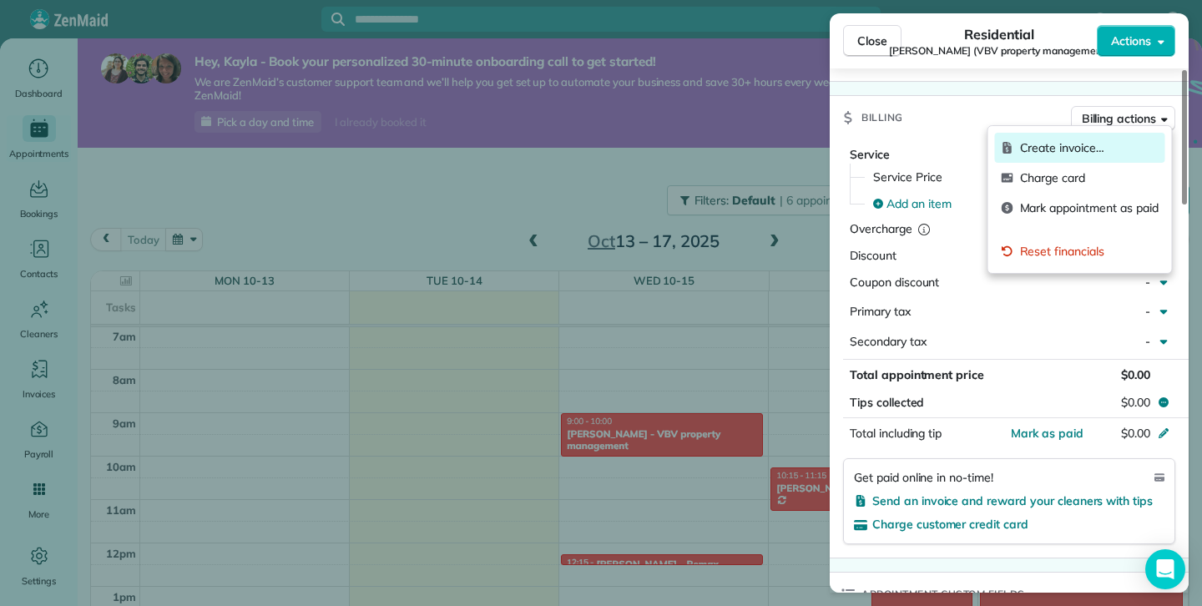
click at [1089, 145] on span "Create invoice…" at bounding box center [1089, 147] width 139 height 17
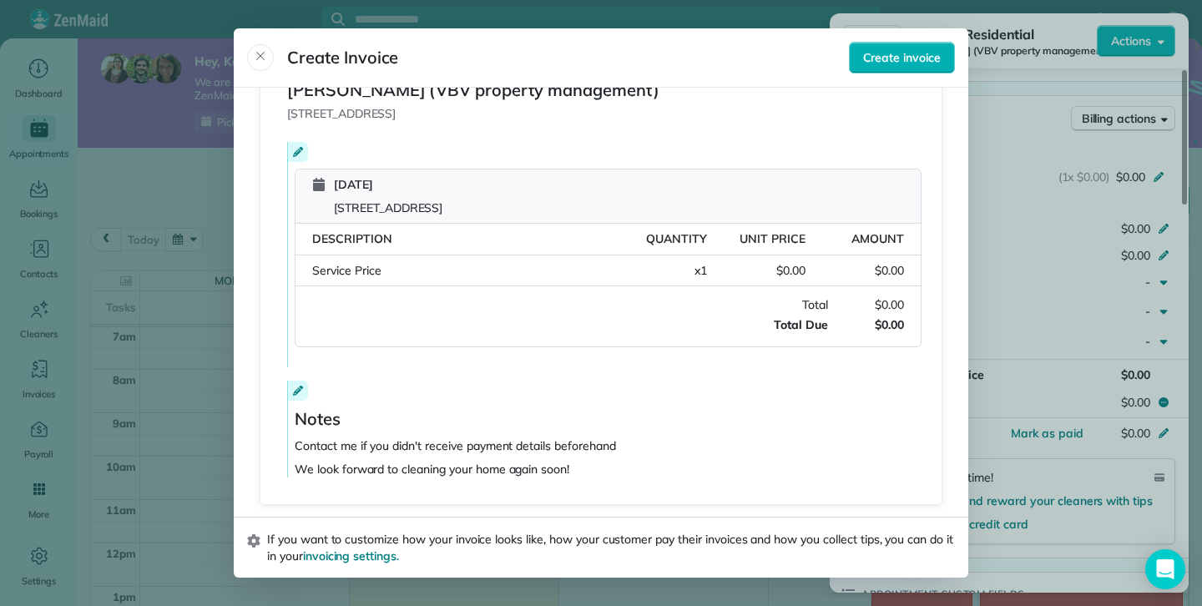
scroll to position [0, 0]
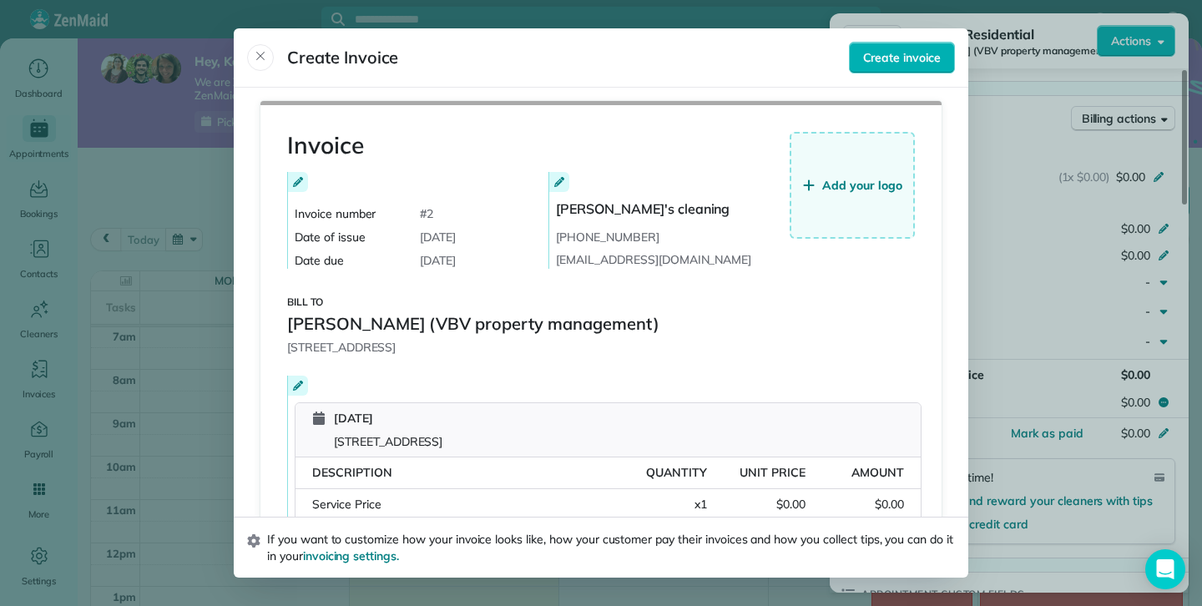
click at [262, 58] on icon "Close" at bounding box center [260, 55] width 13 height 13
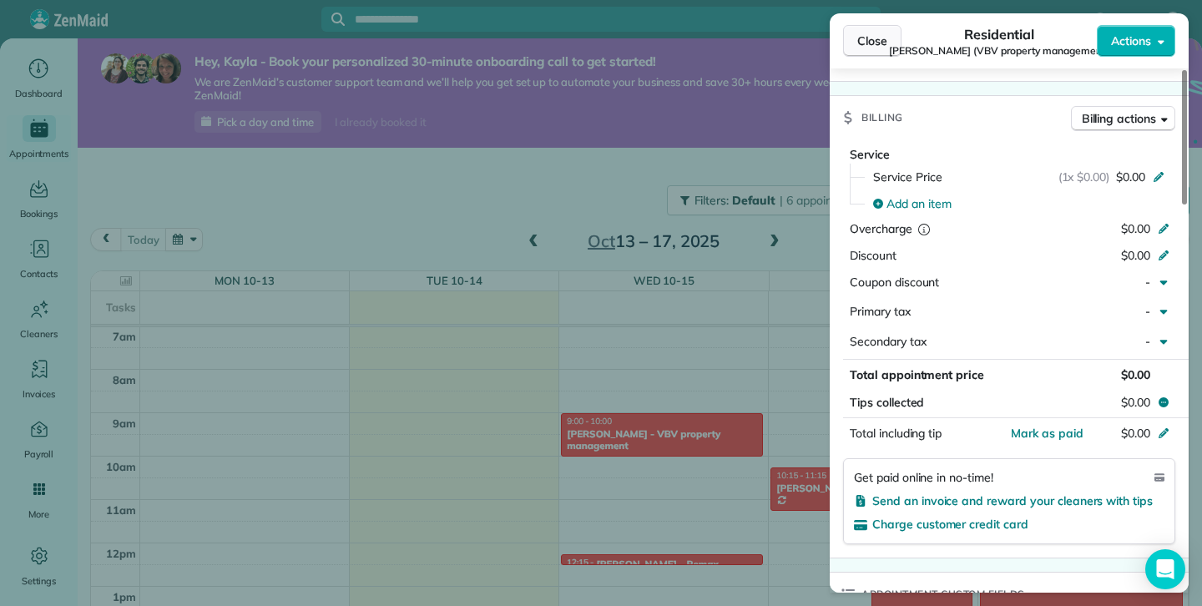
click at [858, 44] on span "Close" at bounding box center [873, 41] width 30 height 17
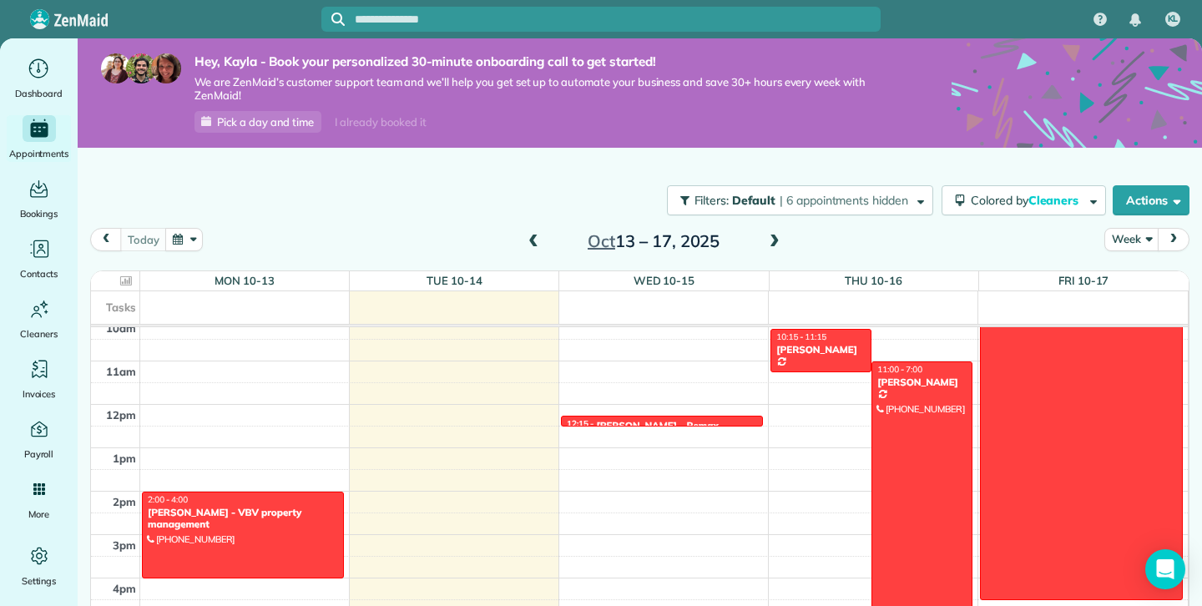
scroll to position [444, 0]
click at [662, 418] on div at bounding box center [662, 421] width 200 height 7
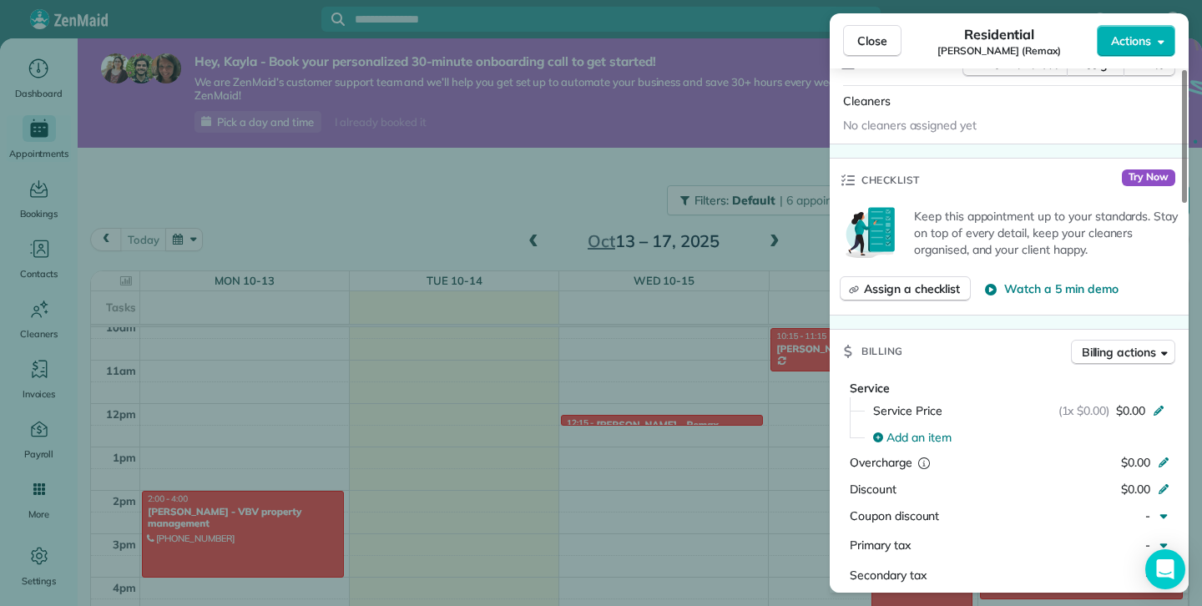
scroll to position [509, 0]
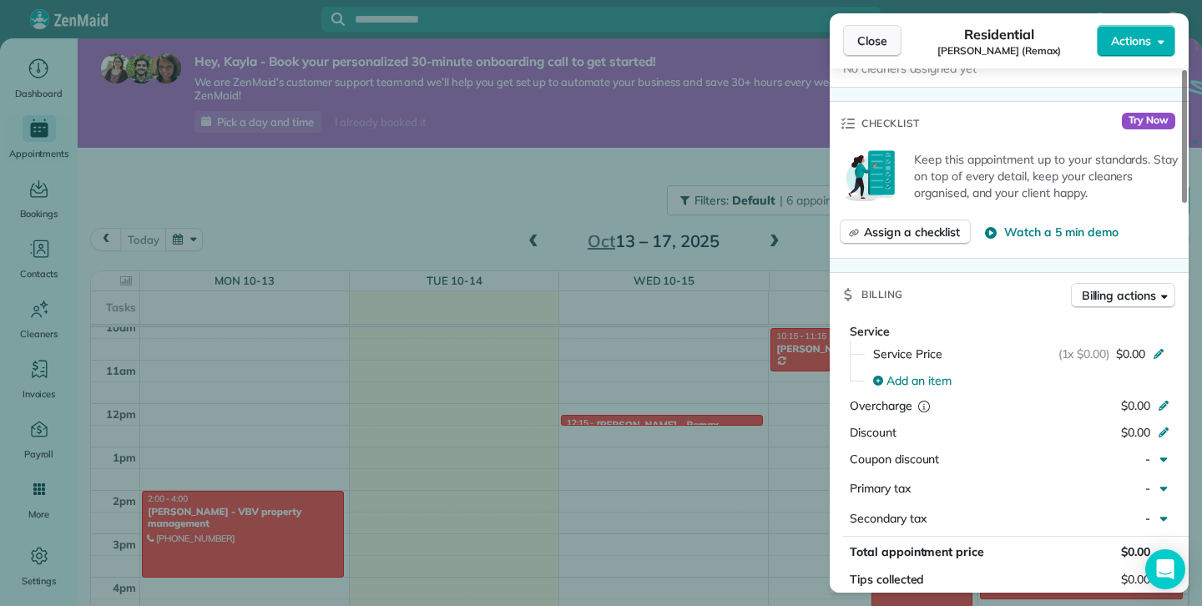
click at [875, 48] on span "Close" at bounding box center [873, 41] width 30 height 17
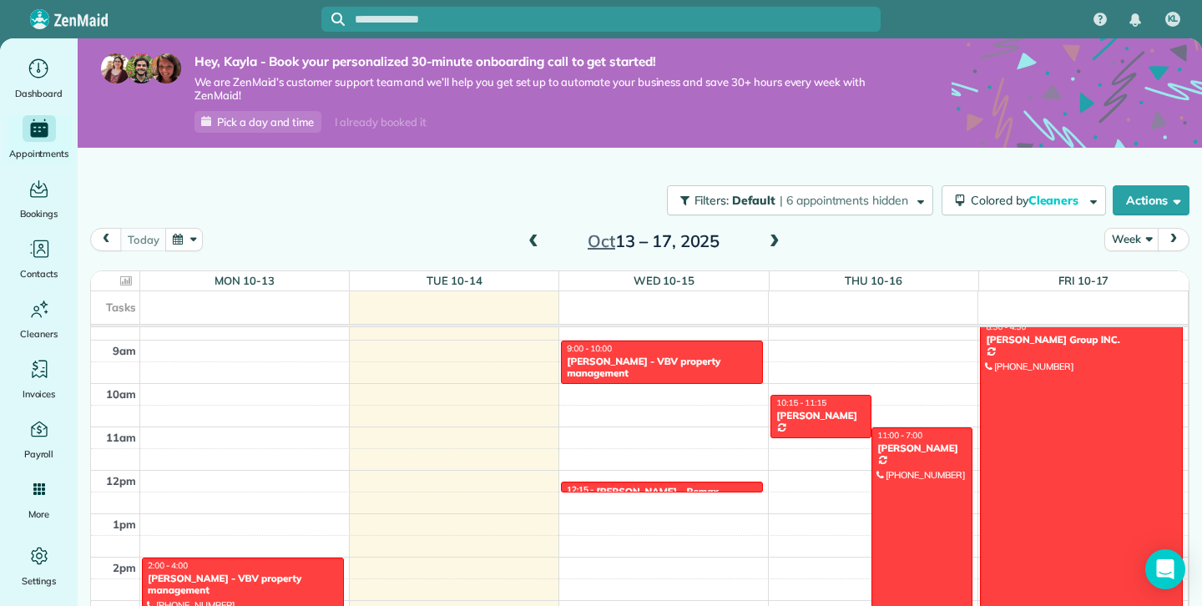
scroll to position [373, 0]
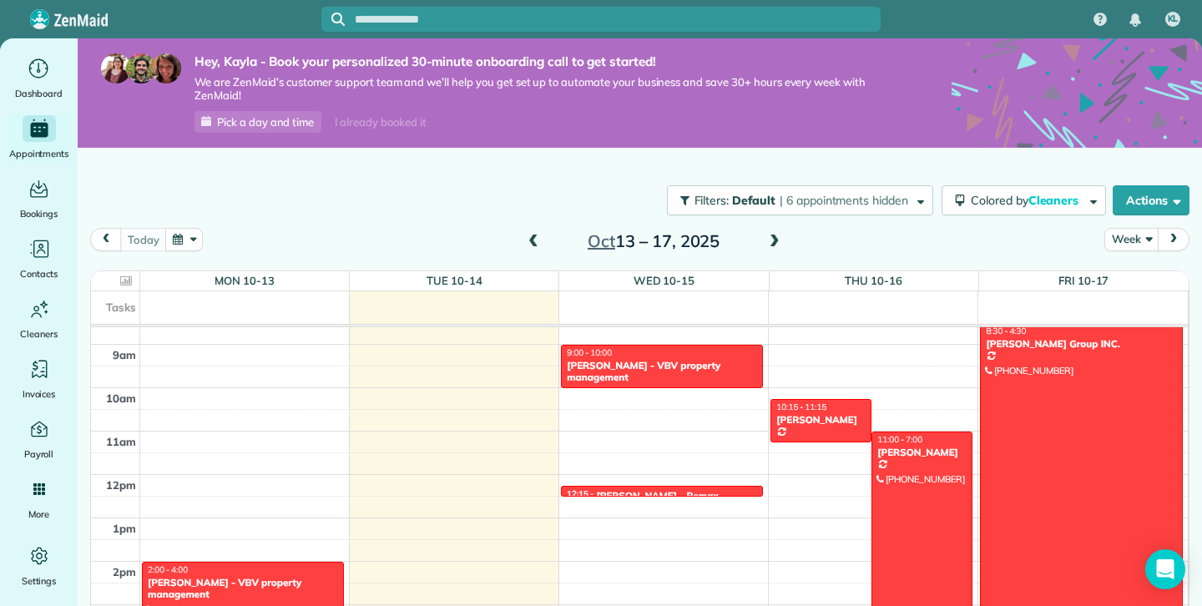
click at [78, 353] on div "Filters: Default | 6 appointments hidden Colored by Cleaners Color by Cleaner C…" at bounding box center [640, 391] width 1125 height 486
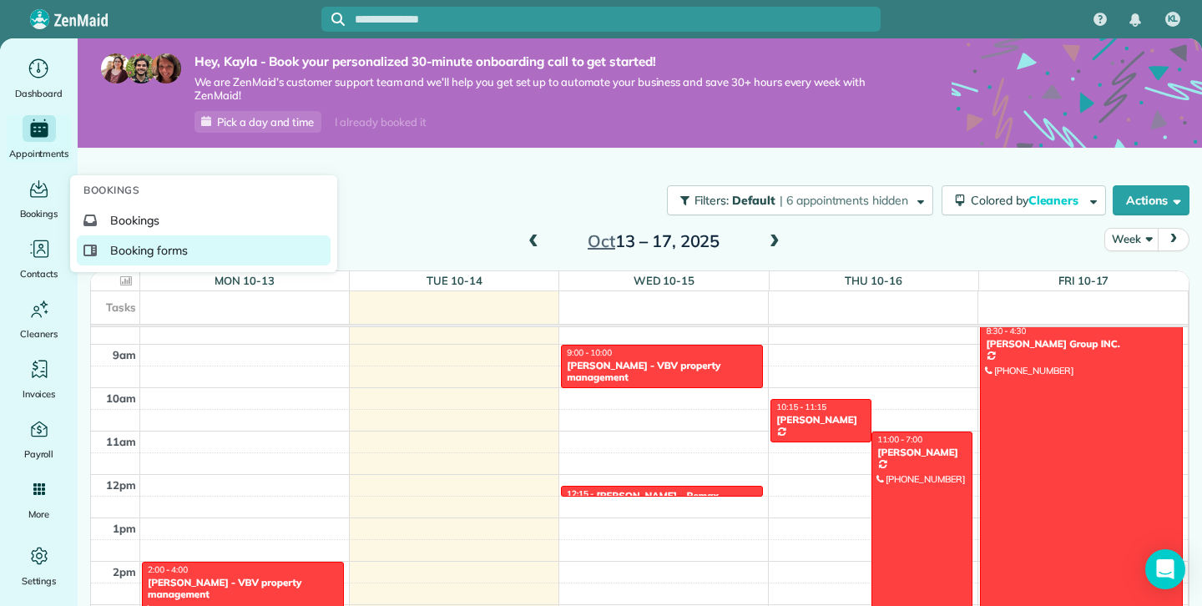
click at [104, 255] on link "Booking forms" at bounding box center [204, 250] width 254 height 30
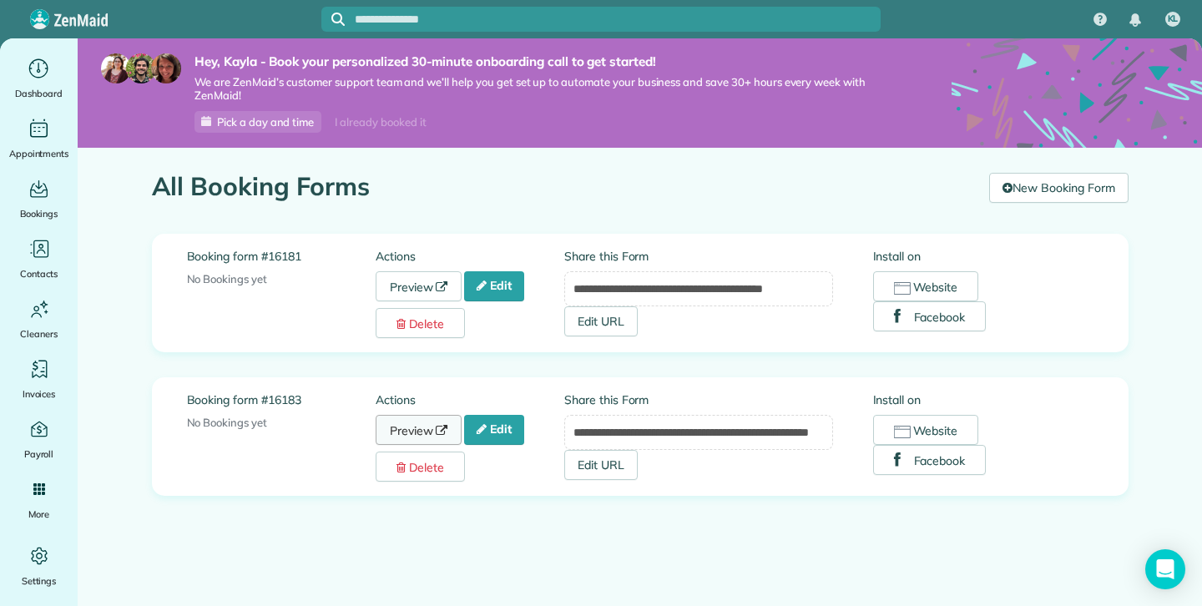
click at [432, 427] on link "Preview" at bounding box center [419, 430] width 87 height 30
click at [429, 288] on link "Preview" at bounding box center [419, 286] width 87 height 30
click at [443, 287] on icon at bounding box center [442, 287] width 12 height 12
click at [948, 291] on button "Website" at bounding box center [926, 286] width 106 height 30
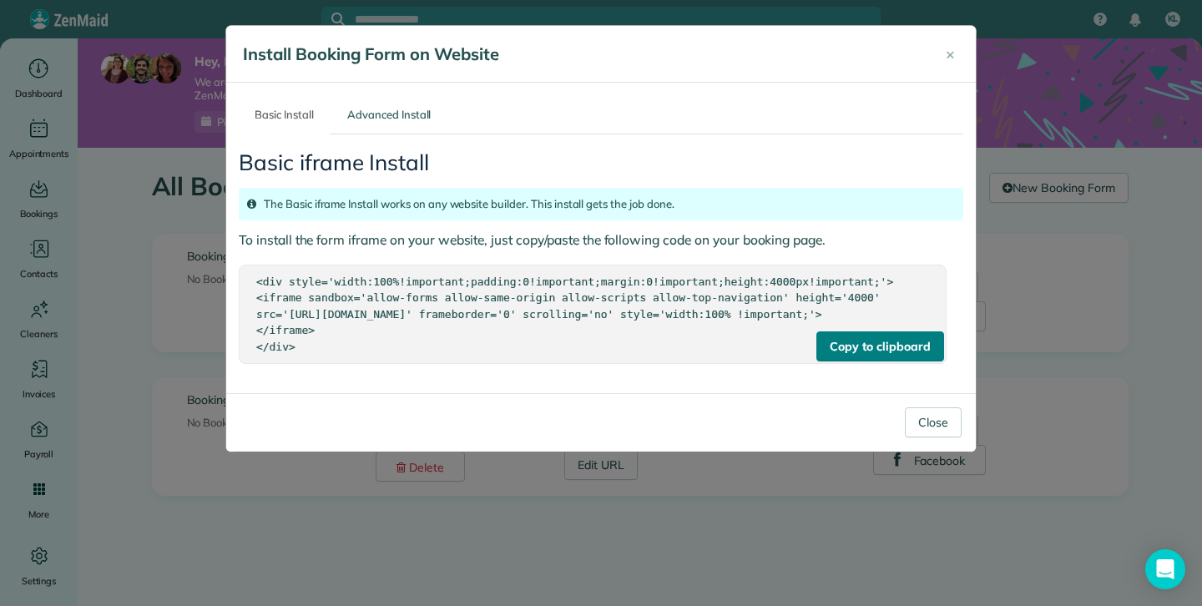
click at [858, 362] on div "Copy to clipboard" at bounding box center [880, 347] width 127 height 30
click at [908, 362] on div "Copy to clipboard" at bounding box center [880, 347] width 127 height 30
click at [289, 287] on div "<div style='width:100%!important;padding:0!important;margin:0!important;height:…" at bounding box center [592, 315] width 673 height 82
drag, startPoint x: 261, startPoint y: 281, endPoint x: 335, endPoint y: 388, distance: 130.2
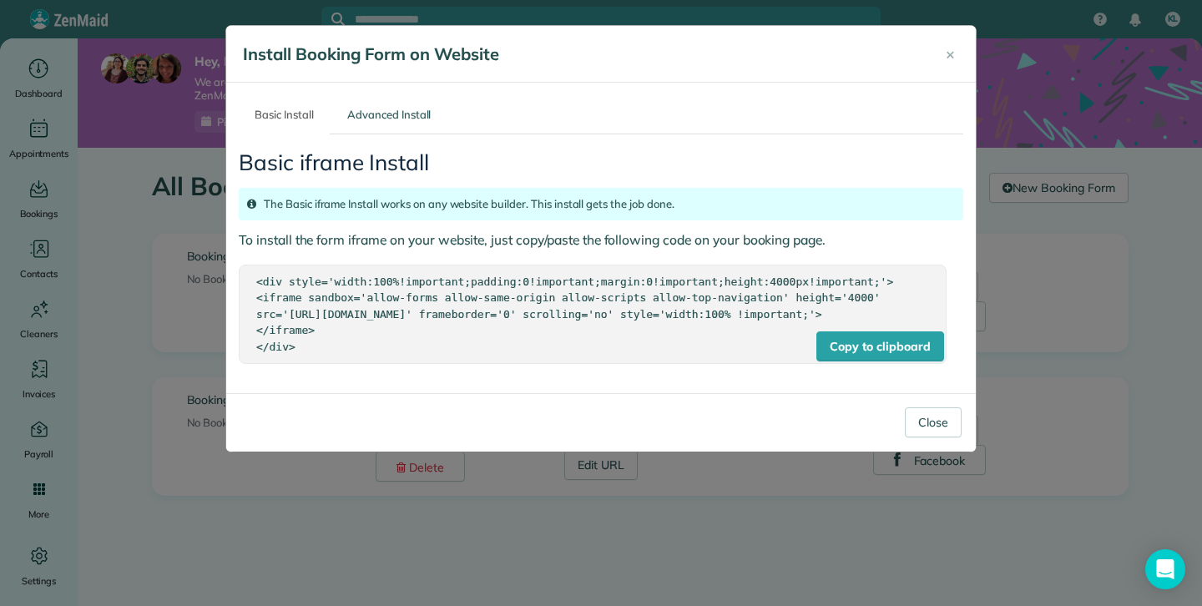
click at [335, 381] on div "Basic iframe Install The Basic iframe Install works on any website builder. Thi…" at bounding box center [601, 257] width 725 height 246
copy div "div style='width:100%!important;padding:0!important;margin:0!important;height:4…"
click at [931, 284] on div "Copy to clipboard <div style='width:100%!important;padding:0!important;margin:0…" at bounding box center [593, 315] width 708 height 100
click at [340, 115] on link "Advanced Install" at bounding box center [390, 114] width 116 height 39
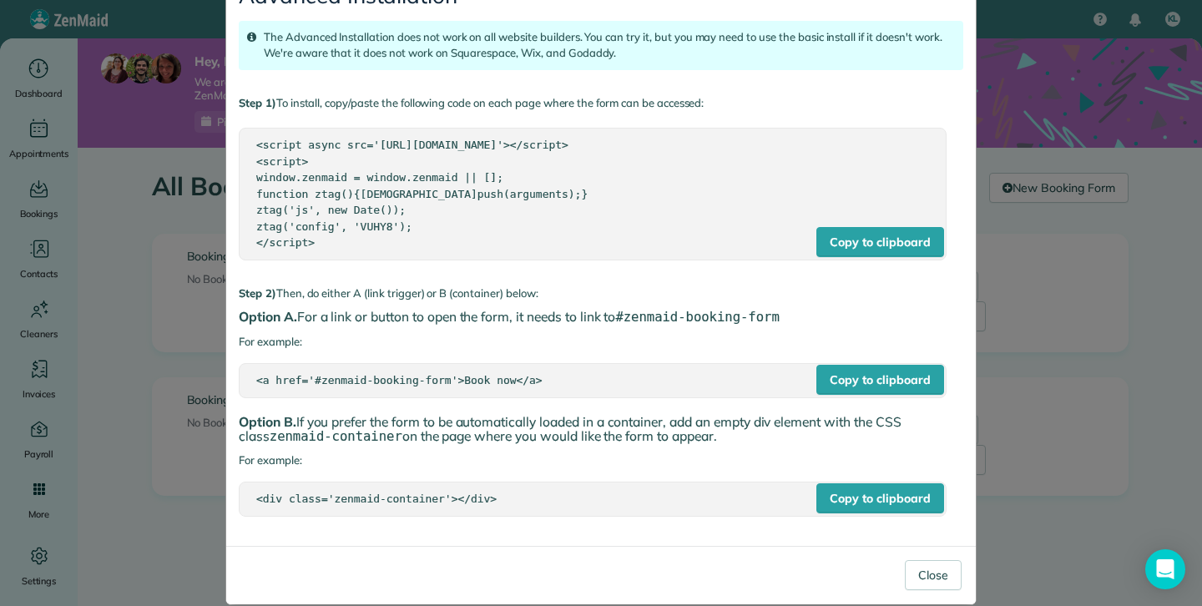
scroll to position [185, 0]
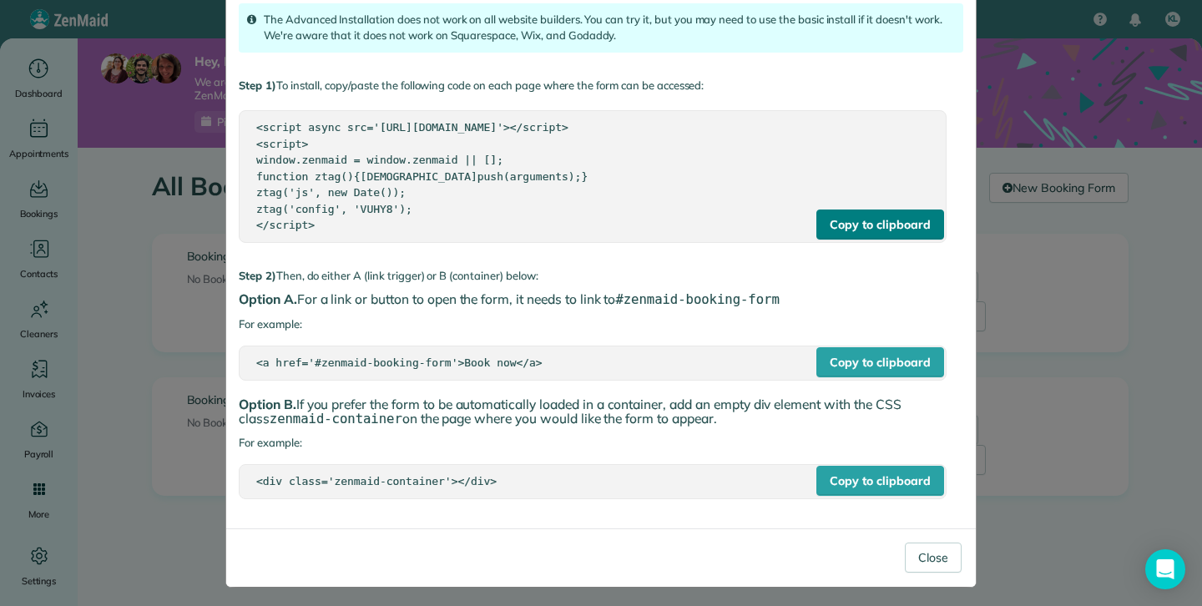
click at [856, 215] on div "Copy to clipboard" at bounding box center [880, 225] width 127 height 30
click at [840, 364] on div "Copy to clipboard" at bounding box center [880, 362] width 127 height 30
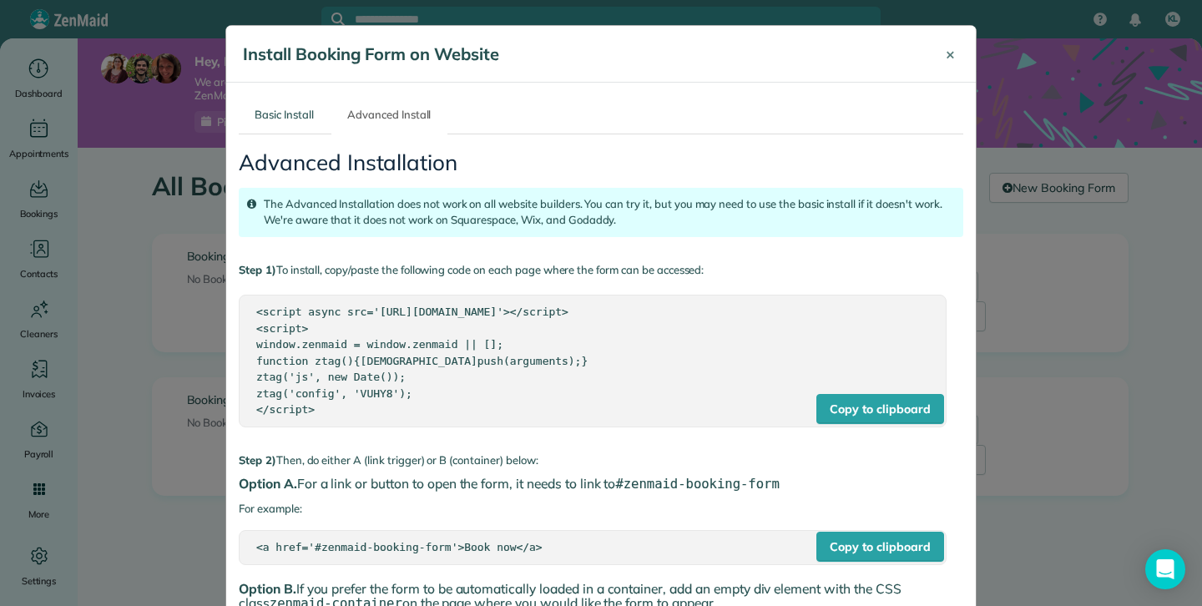
click at [937, 53] on button "×" at bounding box center [951, 54] width 34 height 40
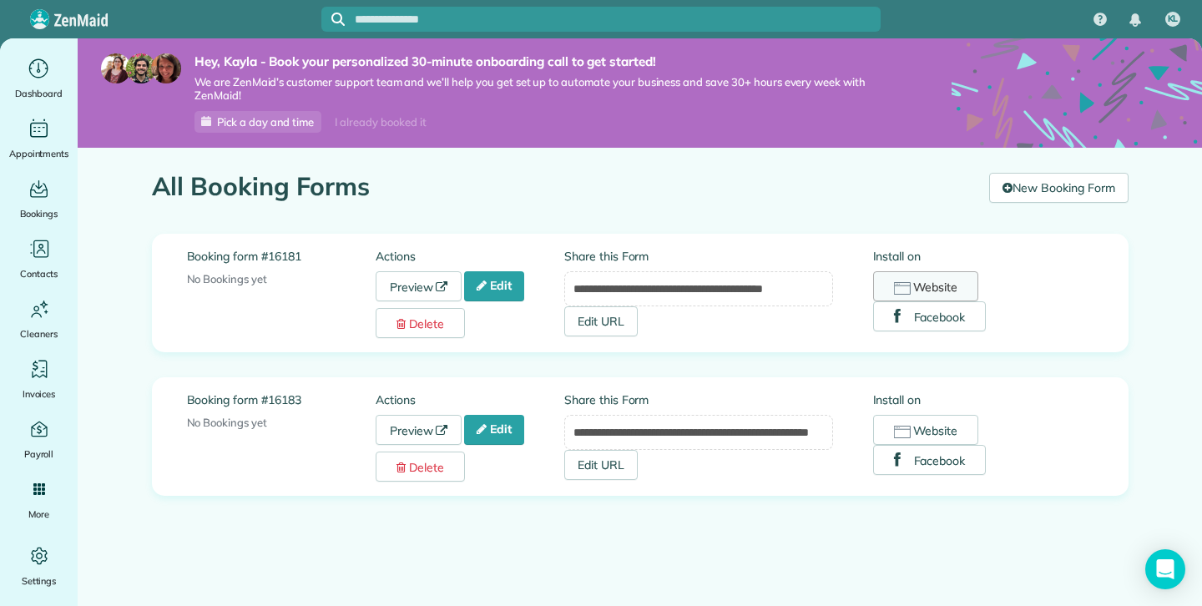
click at [898, 281] on button "Website" at bounding box center [926, 286] width 106 height 30
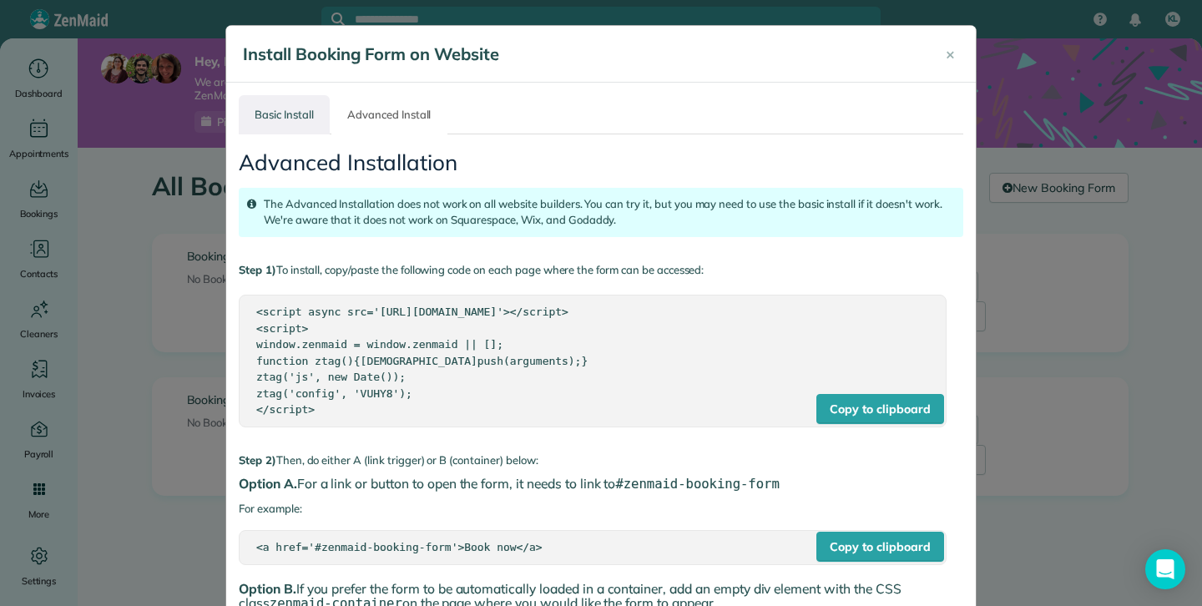
click at [288, 124] on link "Basic Install" at bounding box center [284, 114] width 91 height 39
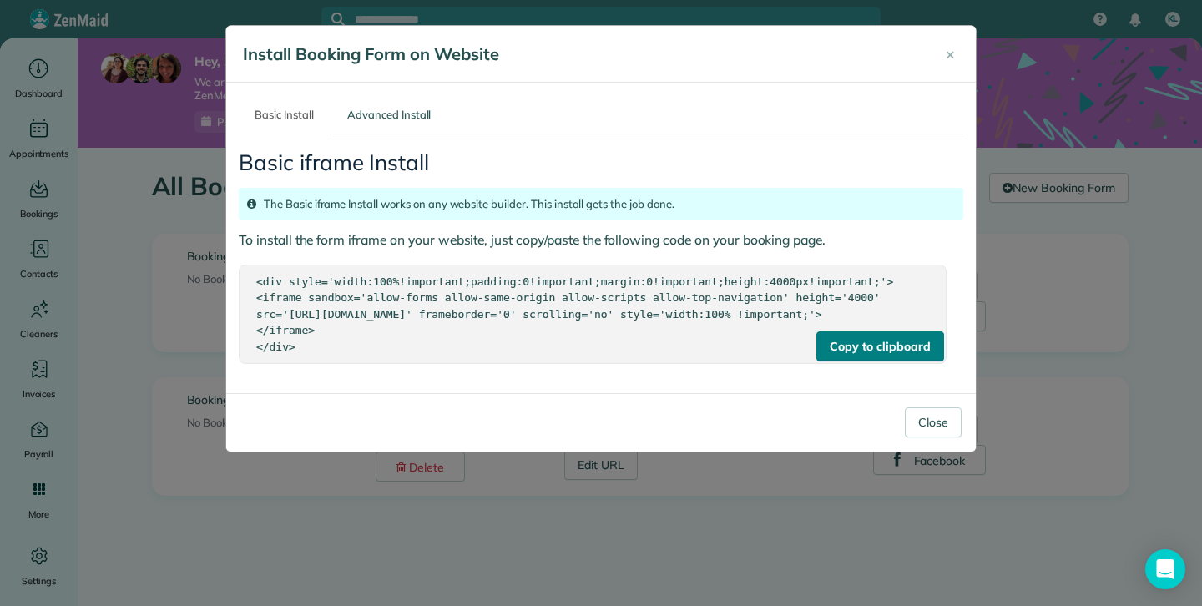
click at [886, 362] on div "Copy to clipboard" at bounding box center [880, 347] width 127 height 30
click at [953, 60] on span "×" at bounding box center [950, 53] width 9 height 19
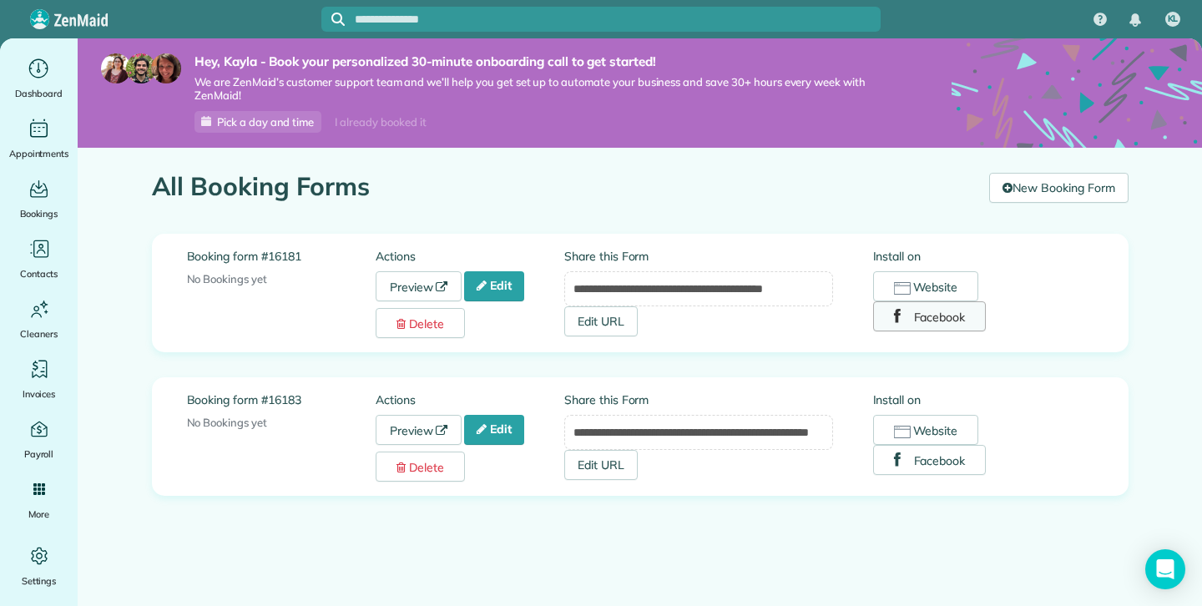
click at [944, 326] on button "Facebook" at bounding box center [930, 316] width 114 height 30
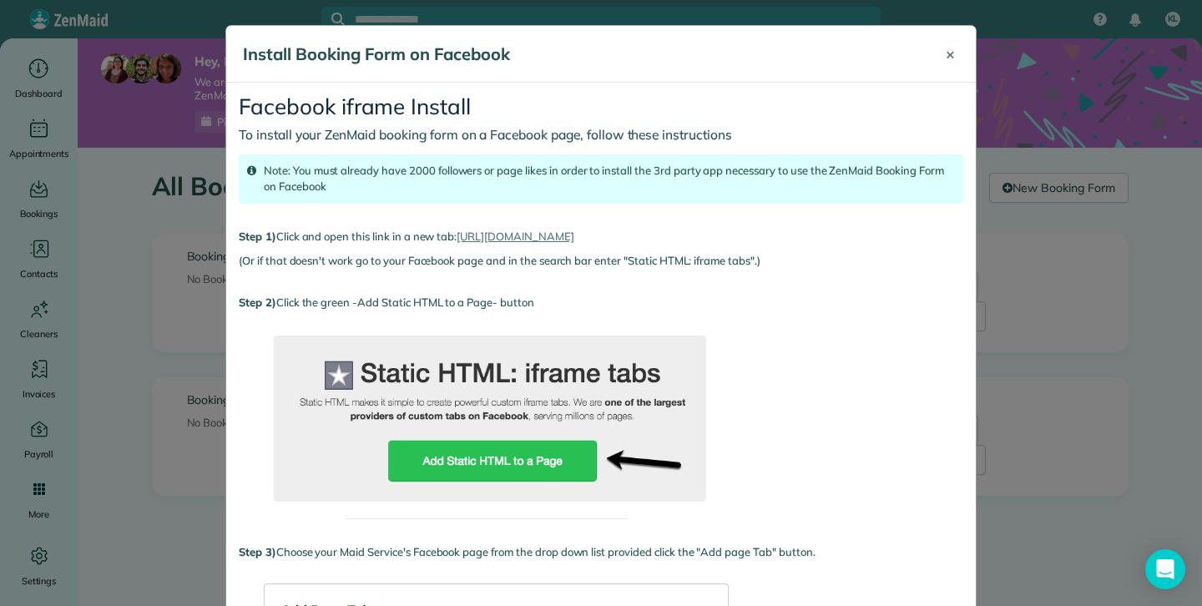
click at [960, 63] on button "×" at bounding box center [951, 54] width 34 height 40
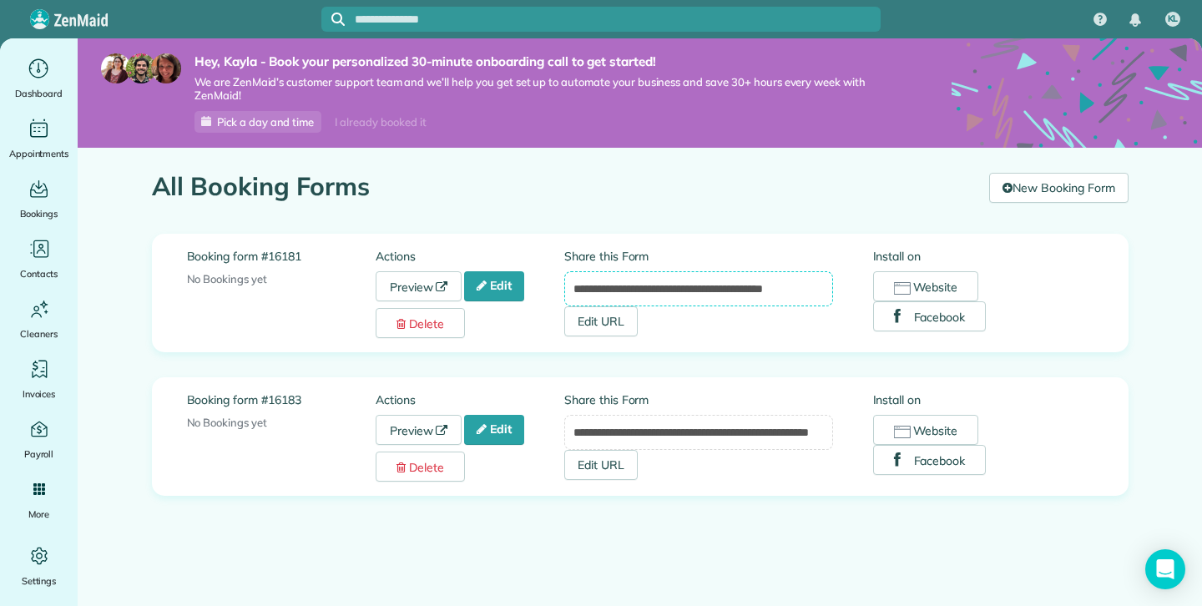
click at [657, 292] on input "**********" at bounding box center [698, 288] width 269 height 35
click at [620, 285] on input "**********" at bounding box center [698, 288] width 269 height 35
click at [691, 244] on div "**********" at bounding box center [640, 293] width 895 height 117
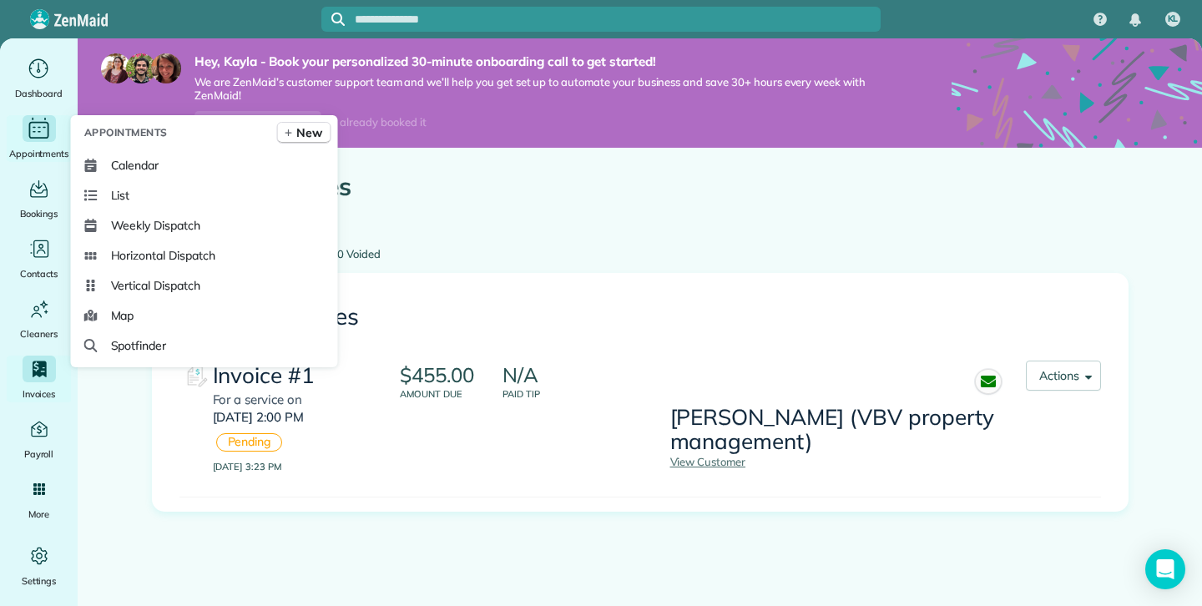
click at [36, 141] on div "Main" at bounding box center [39, 128] width 33 height 27
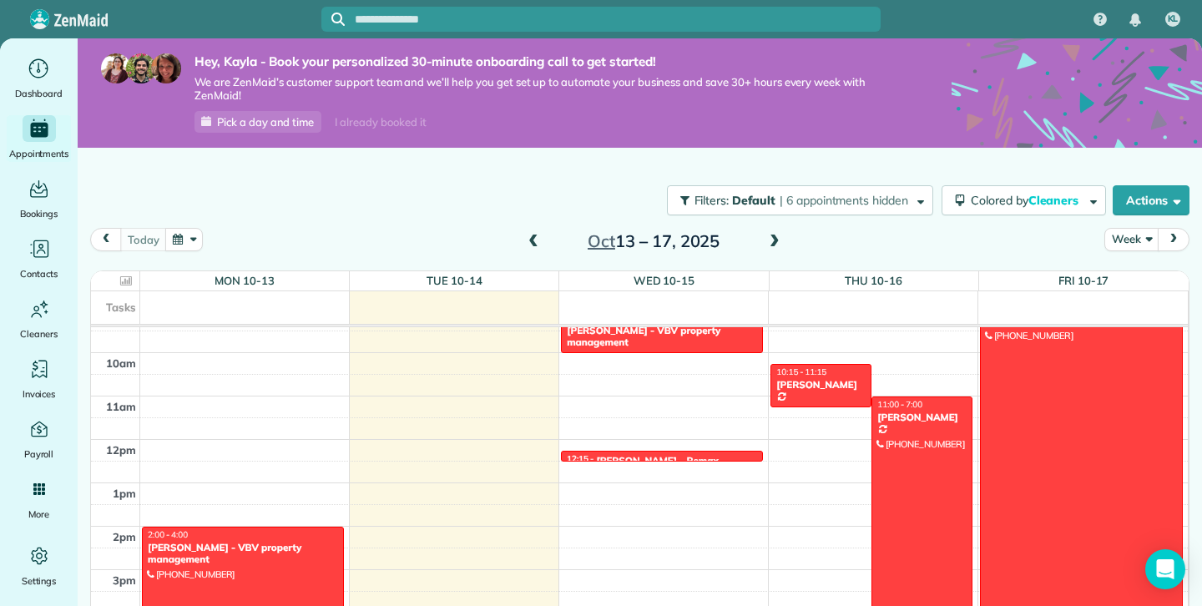
scroll to position [382, 0]
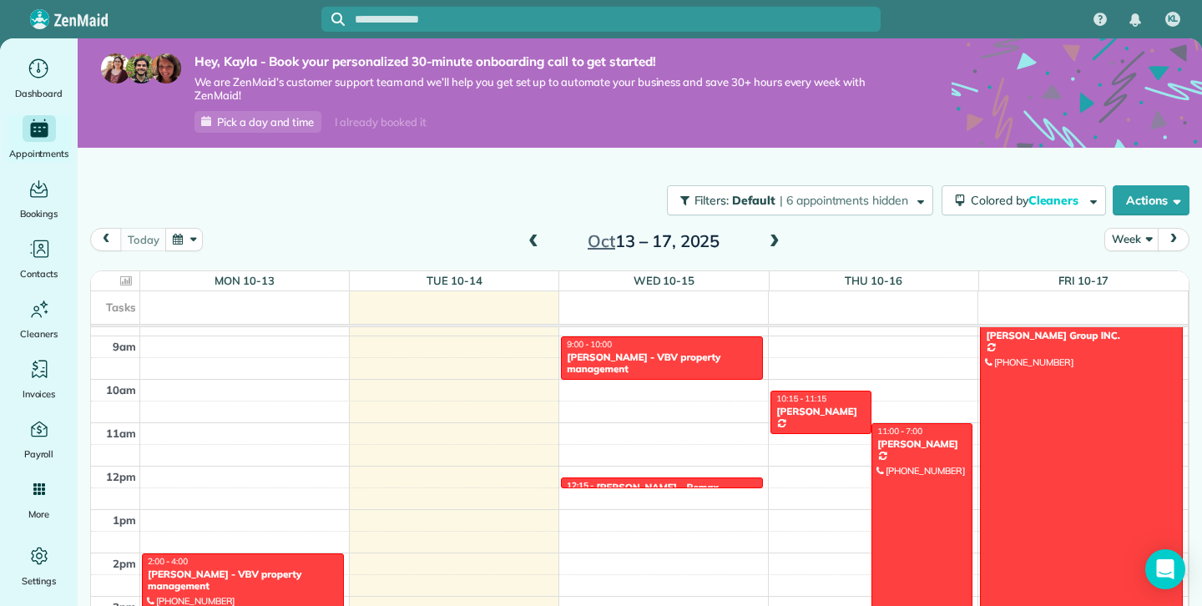
click at [764, 240] on div "[DATE] – [DATE]" at bounding box center [653, 241] width 267 height 27
click at [777, 235] on span at bounding box center [775, 242] width 18 height 15
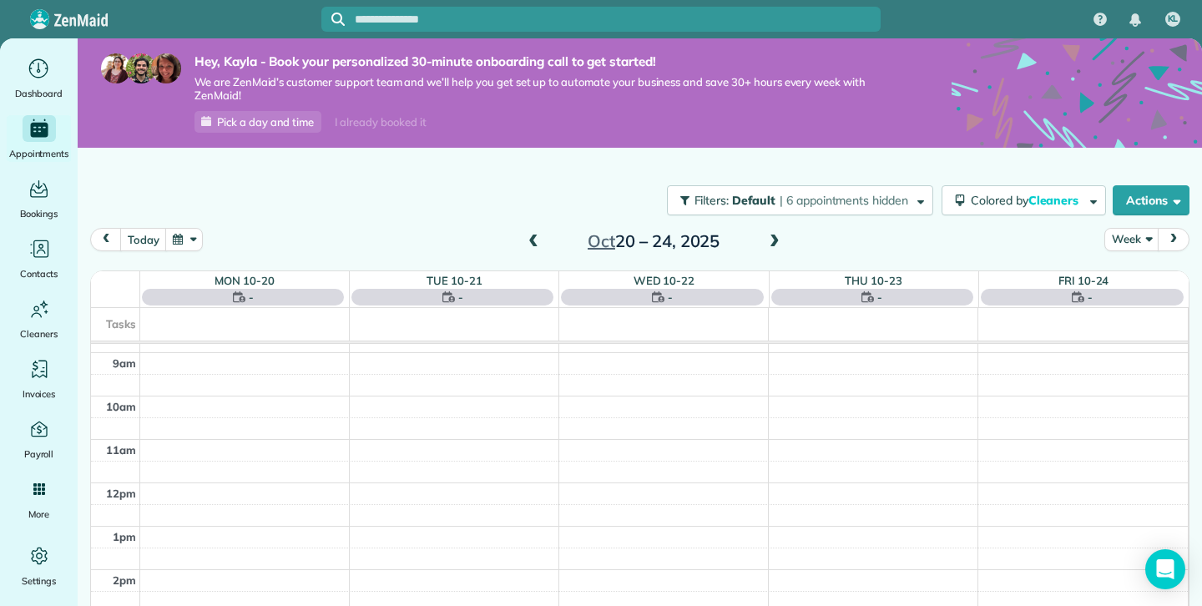
scroll to position [305, 0]
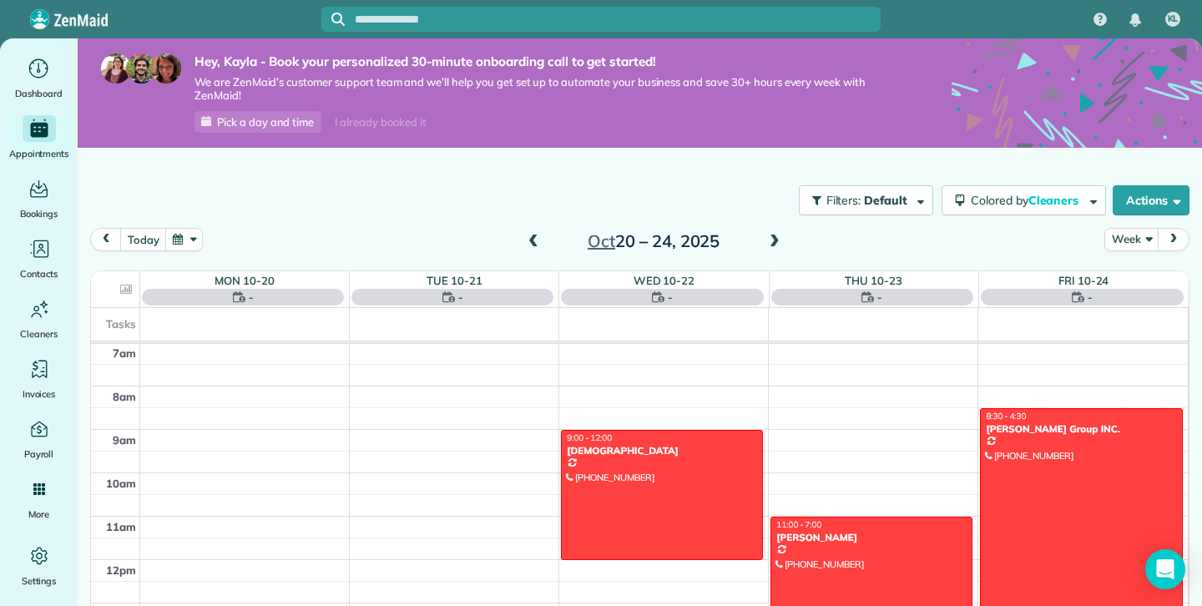
click at [777, 235] on span at bounding box center [775, 242] width 18 height 15
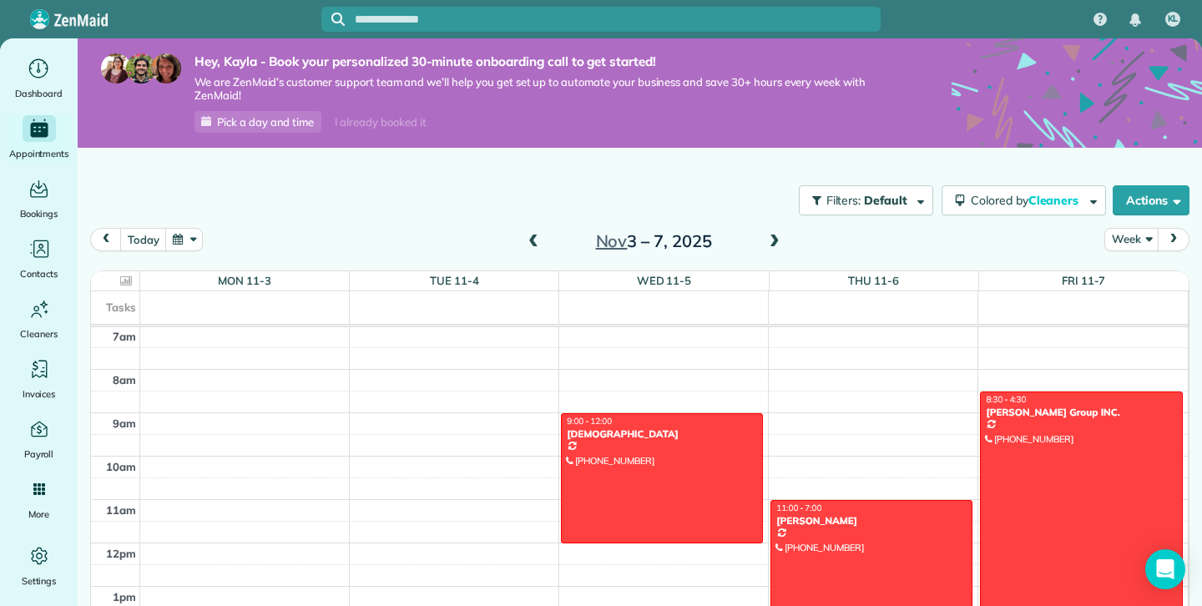
click at [777, 235] on span at bounding box center [775, 242] width 18 height 15
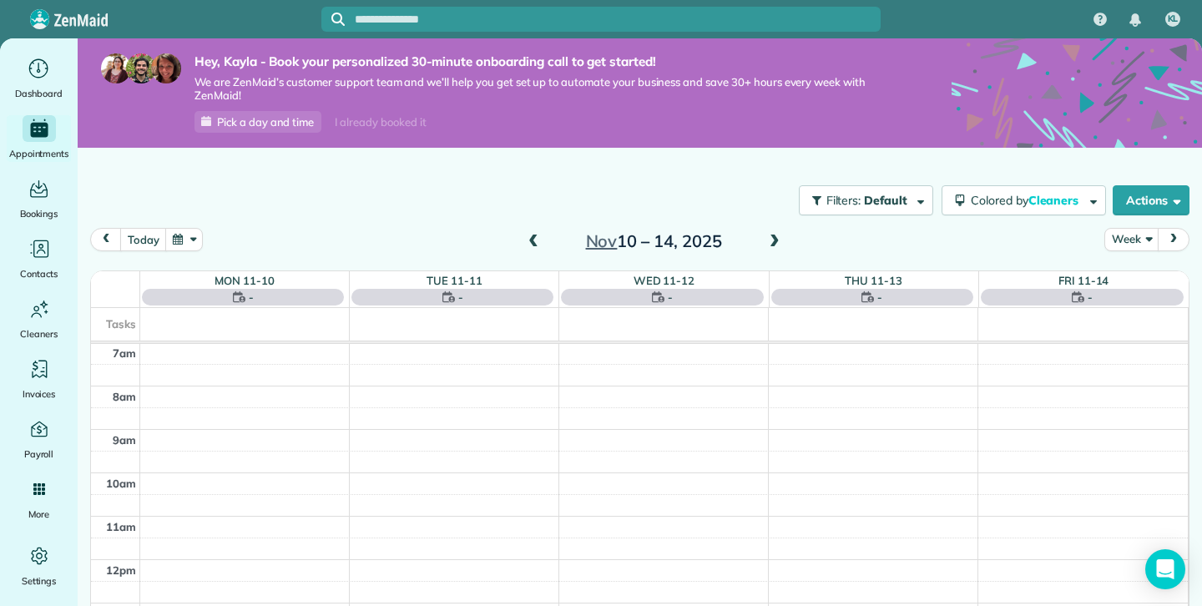
click at [777, 235] on span at bounding box center [775, 242] width 18 height 15
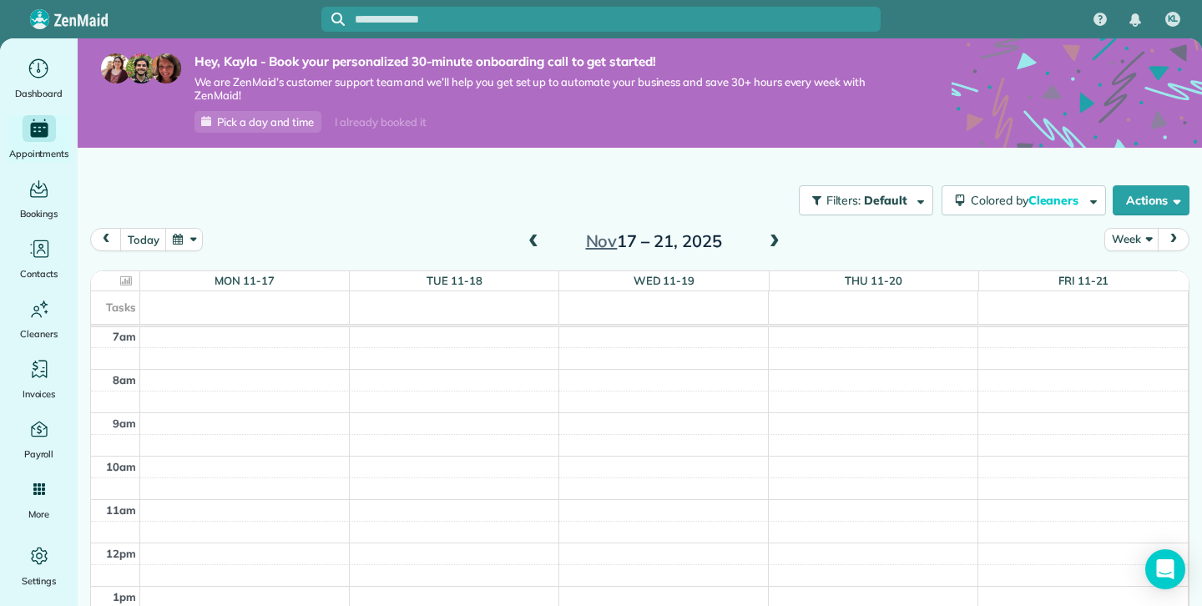
click at [529, 241] on span at bounding box center [533, 242] width 18 height 15
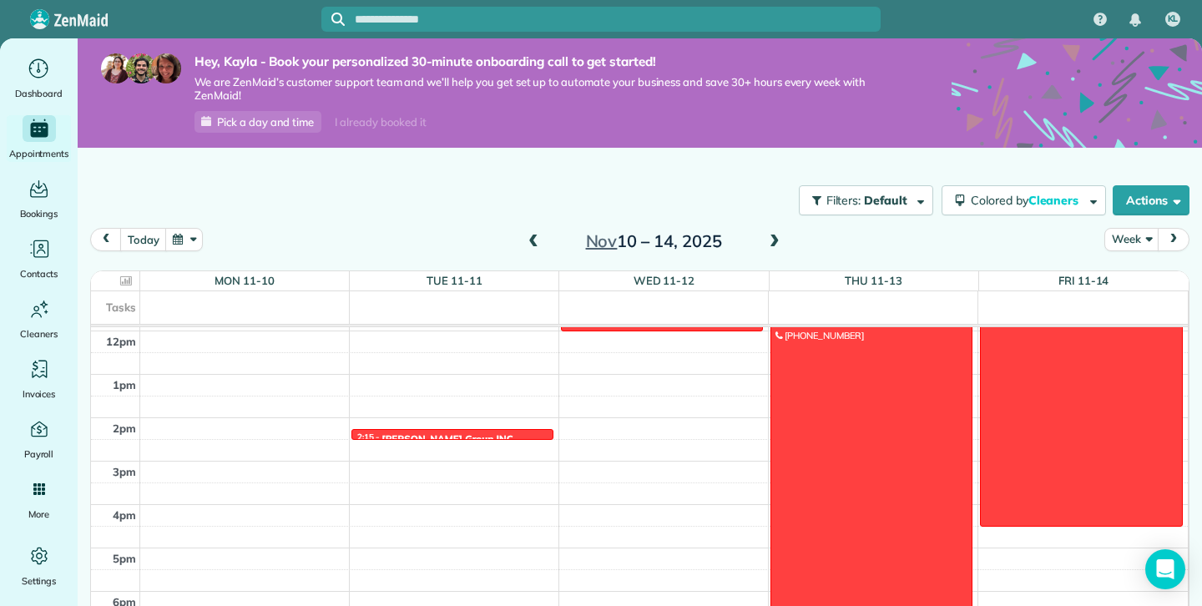
scroll to position [539, 0]
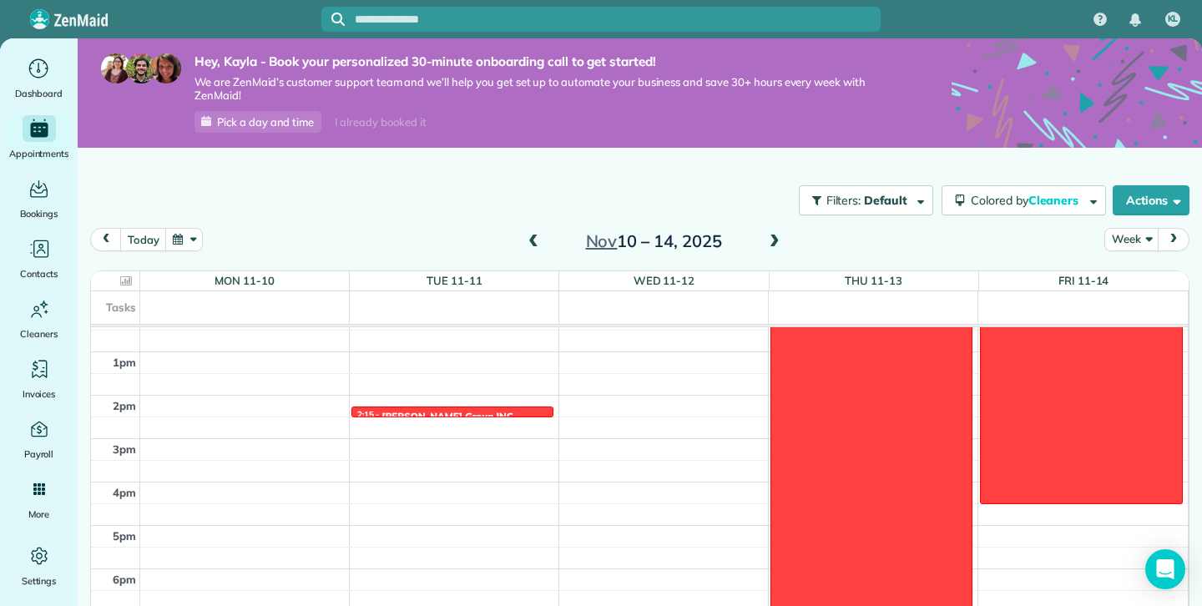
click at [776, 242] on span at bounding box center [775, 242] width 18 height 15
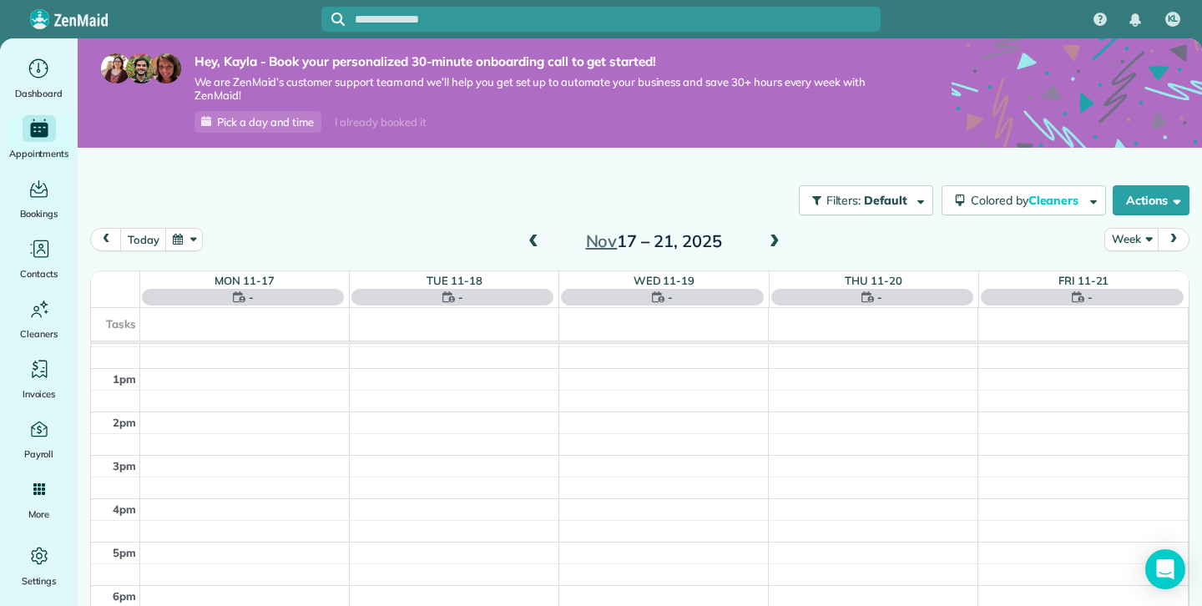
scroll to position [305, 0]
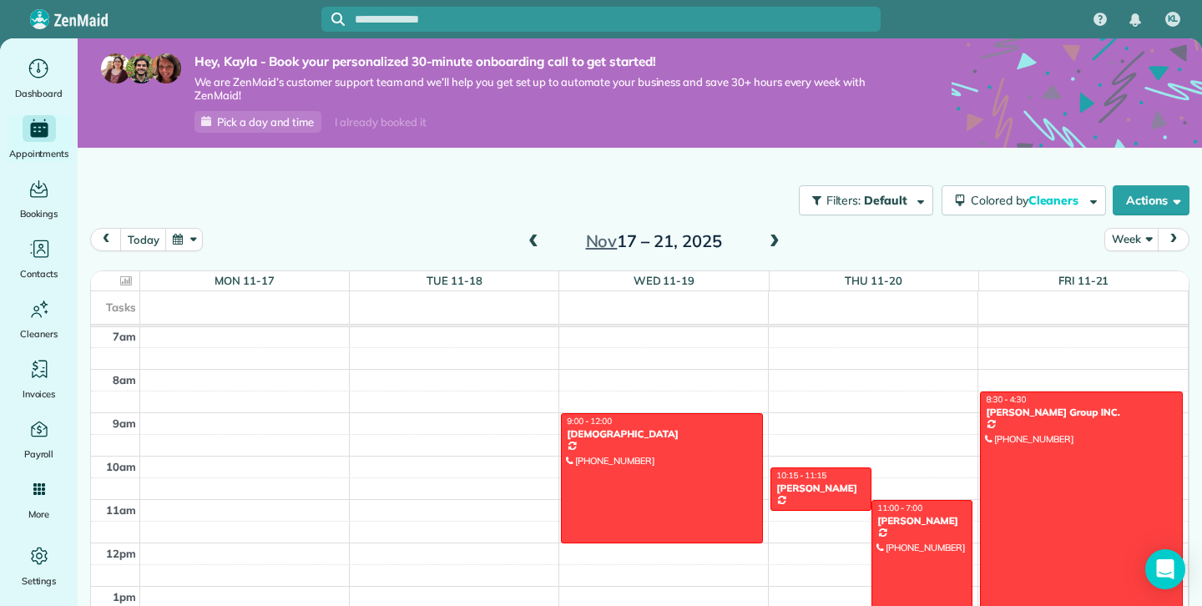
click at [538, 237] on span at bounding box center [533, 242] width 18 height 15
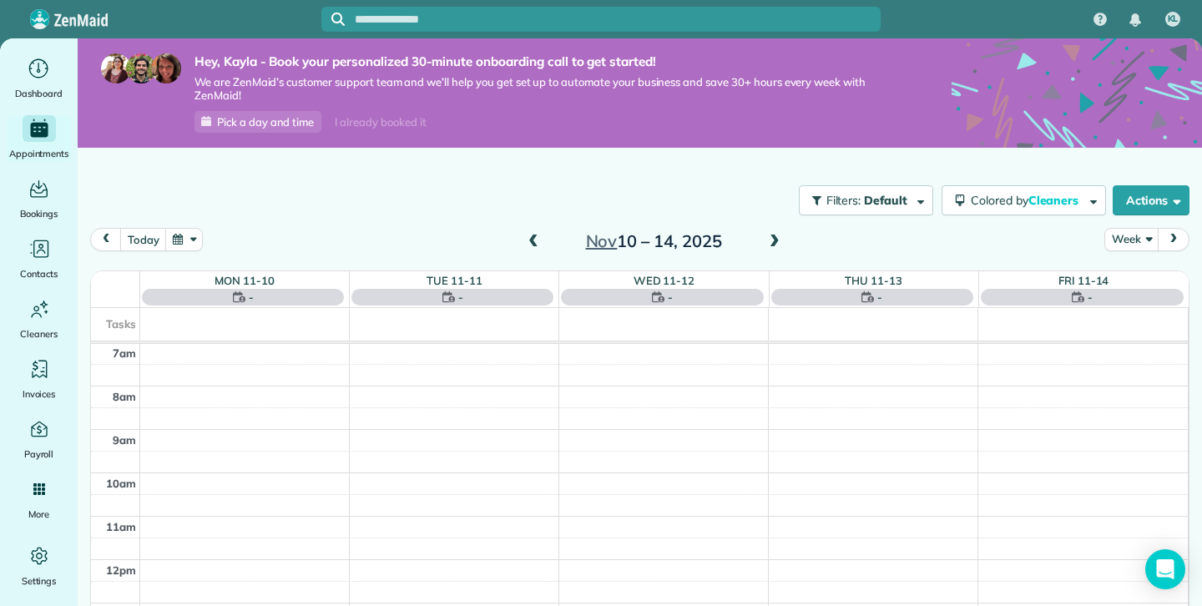
click at [538, 237] on span at bounding box center [533, 242] width 18 height 15
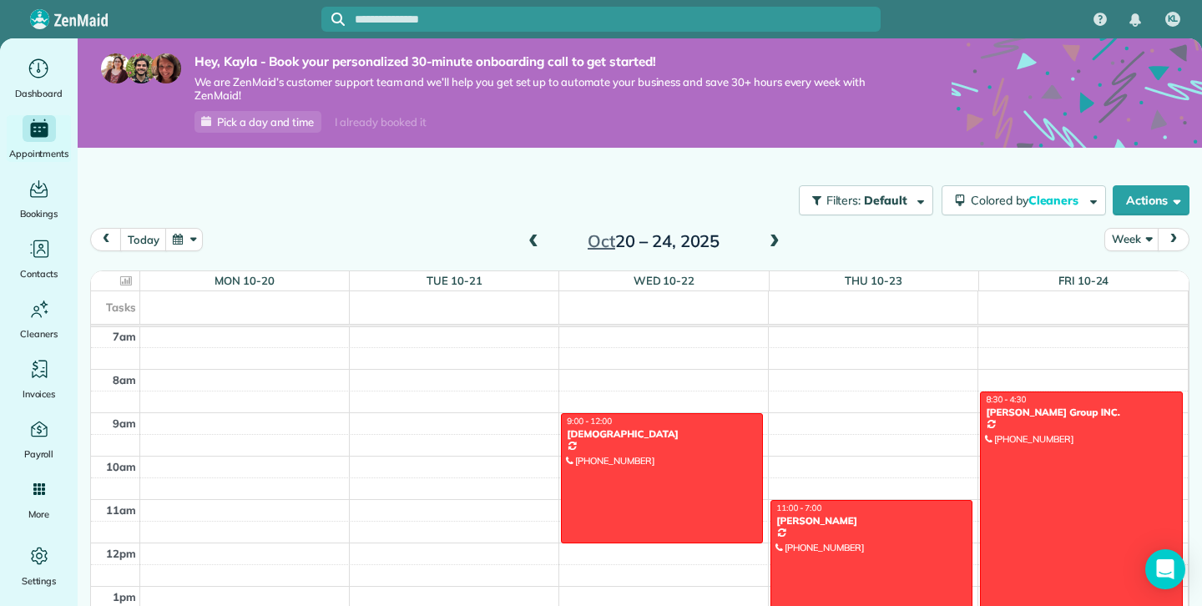
click at [538, 237] on span at bounding box center [533, 242] width 18 height 15
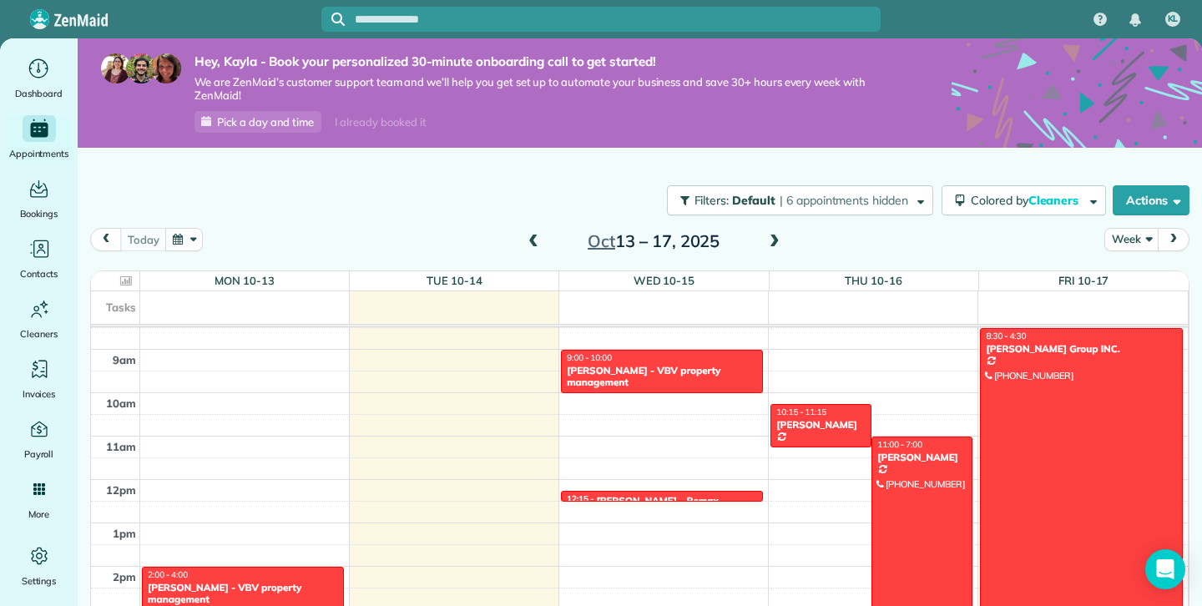
scroll to position [367, 0]
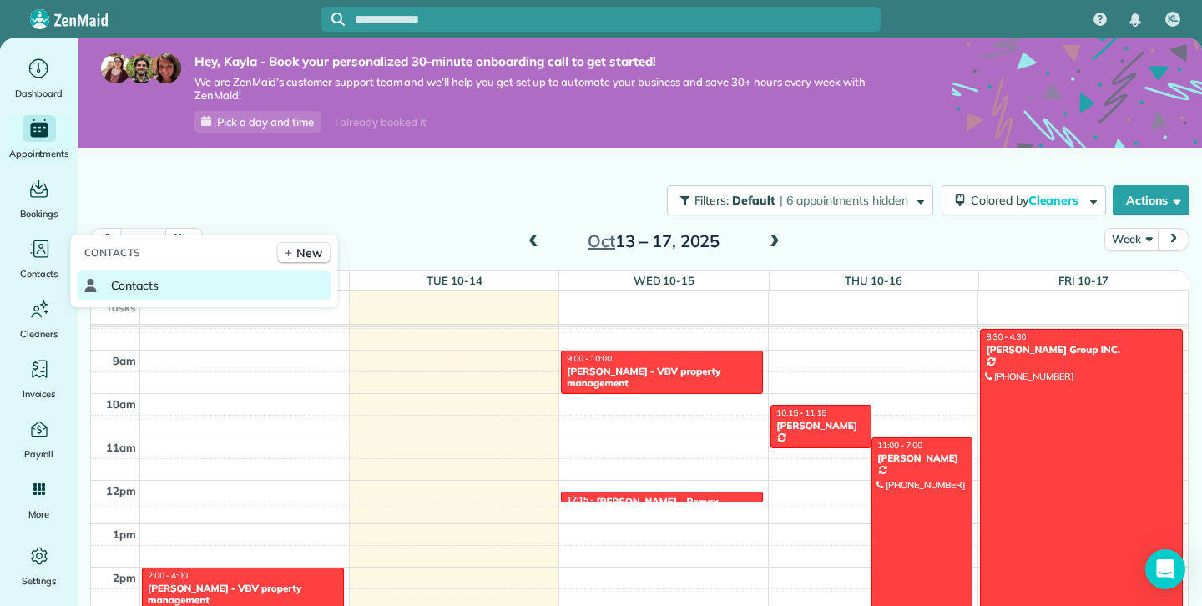
click at [106, 281] on link "Contacts" at bounding box center [205, 286] width 254 height 30
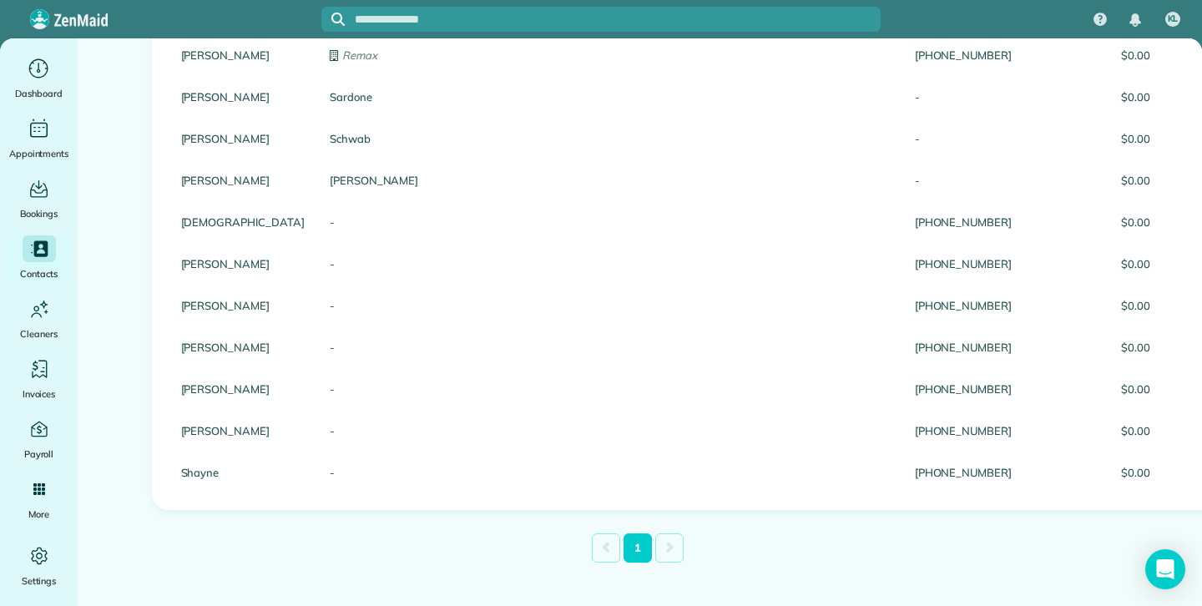
scroll to position [603, 0]
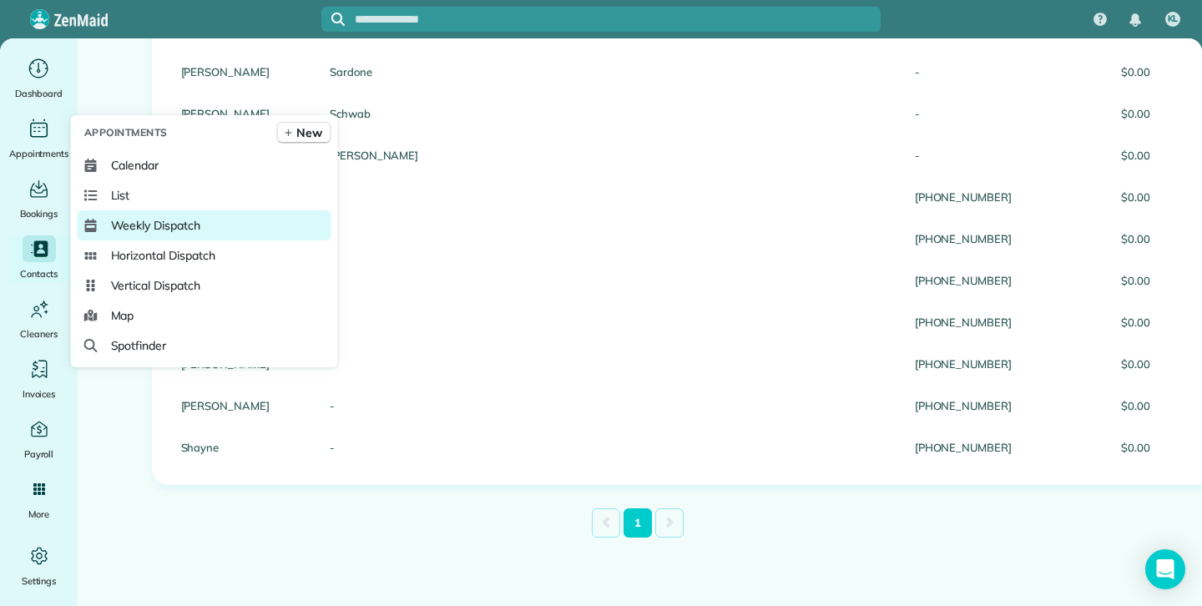
click at [157, 222] on span "Weekly Dispatch" at bounding box center [155, 225] width 89 height 17
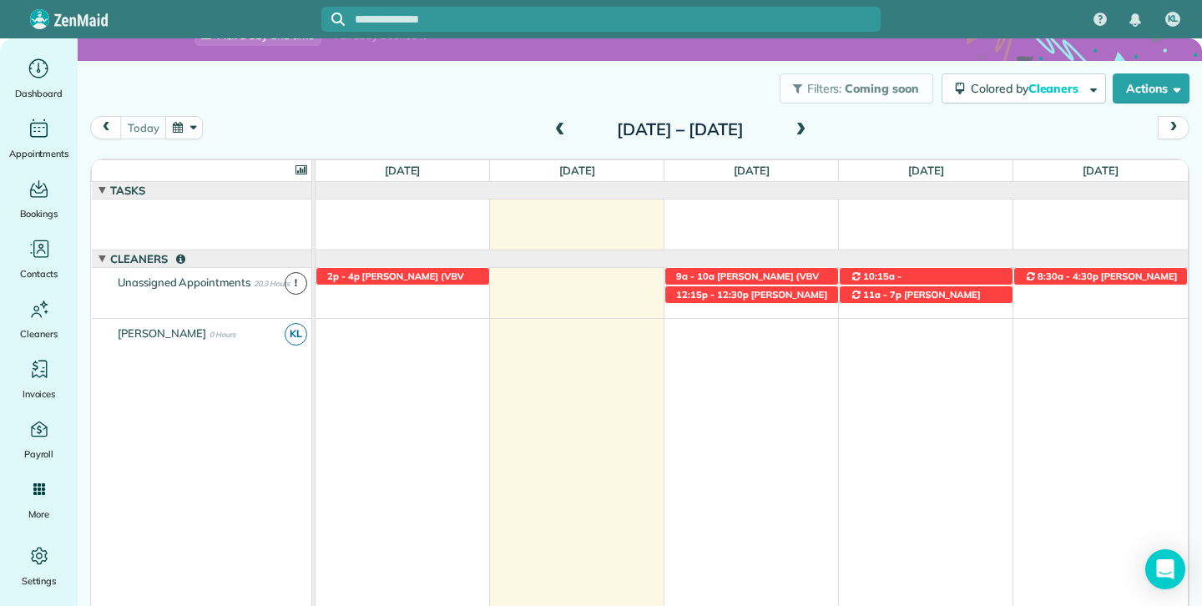
scroll to position [99, 0]
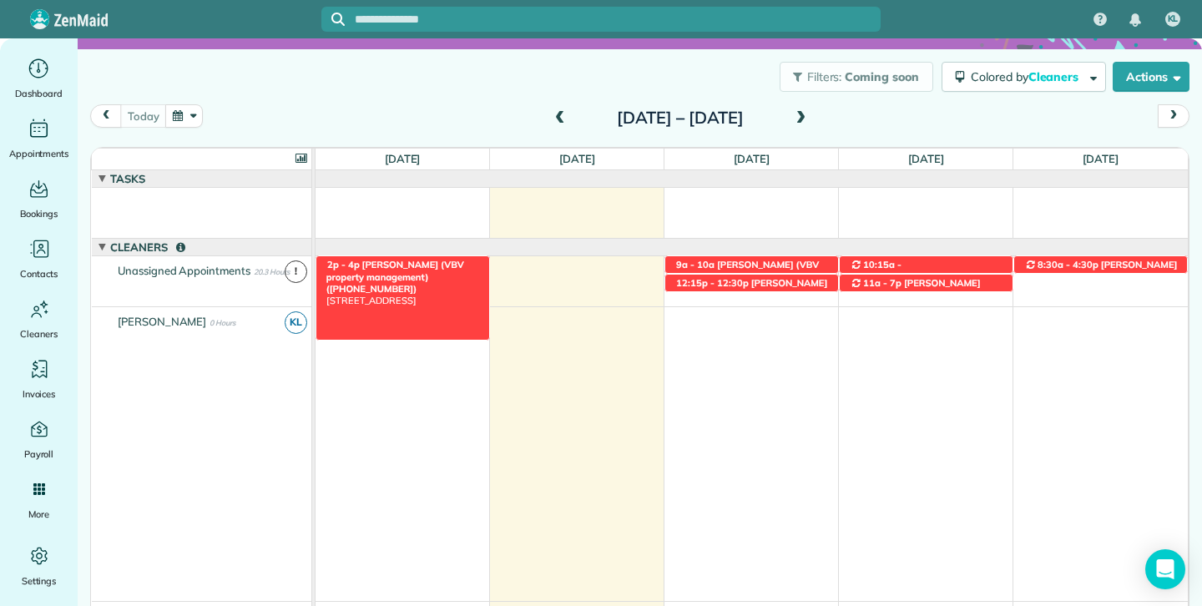
click at [369, 262] on span "[PERSON_NAME] (VBV property management) ([PHONE_NUMBER])" at bounding box center [395, 277] width 138 height 36
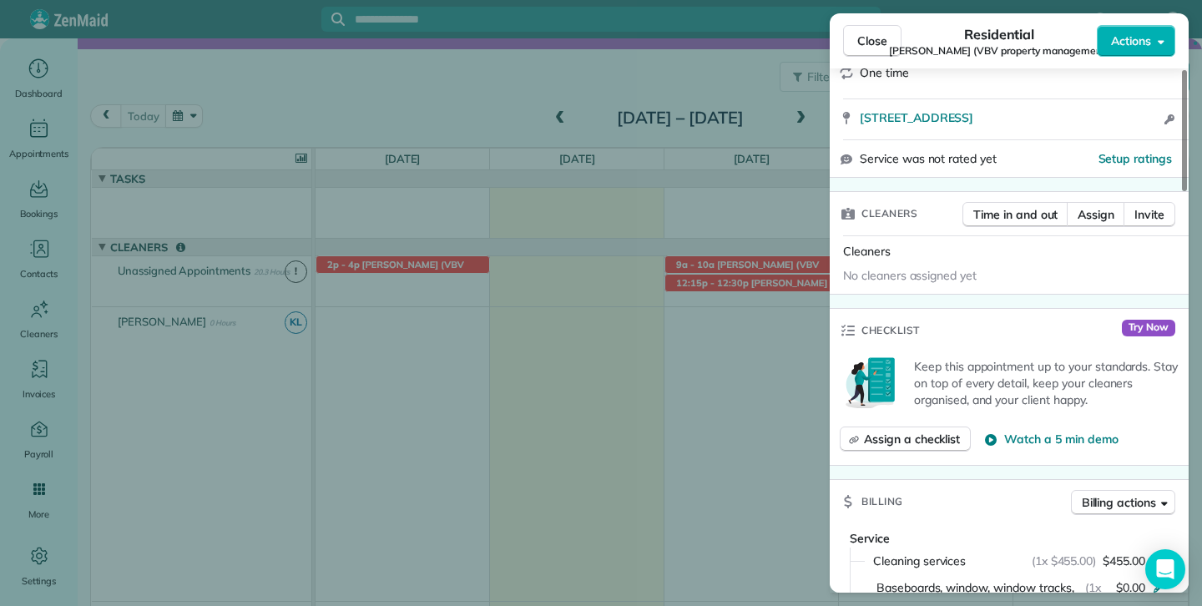
scroll to position [362, 0]
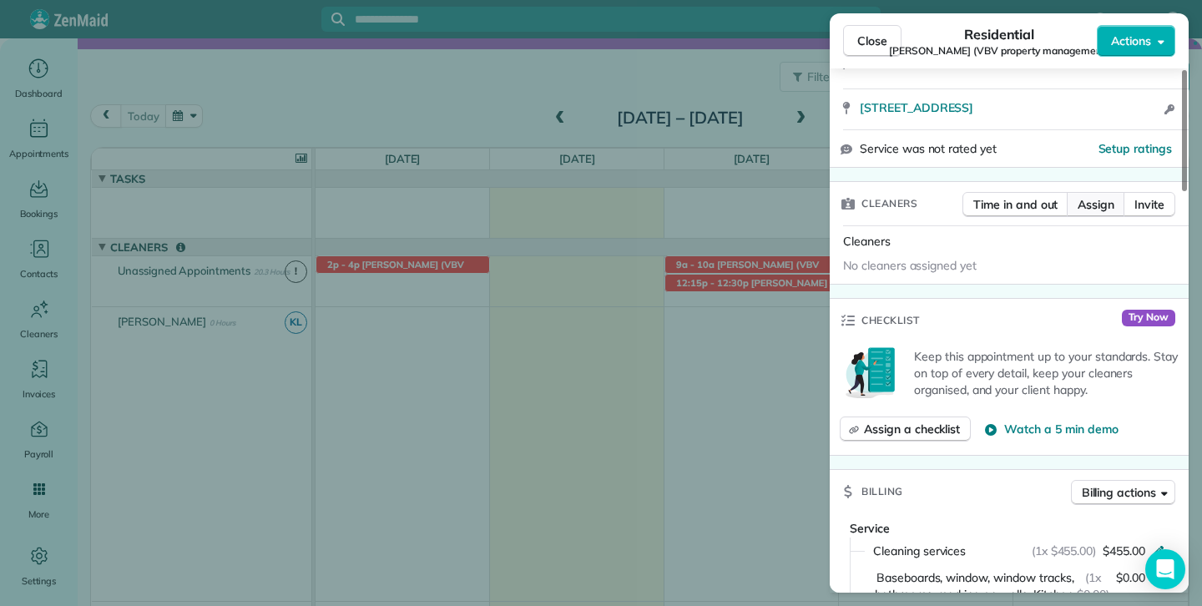
click at [1105, 203] on span "Assign" at bounding box center [1096, 204] width 37 height 17
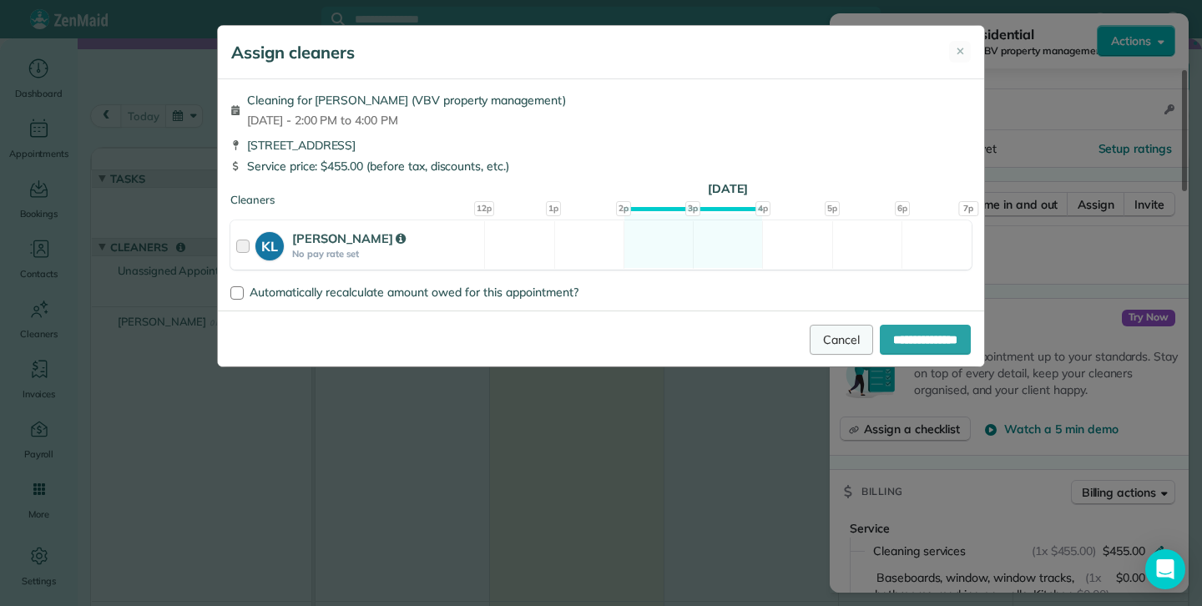
click at [810, 341] on link "Cancel" at bounding box center [841, 340] width 63 height 30
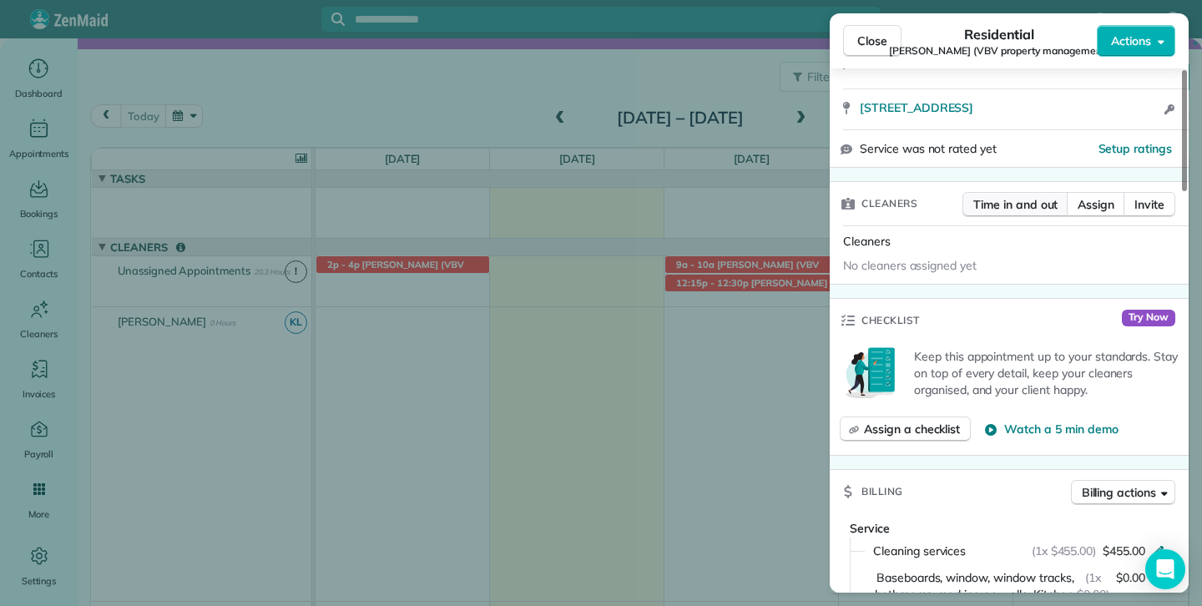
click at [1018, 205] on span "Time in and out" at bounding box center [1016, 204] width 84 height 17
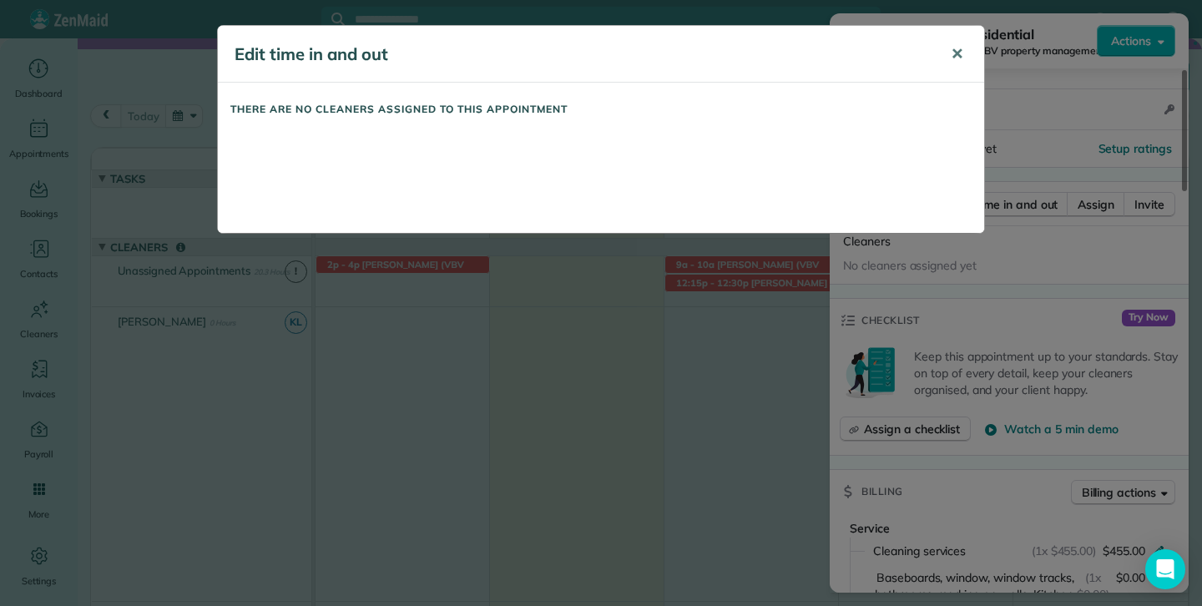
click at [959, 51] on span "✕" at bounding box center [957, 53] width 13 height 19
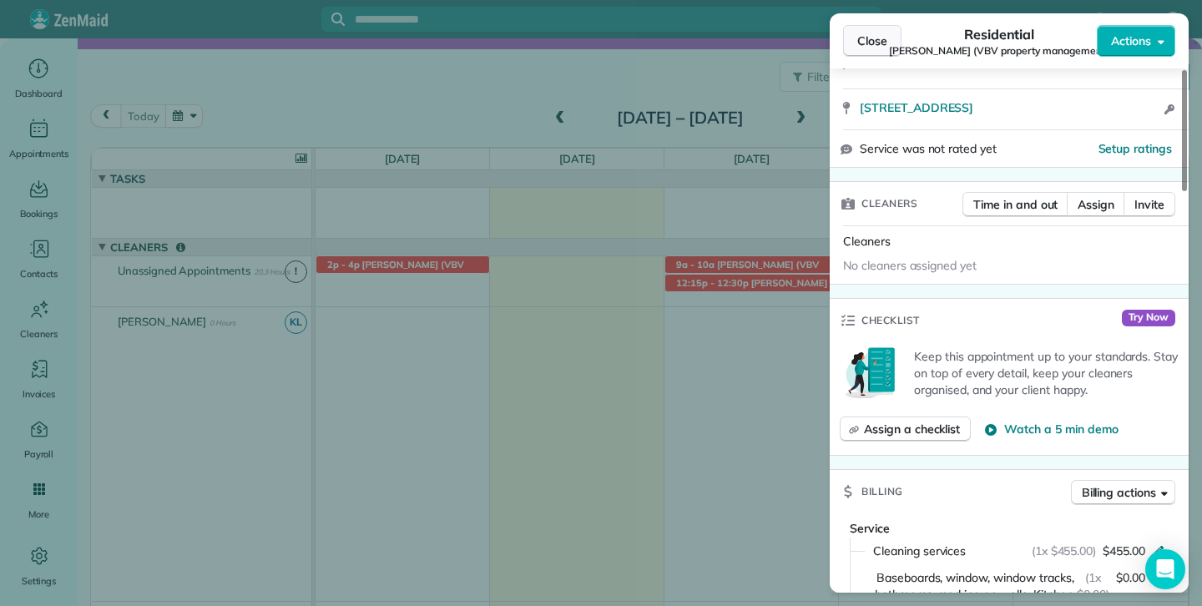
click at [853, 49] on button "Close" at bounding box center [872, 41] width 58 height 32
